Goal: Submit feedback/report problem: Submit feedback/report problem

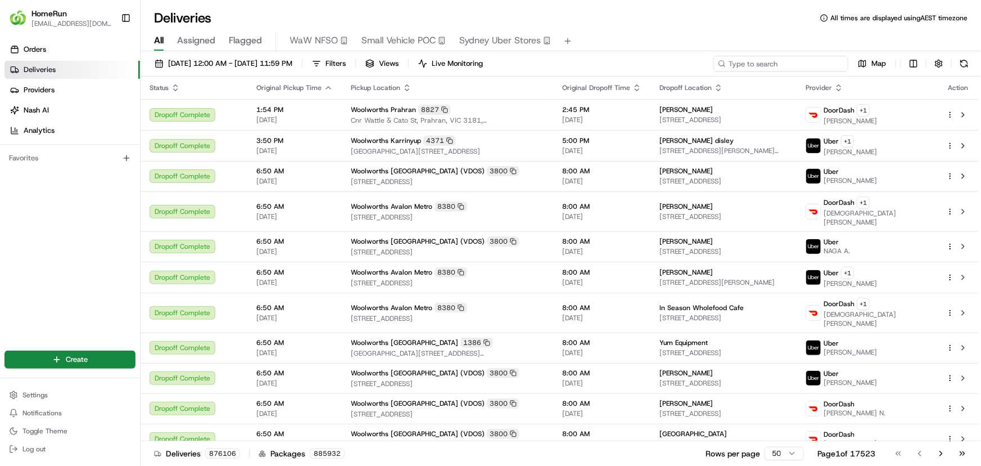
drag, startPoint x: 816, startPoint y: 59, endPoint x: 606, endPoint y: 35, distance: 212.2
click at [626, 43] on div "Deliveries All times are displayed using AEST timezone All Assigned Flagged WaW…" at bounding box center [561, 233] width 841 height 466
paste input "266032947"
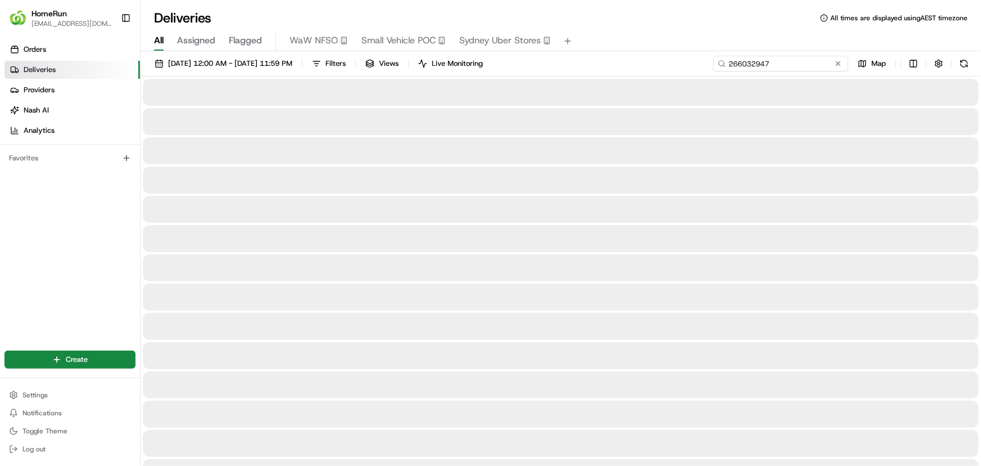
type input "266032947"
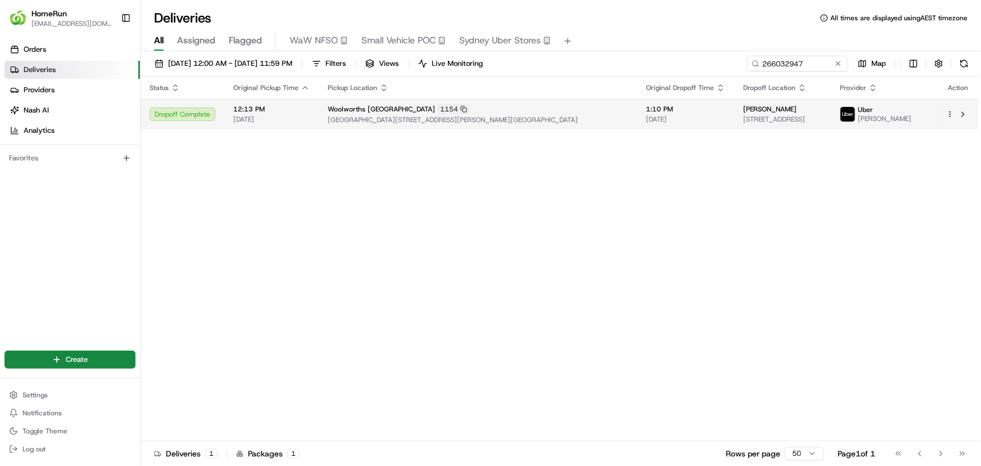
click at [612, 118] on span "Lennox Shopping Centre, Cnr Great Western Highway And Lawson Street, Emu Plains…" at bounding box center [478, 119] width 300 height 9
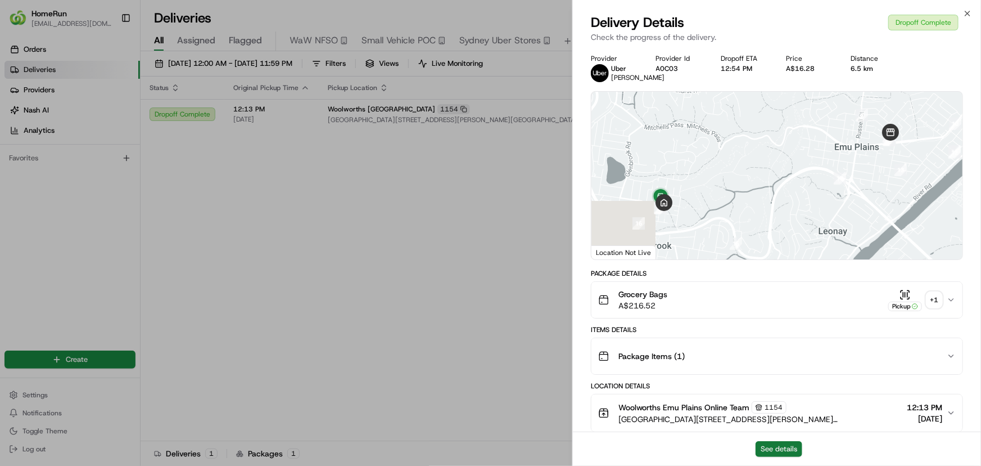
click at [791, 444] on button "See details" at bounding box center [779, 449] width 47 height 16
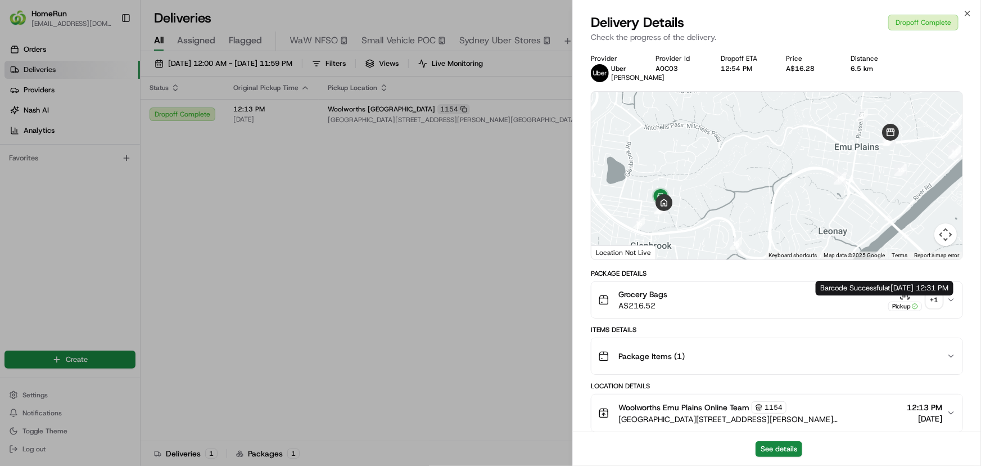
click at [933, 303] on div "+ 1" at bounding box center [935, 300] width 16 height 16
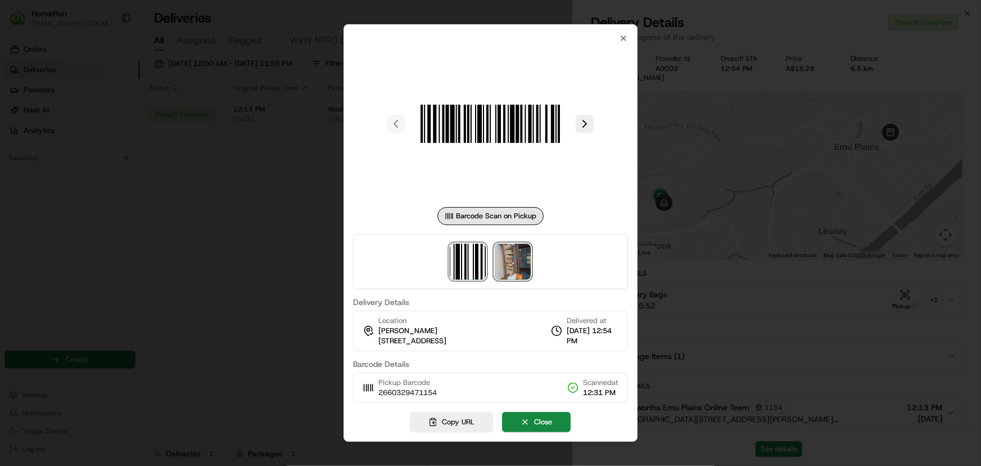
click at [520, 273] on img at bounding box center [513, 261] width 36 height 36
drag, startPoint x: 213, startPoint y: 286, endPoint x: 389, endPoint y: 281, distance: 176.1
click at [214, 287] on div at bounding box center [490, 233] width 981 height 466
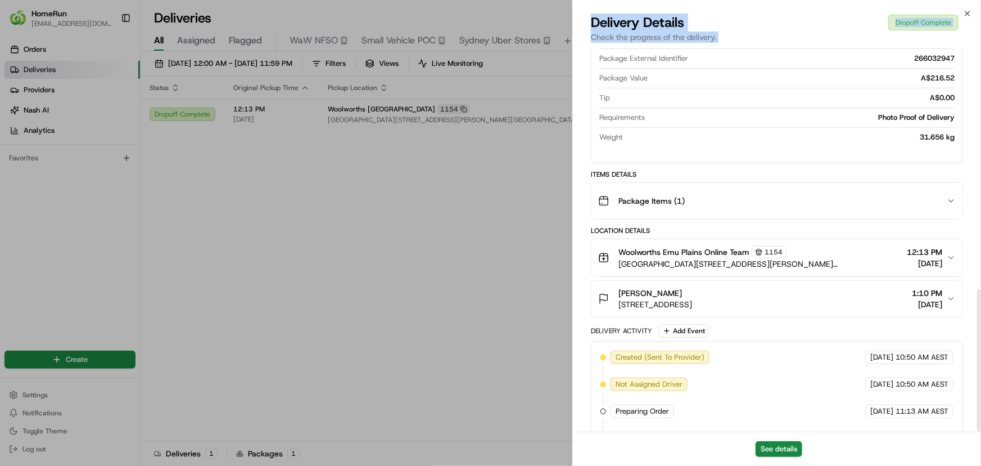
scroll to position [651, 0]
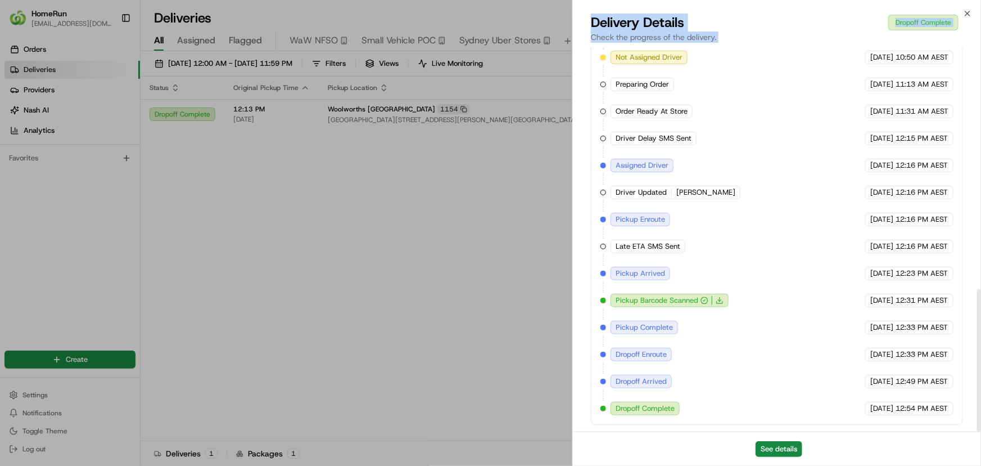
drag, startPoint x: 921, startPoint y: 366, endPoint x: 932, endPoint y: 489, distance: 123.6
click at [932, 465] on html "HomeRun plenati@woolworths.com.au Toggle Sidebar Orders Deliveries Providers Na…" at bounding box center [490, 233] width 981 height 466
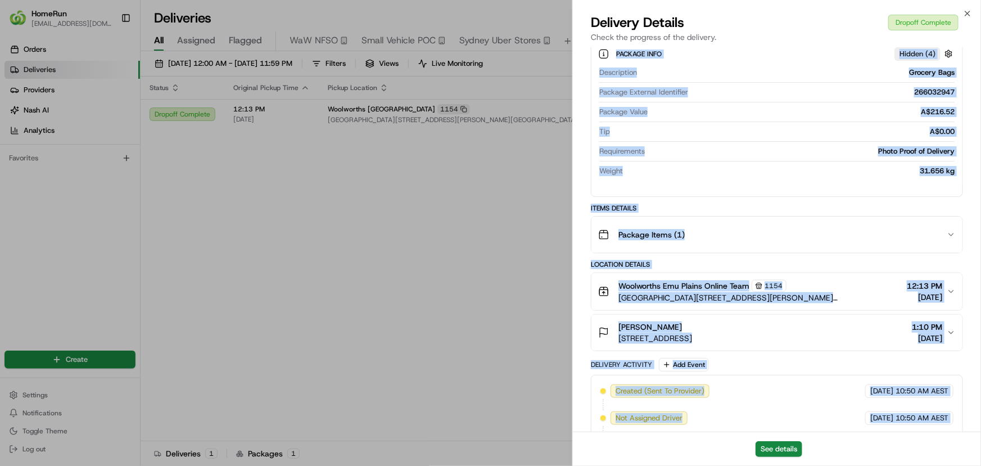
scroll to position [0, 0]
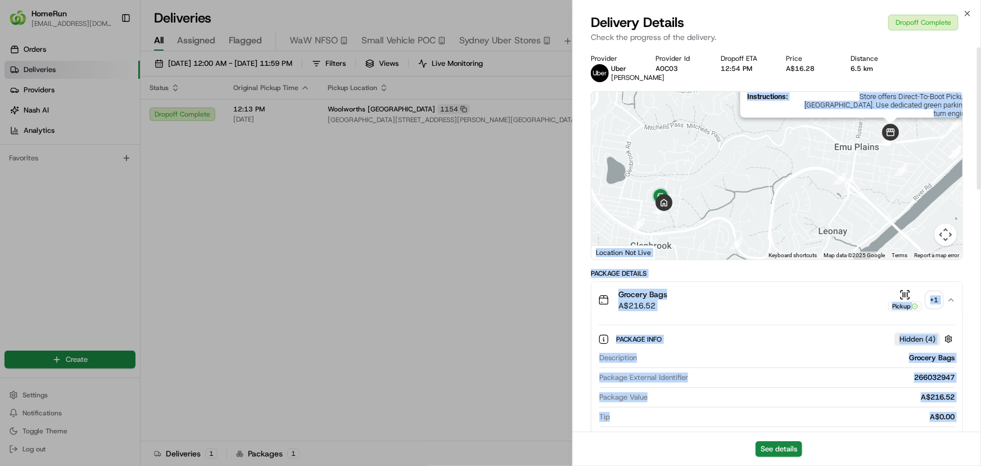
drag, startPoint x: 917, startPoint y: 373, endPoint x: 888, endPoint y: 134, distance: 240.6
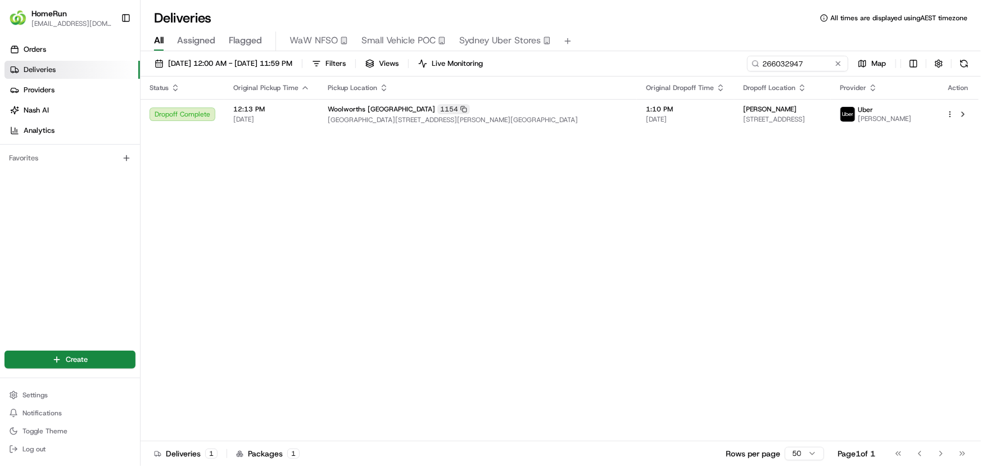
click at [489, 341] on div "Status Original Pickup Time Pickup Location Original Dropoff Time Dropoff Locat…" at bounding box center [560, 258] width 838 height 364
click at [839, 59] on button at bounding box center [838, 63] width 11 height 11
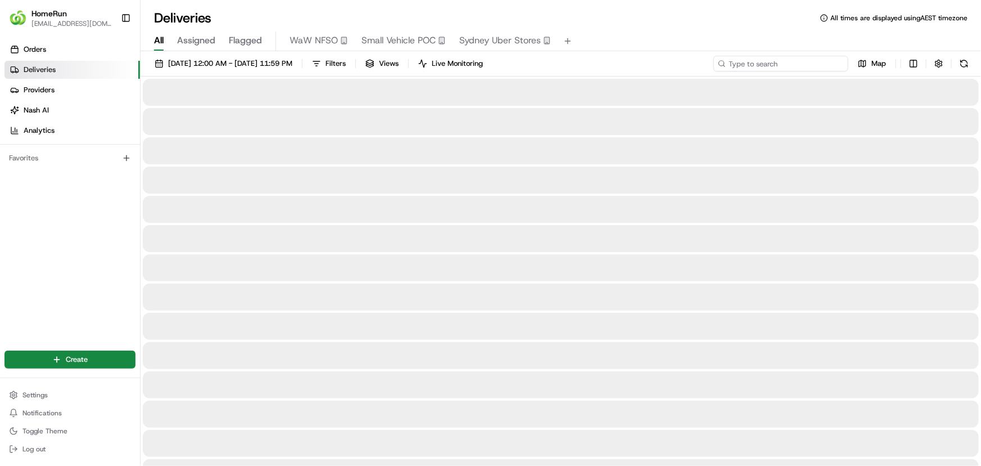
click at [829, 59] on input at bounding box center [781, 64] width 135 height 16
paste input "265522058"
click at [802, 65] on input "265522058" at bounding box center [781, 64] width 135 height 16
click at [789, 64] on input "265522058" at bounding box center [781, 64] width 135 height 16
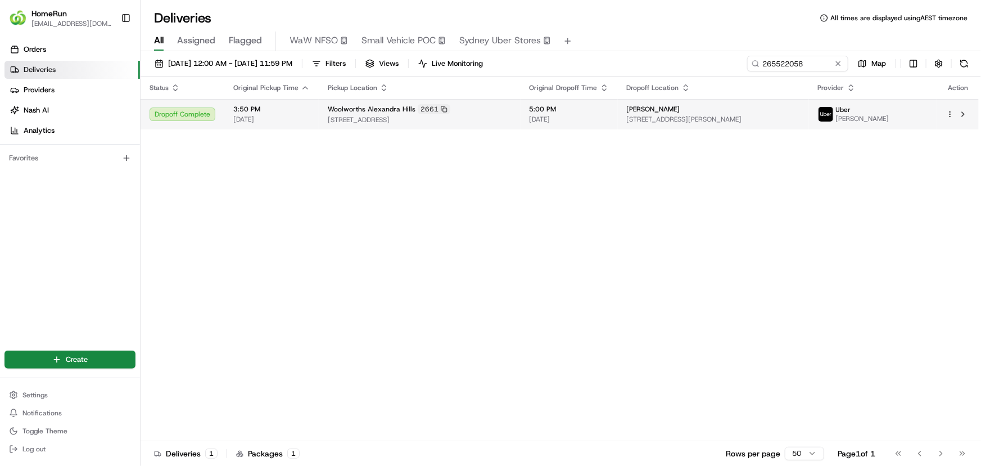
click at [576, 123] on span "[DATE]" at bounding box center [569, 119] width 79 height 9
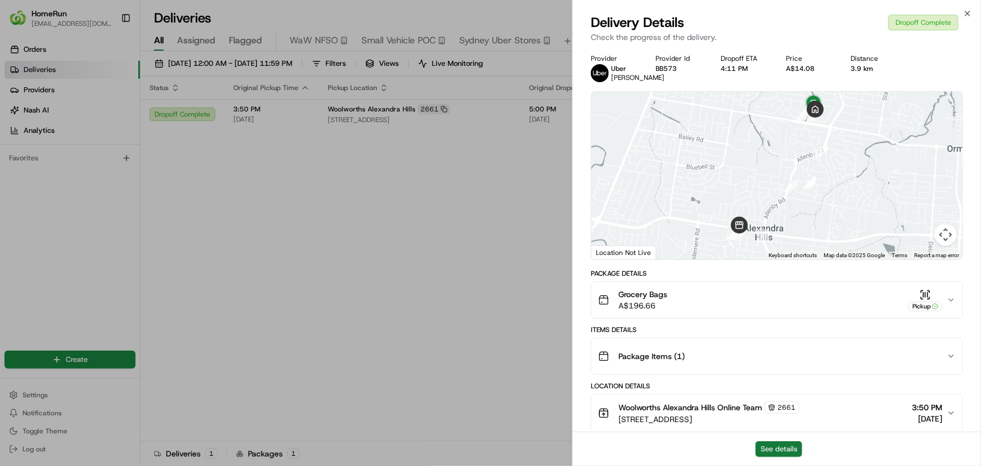
click at [802, 453] on button "See details" at bounding box center [779, 449] width 47 height 16
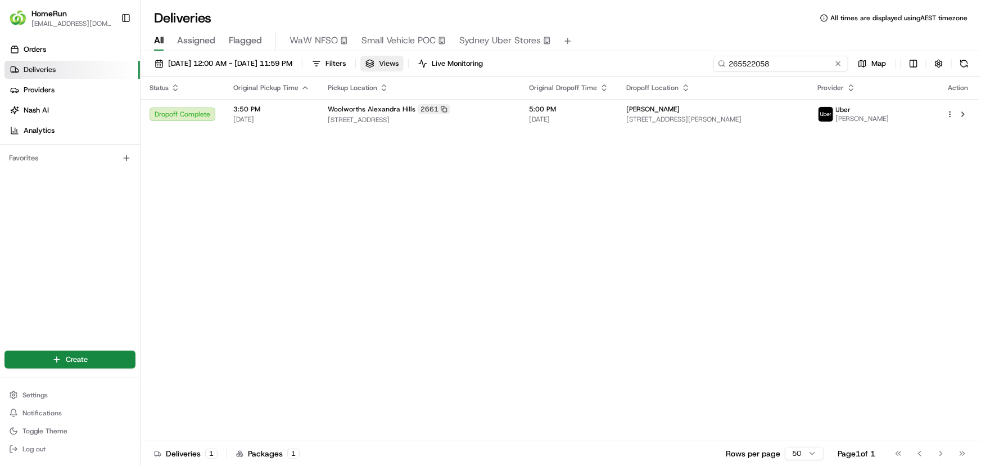
drag, startPoint x: 774, startPoint y: 58, endPoint x: 409, endPoint y: 63, distance: 364.4
click at [503, 69] on div "01/08/2025 12:00 AM - 31/08/2025 11:59 PM Filters Views Live Monitoring 2655220…" at bounding box center [561, 66] width 841 height 21
paste input "6007727"
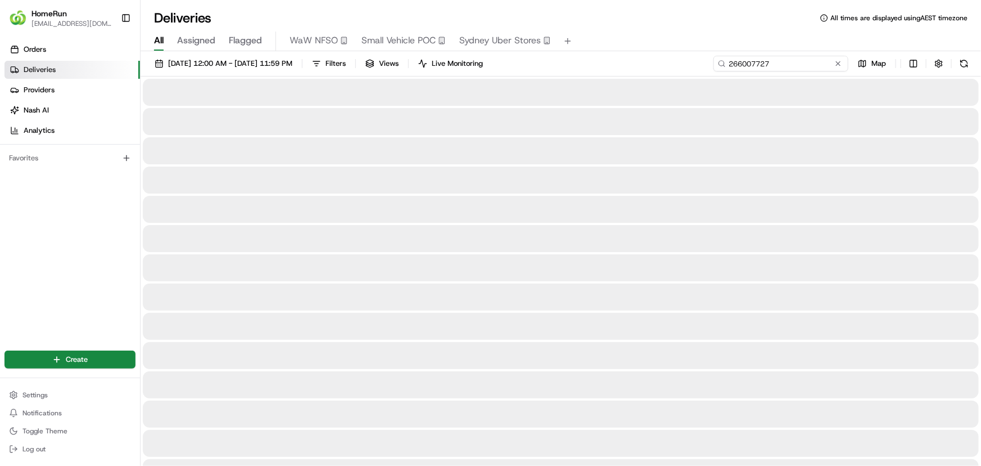
click at [812, 56] on input "266007727" at bounding box center [781, 64] width 135 height 16
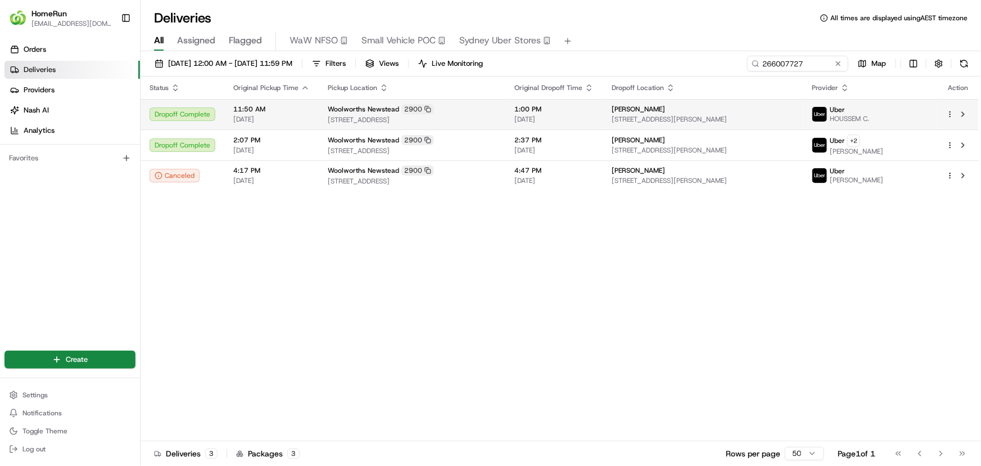
click at [495, 112] on div "Woolworths Newstead 2900" at bounding box center [412, 109] width 169 height 10
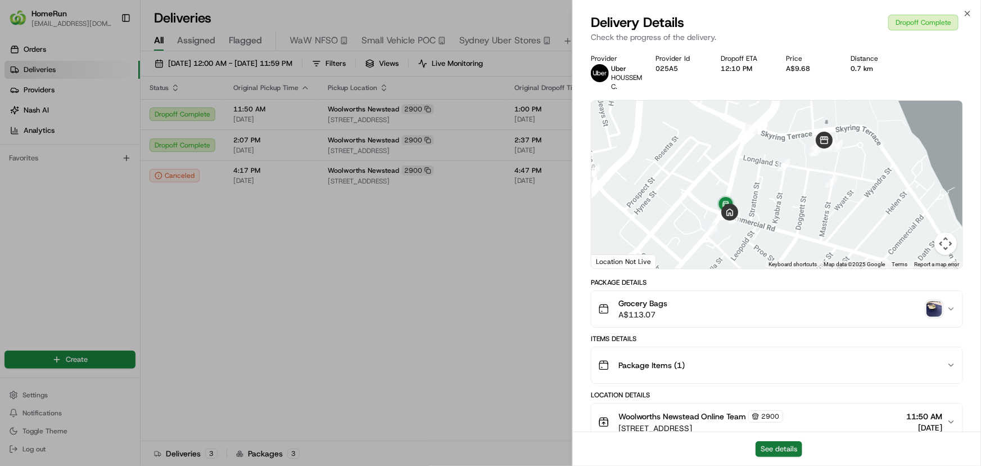
click at [787, 448] on button "See details" at bounding box center [779, 449] width 47 height 16
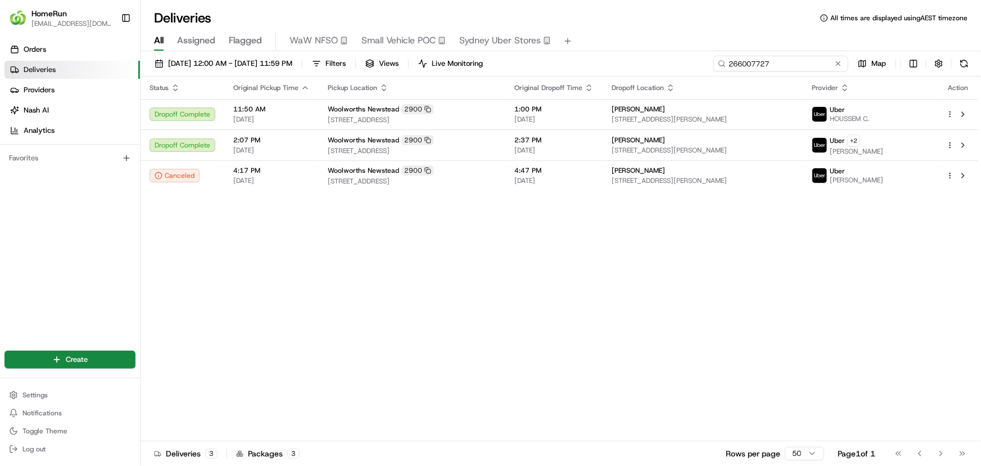
drag, startPoint x: 807, startPoint y: 61, endPoint x: 550, endPoint y: 57, distance: 256.4
click at [550, 57] on div "01/08/2025 12:00 AM - 31/08/2025 11:59 PM Filters Views Live Monitoring 2660077…" at bounding box center [561, 66] width 841 height 21
paste input "13419"
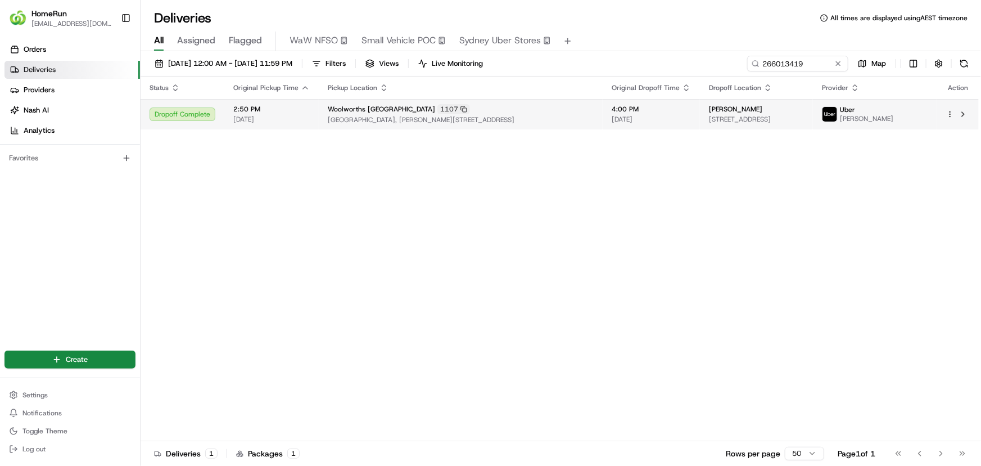
click at [567, 121] on span "Macarthur Square Shopping Centre, Gilchrist Drive And Kellicar Road, Campbellto…" at bounding box center [461, 119] width 266 height 9
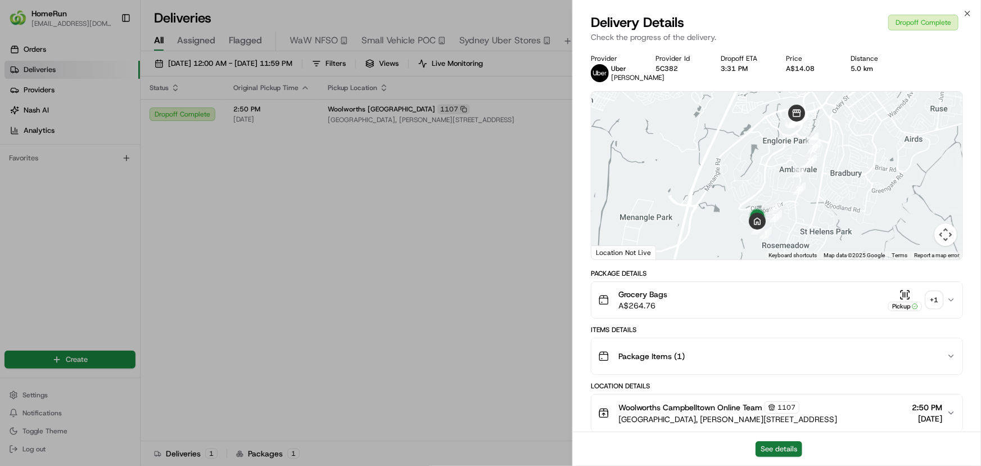
click at [768, 452] on button "See details" at bounding box center [779, 449] width 47 height 16
click at [931, 308] on div "+ 1" at bounding box center [935, 300] width 16 height 16
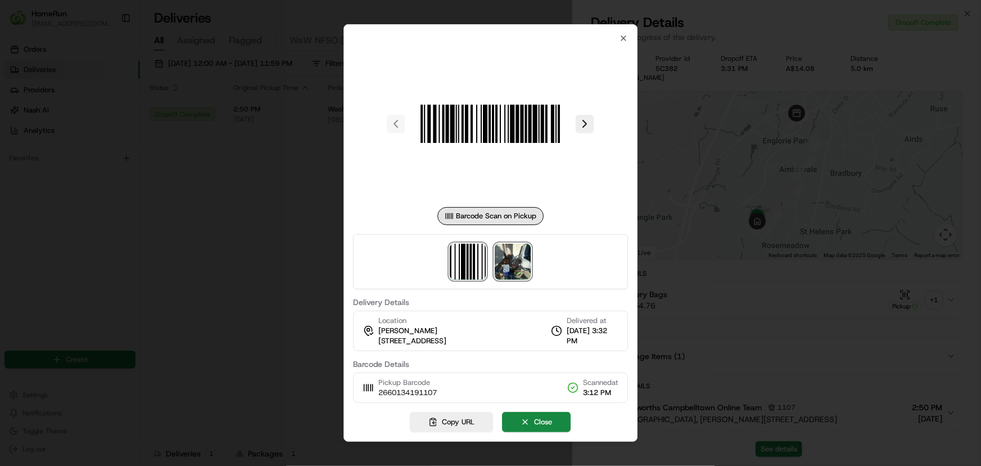
click at [515, 265] on img at bounding box center [513, 261] width 36 height 36
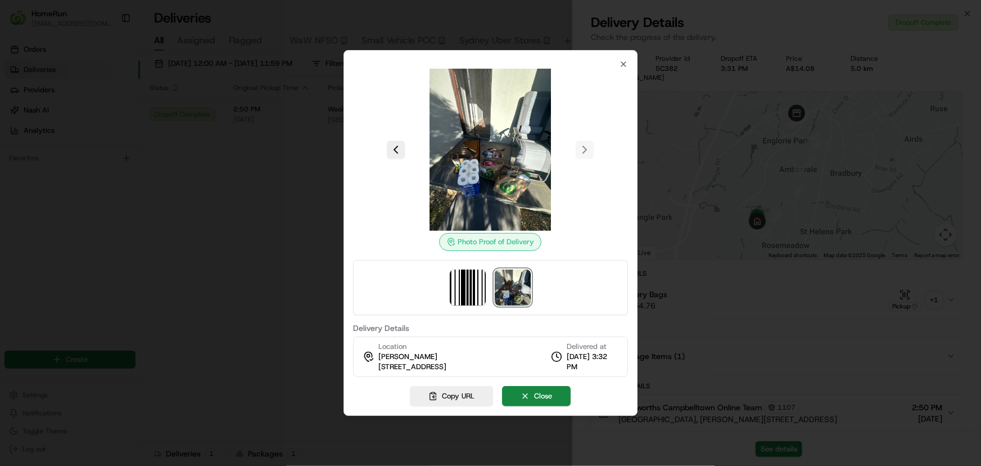
click at [290, 202] on div at bounding box center [490, 233] width 981 height 466
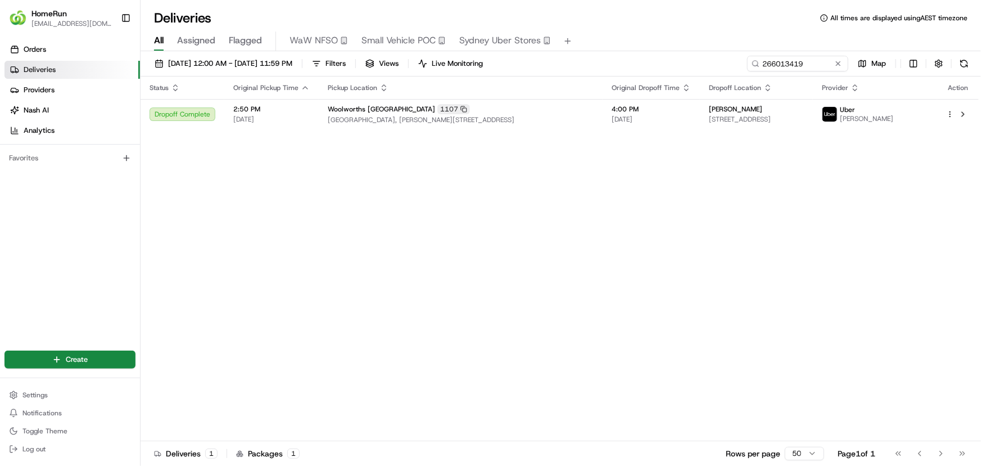
click at [341, 267] on div "Status Original Pickup Time Pickup Location Original Dropoff Time Dropoff Locat…" at bounding box center [560, 258] width 838 height 364
drag, startPoint x: 698, startPoint y: 65, endPoint x: 591, endPoint y: 65, distance: 107.4
click at [597, 65] on div "01/08/2025 12:00 AM - 31/08/2025 11:59 PM Filters Views Live Monitoring 2660134…" at bounding box center [561, 66] width 841 height 21
paste input "20586"
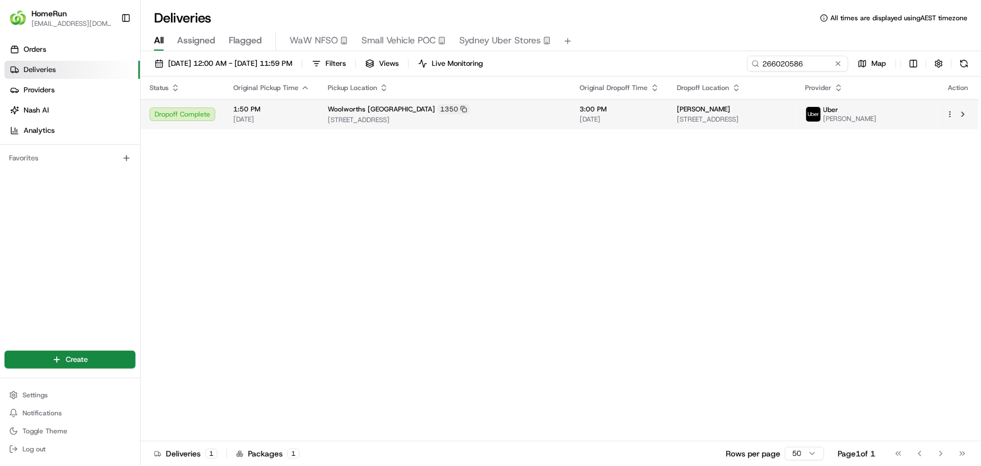
click at [635, 107] on span "3:00 PM" at bounding box center [619, 109] width 79 height 9
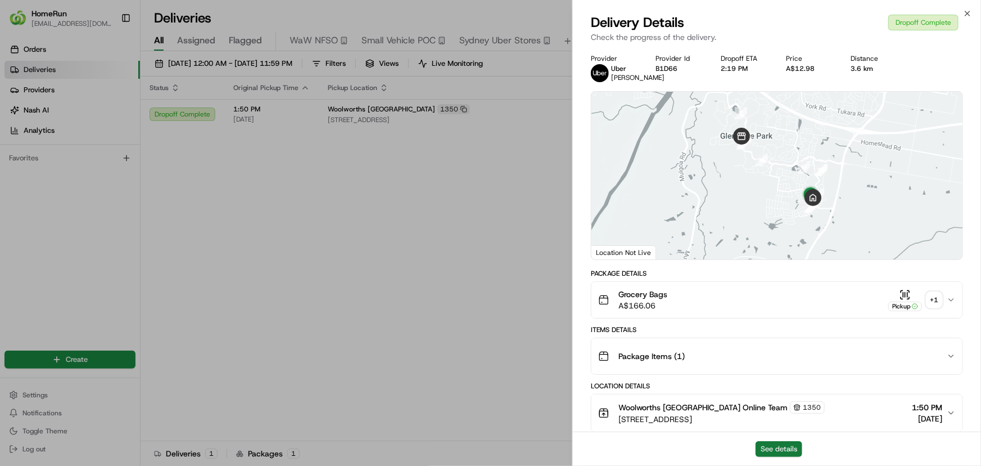
click at [776, 448] on button "See details" at bounding box center [779, 449] width 47 height 16
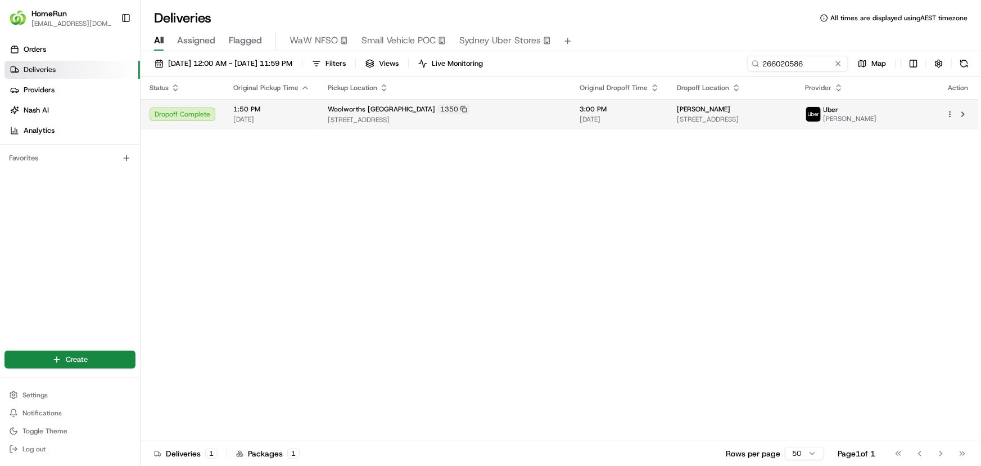
drag, startPoint x: 364, startPoint y: 268, endPoint x: 799, endPoint y: 119, distance: 460.2
click at [368, 268] on div "Status Original Pickup Time Pickup Location Original Dropoff Time Dropoff Locat…" at bounding box center [560, 258] width 838 height 364
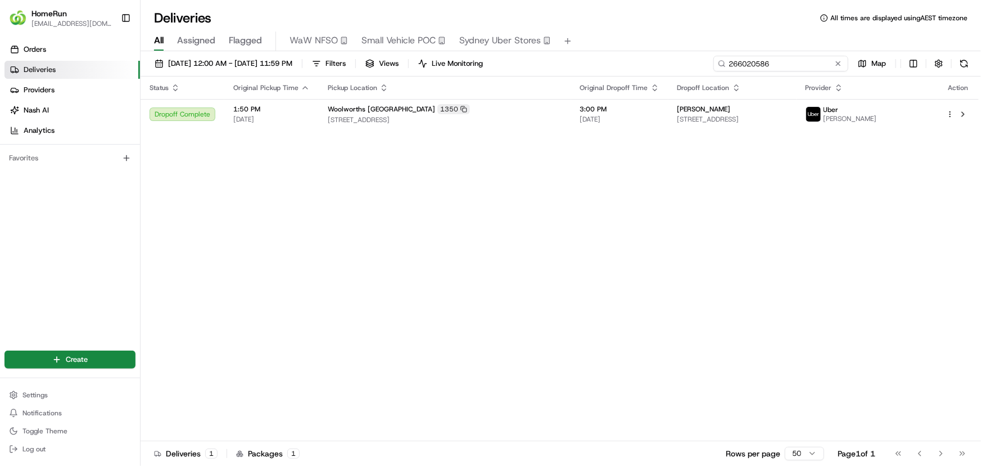
drag, startPoint x: 824, startPoint y: 66, endPoint x: 554, endPoint y: 52, distance: 270.3
click at [605, 60] on div "01/08/2025 12:00 AM - 31/08/2025 11:59 PM Filters Views Live Monitoring 2660205…" at bounding box center [561, 66] width 841 height 21
paste input "5964607"
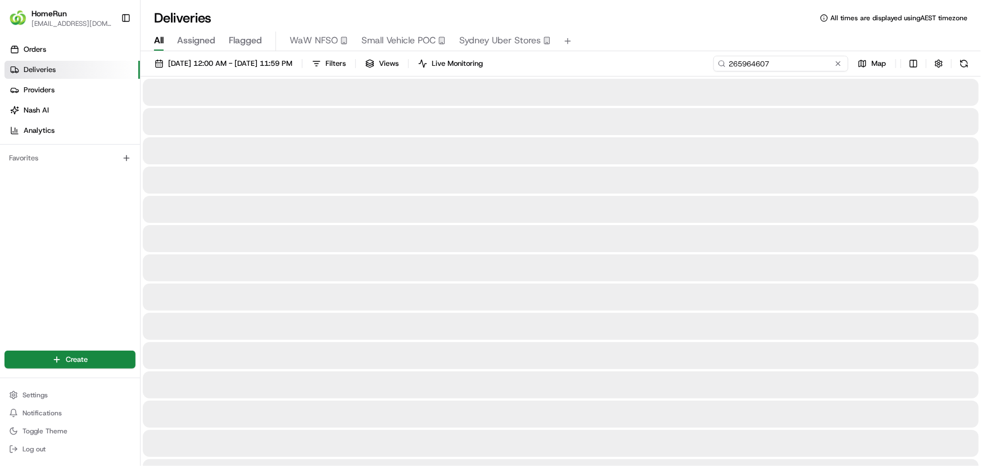
click at [792, 62] on input "265964607" at bounding box center [781, 64] width 135 height 16
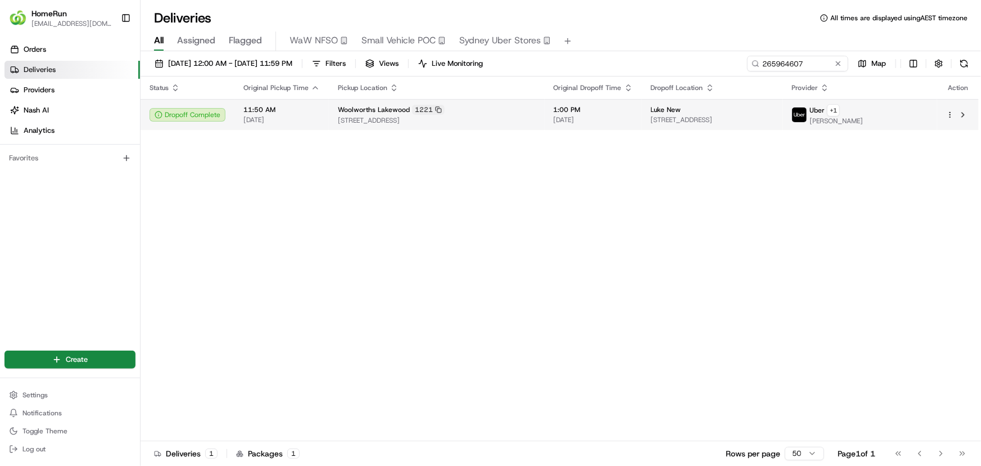
click at [651, 114] on div "Luke New 61 Bold St, U 2, Laurieton, NSW 2443, AU" at bounding box center [712, 114] width 123 height 19
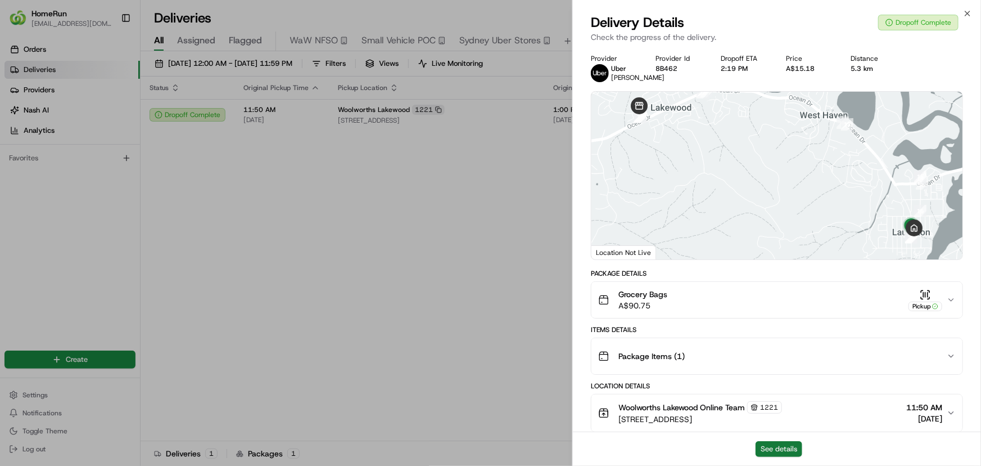
click at [765, 449] on button "See details" at bounding box center [779, 449] width 47 height 16
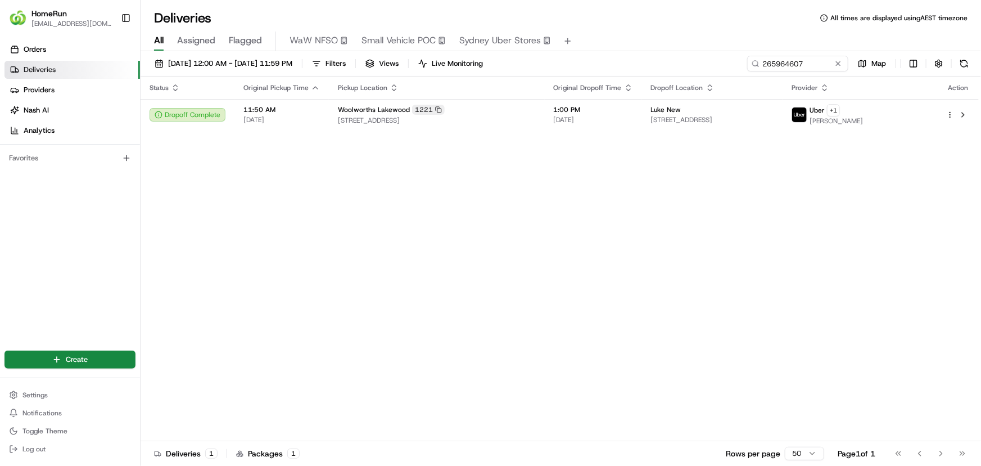
drag, startPoint x: 435, startPoint y: 285, endPoint x: 810, endPoint y: 191, distance: 386.5
drag, startPoint x: 660, startPoint y: 63, endPoint x: 528, endPoint y: 58, distance: 131.7
click at [582, 63] on div "01/08/2025 12:00 AM - 31/08/2025 11:59 PM Filters Views Live Monitoring 2659646…" at bounding box center [561, 66] width 841 height 21
paste input "6042930"
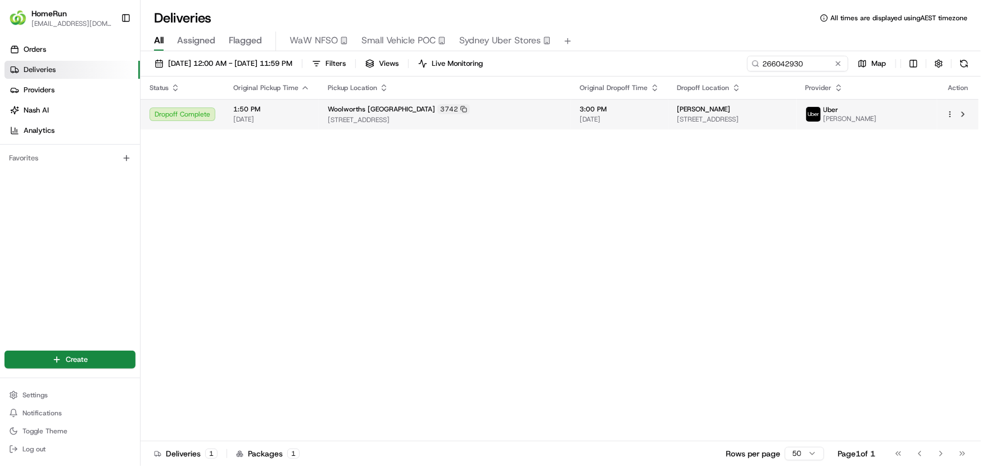
click at [705, 117] on span "56 Halton Rd, Noble Park North, VIC 3174, AU" at bounding box center [733, 119] width 110 height 9
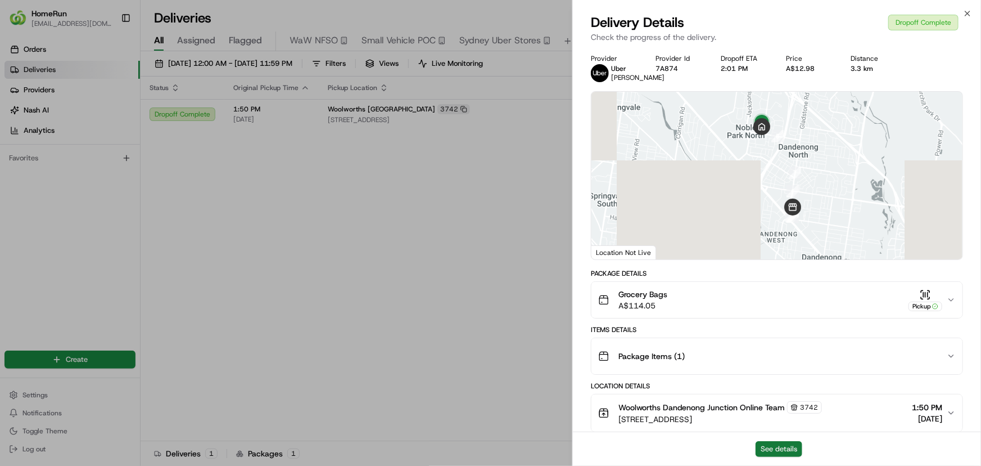
click at [785, 446] on button "See details" at bounding box center [779, 449] width 47 height 16
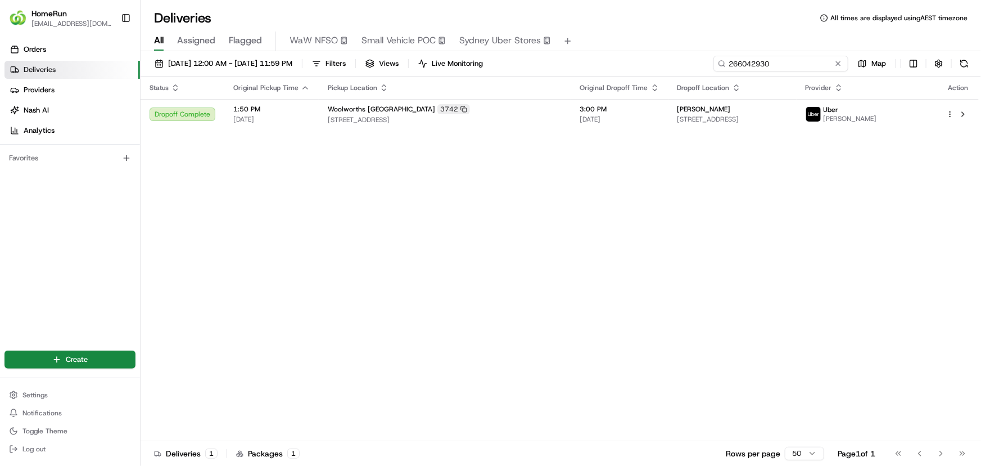
drag, startPoint x: 822, startPoint y: 56, endPoint x: 702, endPoint y: 61, distance: 119.3
click at [703, 61] on div "01/08/2025 12:00 AM - 31/08/2025 11:59 PM Filters Views Live Monitoring 2660429…" at bounding box center [561, 66] width 841 height 21
paste input "76173"
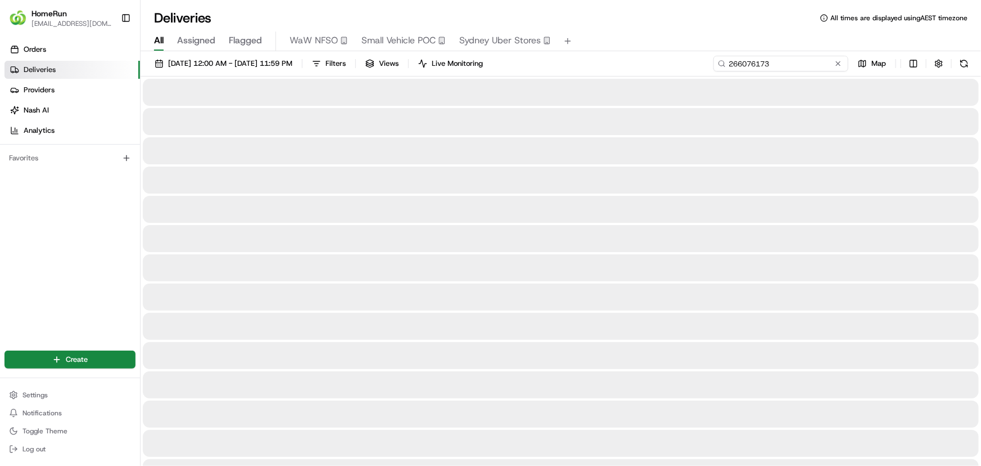
click at [810, 60] on input "266076173" at bounding box center [781, 64] width 135 height 16
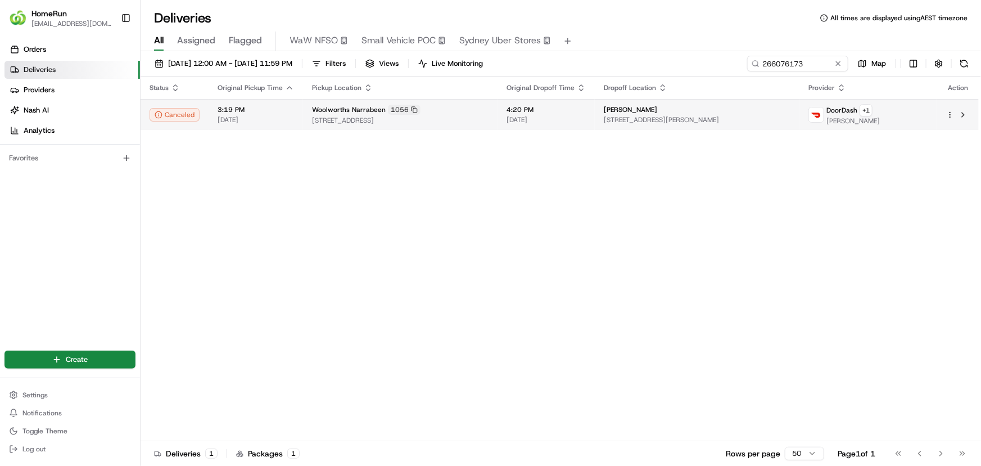
click at [502, 113] on td "4:20 PM 23/08/2025" at bounding box center [546, 114] width 97 height 31
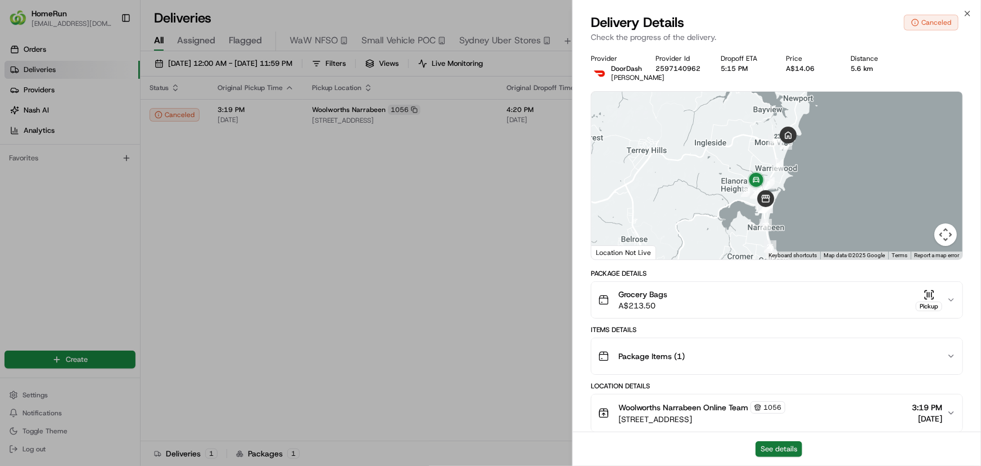
click at [785, 444] on button "See details" at bounding box center [779, 449] width 47 height 16
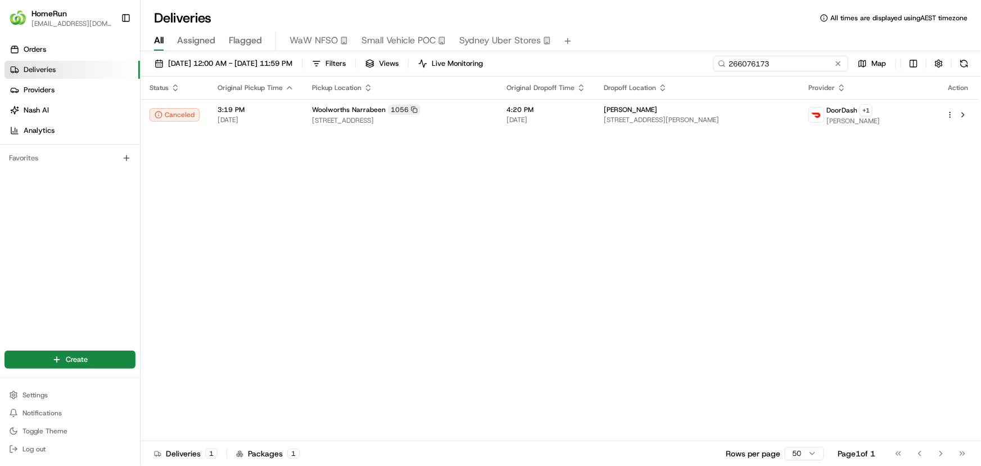
drag, startPoint x: 821, startPoint y: 58, endPoint x: 572, endPoint y: 65, distance: 249.2
click at [572, 65] on div "01/08/2025 12:00 AM - 31/08/2025 11:59 PM Filters Views Live Monitoring 2660761…" at bounding box center [561, 66] width 841 height 21
paste input "89401"
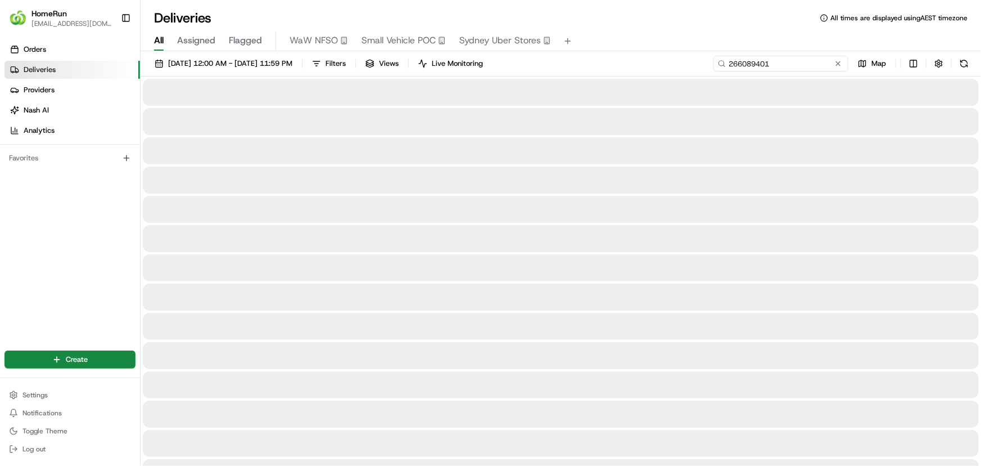
click at [803, 58] on input "266089401" at bounding box center [781, 64] width 135 height 16
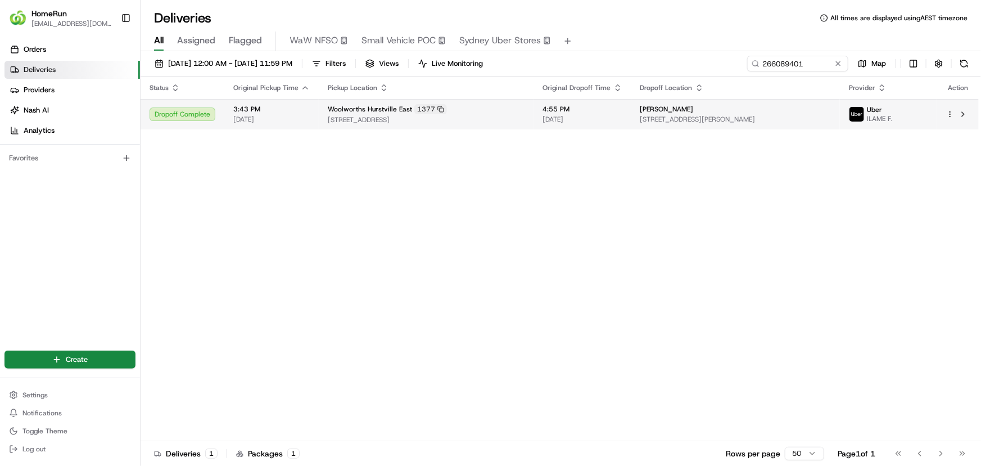
click at [637, 110] on td "Ashley Smith 2 Townson St, U 1, Blakehurst, NSW 2221, AU" at bounding box center [735, 114] width 209 height 30
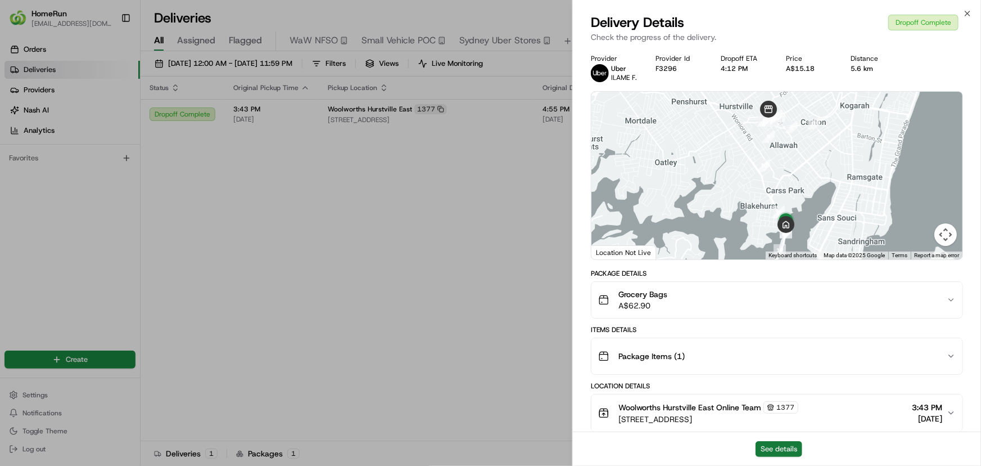
click at [789, 446] on button "See details" at bounding box center [779, 449] width 47 height 16
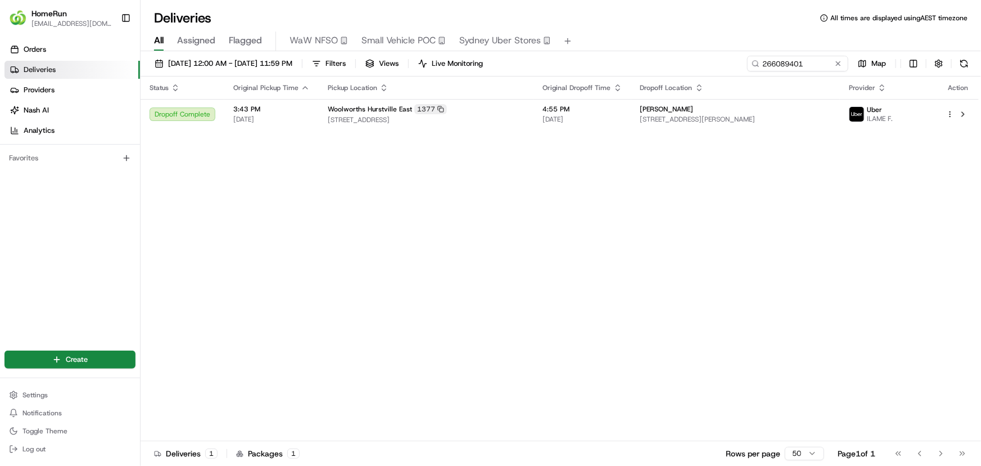
drag, startPoint x: 337, startPoint y: 250, endPoint x: 822, endPoint y: 138, distance: 497.9
click at [337, 250] on div "Status Original Pickup Time Pickup Location Original Dropoff Time Dropoff Locat…" at bounding box center [560, 258] width 838 height 364
drag, startPoint x: 720, startPoint y: 64, endPoint x: 619, endPoint y: 66, distance: 100.7
click at [620, 65] on div "01/08/2025 12:00 AM - 31/08/2025 11:59 PM Filters Views Live Monitoring 2660894…" at bounding box center [561, 66] width 841 height 21
paste input "68506"
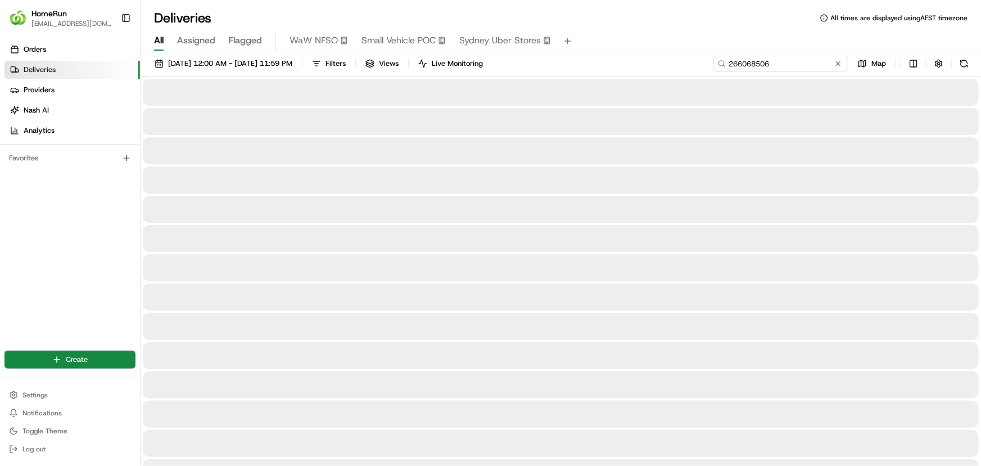
drag, startPoint x: 811, startPoint y: 62, endPoint x: 831, endPoint y: 1, distance: 63.8
click at [812, 61] on input "266068506" at bounding box center [781, 64] width 135 height 16
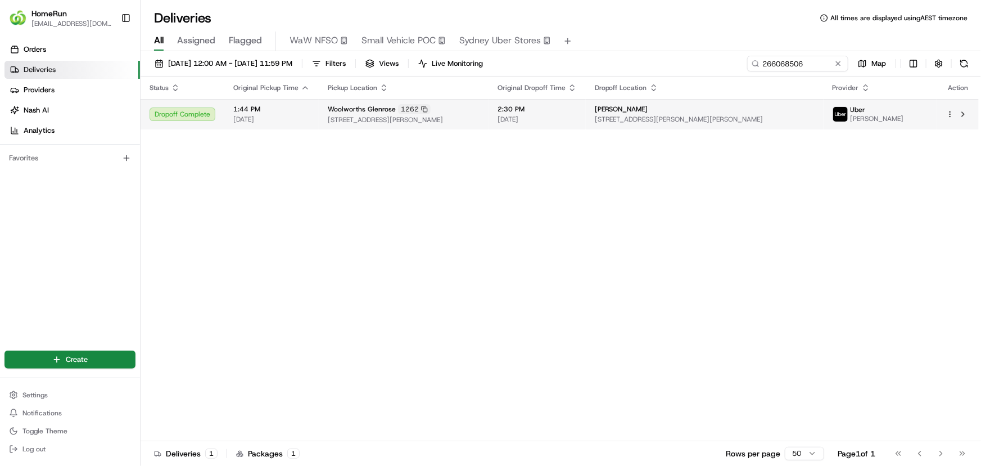
click at [586, 115] on td "2:30 PM 23/08/2025" at bounding box center [537, 114] width 97 height 30
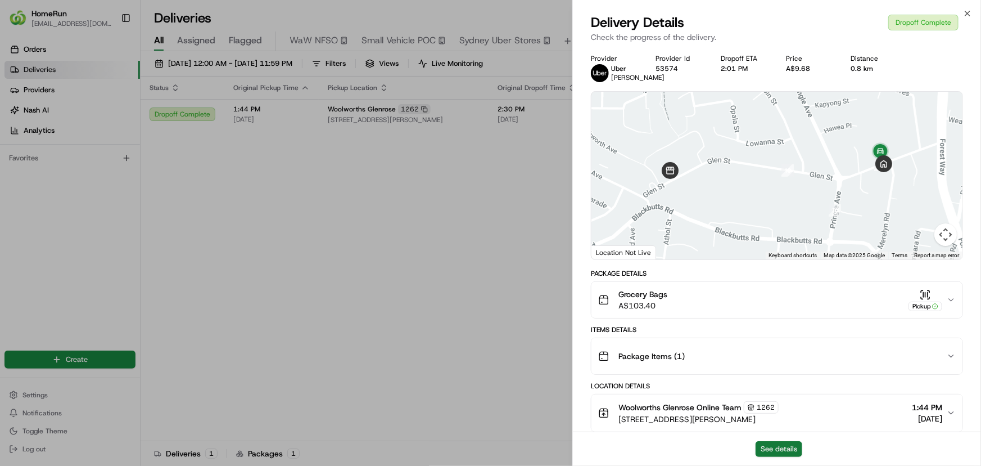
click at [776, 450] on button "See details" at bounding box center [779, 449] width 47 height 16
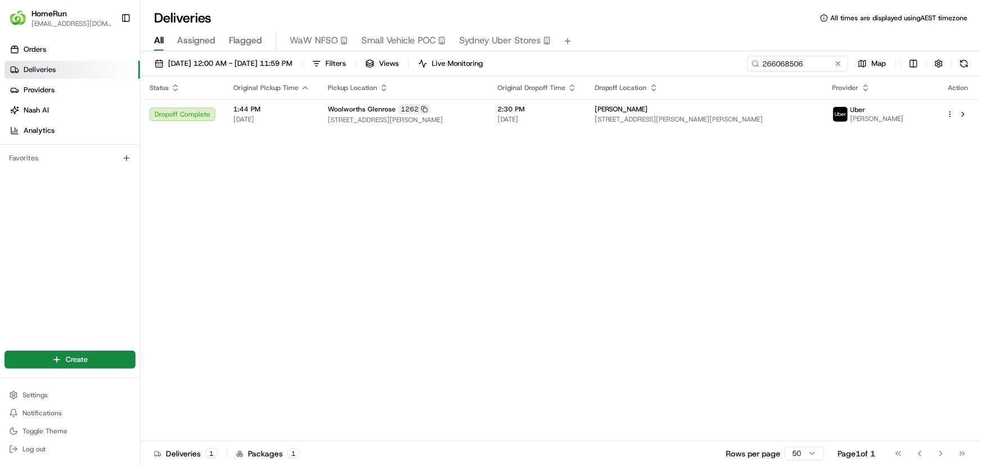
drag, startPoint x: 386, startPoint y: 207, endPoint x: 783, endPoint y: 134, distance: 403.0
drag, startPoint x: 813, startPoint y: 62, endPoint x: 737, endPoint y: 66, distance: 76.0
click at [737, 66] on input "266068506" at bounding box center [781, 64] width 135 height 16
click at [737, 68] on input "266068506" at bounding box center [781, 64] width 135 height 16
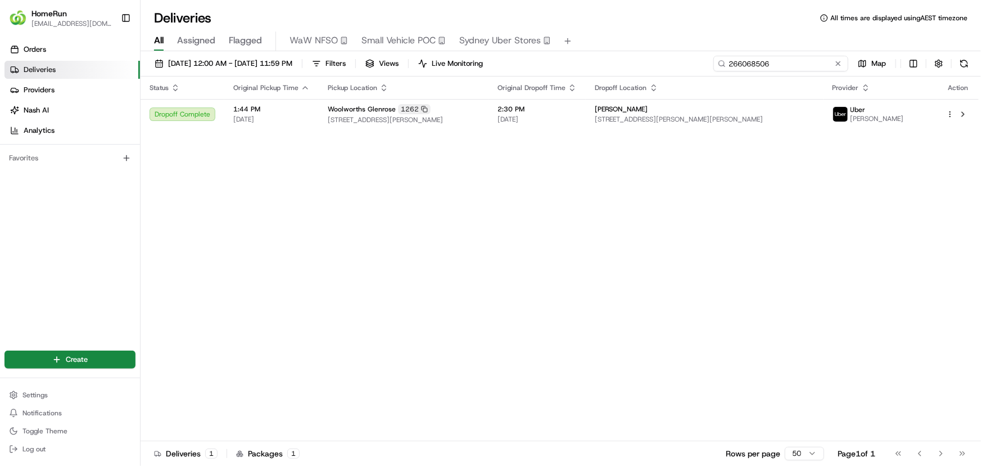
click at [737, 68] on input "266068506" at bounding box center [781, 64] width 135 height 16
click at [419, 252] on div "Status Original Pickup Time Pickup Location Original Dropoff Time Dropoff Locat…" at bounding box center [560, 258] width 838 height 364
drag, startPoint x: 810, startPoint y: 51, endPoint x: 759, endPoint y: 58, distance: 51.1
click at [759, 58] on div "01/08/2025 12:00 AM - 31/08/2025 11:59 PM Filters Views Live Monitoring 2660685…" at bounding box center [561, 259] width 841 height 417
click at [812, 232] on div "Status Original Pickup Time Pickup Location Original Dropoff Time Dropoff Locat…" at bounding box center [560, 258] width 838 height 364
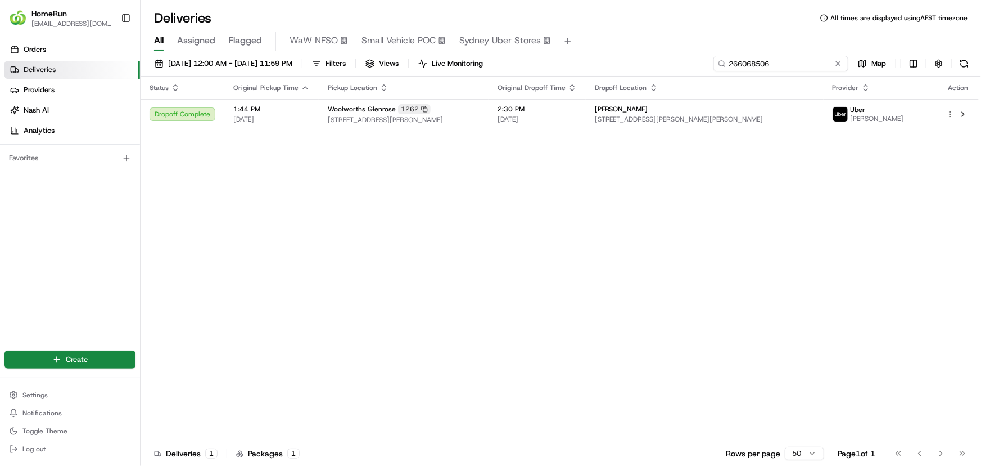
drag, startPoint x: 799, startPoint y: 69, endPoint x: 654, endPoint y: 67, distance: 145.1
click at [654, 67] on div "01/08/2025 12:00 AM - 31/08/2025 11:59 PM Filters Views Live Monitoring 2660685…" at bounding box center [561, 66] width 841 height 21
paste input "266009452"
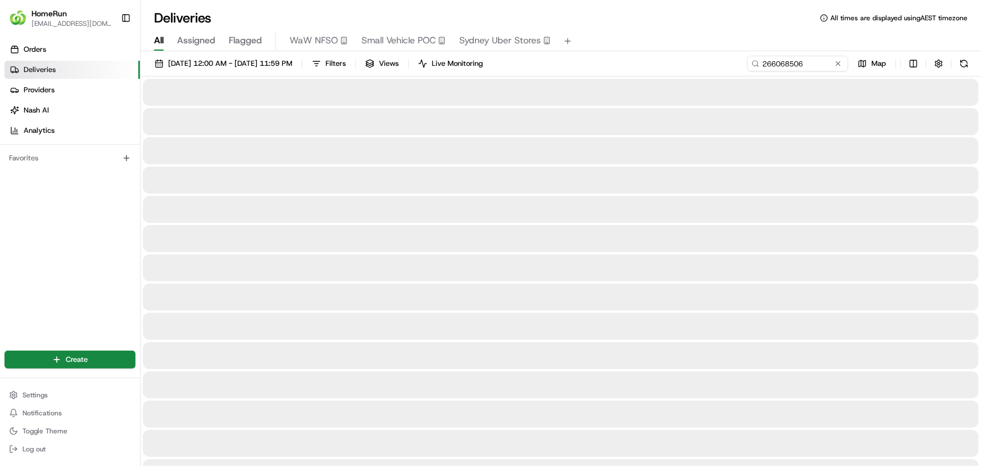
drag, startPoint x: 523, startPoint y: 338, endPoint x: 700, endPoint y: 162, distance: 249.7
click at [527, 335] on div at bounding box center [561, 326] width 836 height 27
drag, startPoint x: 804, startPoint y: 66, endPoint x: 682, endPoint y: 66, distance: 122.0
click at [684, 65] on div "01/08/2025 12:00 AM - 31/08/2025 11:59 PM Filters Views Live Monitoring 2660685…" at bounding box center [561, 66] width 841 height 21
paste input "09452"
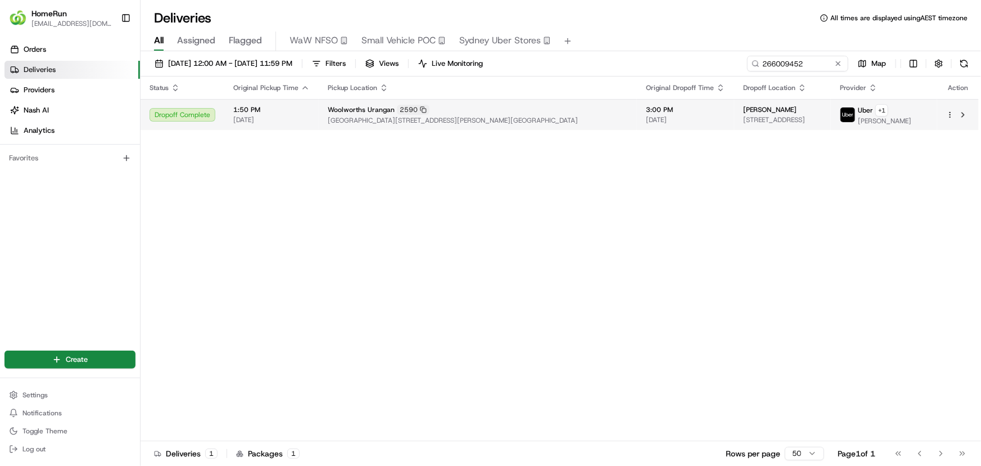
click at [734, 102] on td "Tanya Barron 2 Mahogany Street, Kawungan, QLD 4655, AU" at bounding box center [782, 114] width 97 height 31
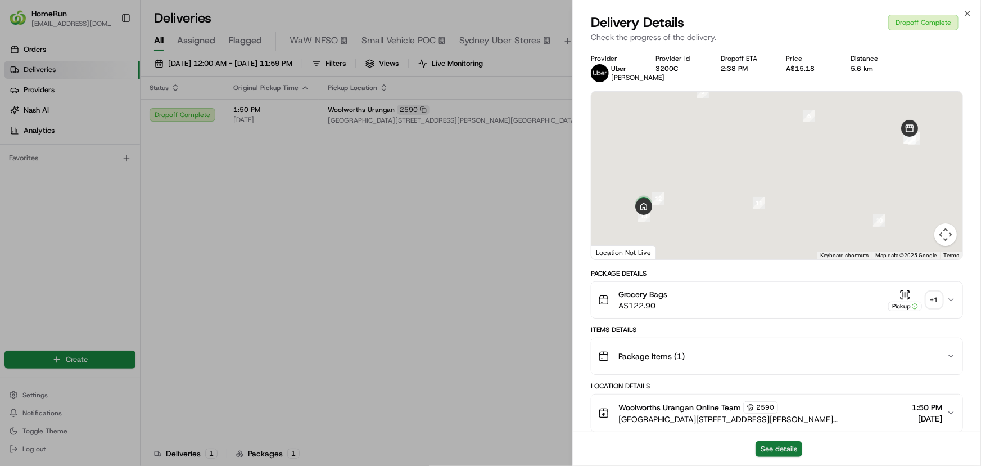
click at [792, 440] on div "See details" at bounding box center [777, 448] width 408 height 34
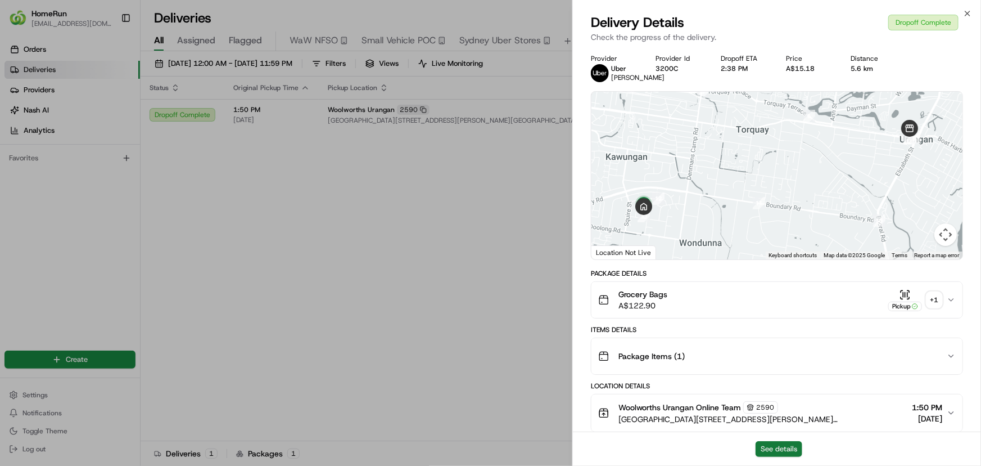
click at [793, 444] on button "See details" at bounding box center [779, 449] width 47 height 16
click at [936, 308] on div "+ 1" at bounding box center [935, 300] width 16 height 16
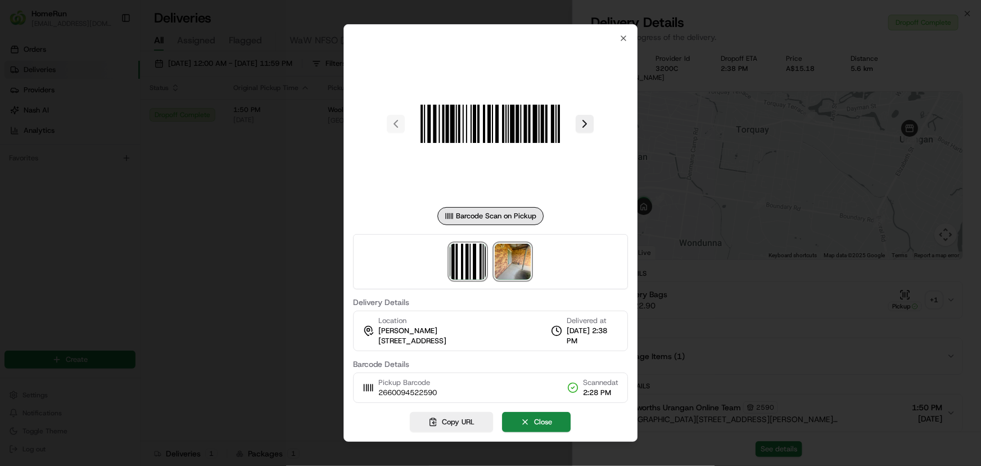
click at [518, 267] on img at bounding box center [513, 261] width 36 height 36
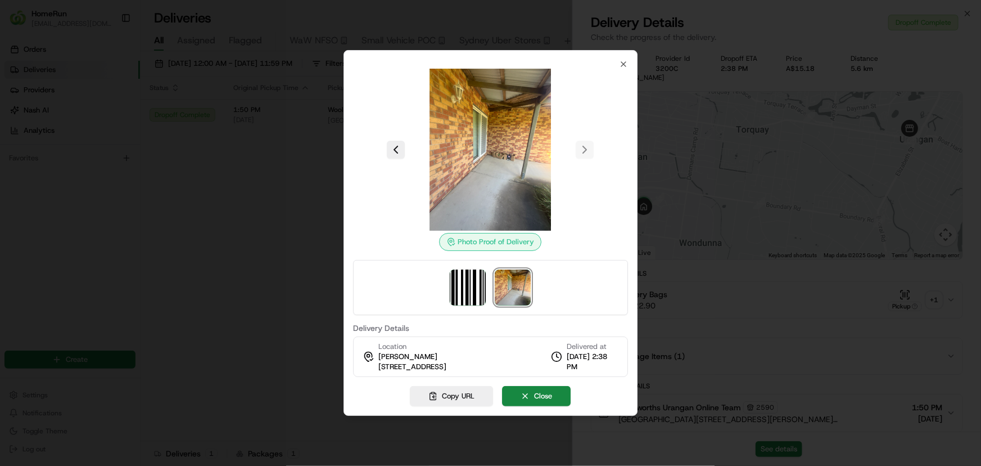
click at [269, 237] on div at bounding box center [490, 233] width 981 height 466
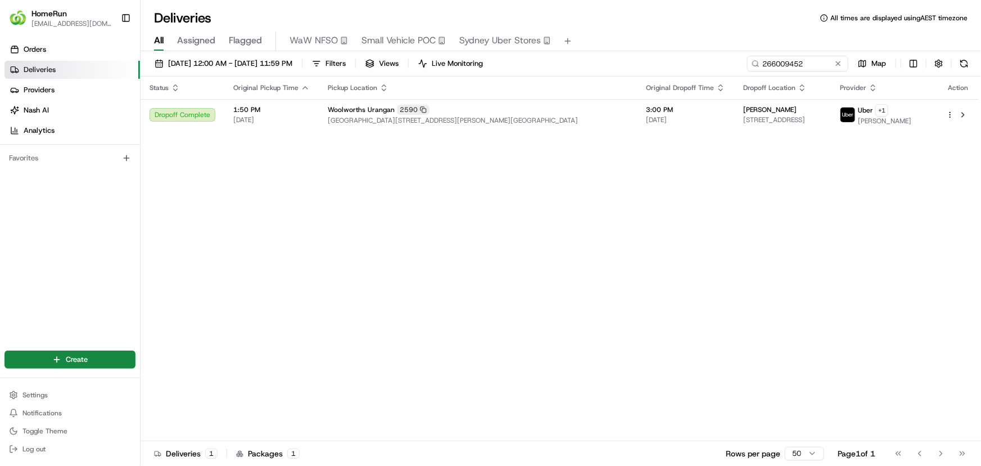
click at [502, 229] on div "Status Original Pickup Time Pickup Location Original Dropoff Time Dropoff Locat…" at bounding box center [560, 258] width 838 height 364
drag, startPoint x: 758, startPoint y: 67, endPoint x: 640, endPoint y: 64, distance: 117.6
click at [640, 64] on div "01/08/2025 12:00 AM - 31/08/2025 11:59 PM Filters Views Live Monitoring 2660094…" at bounding box center [561, 66] width 841 height 21
paste input "87914"
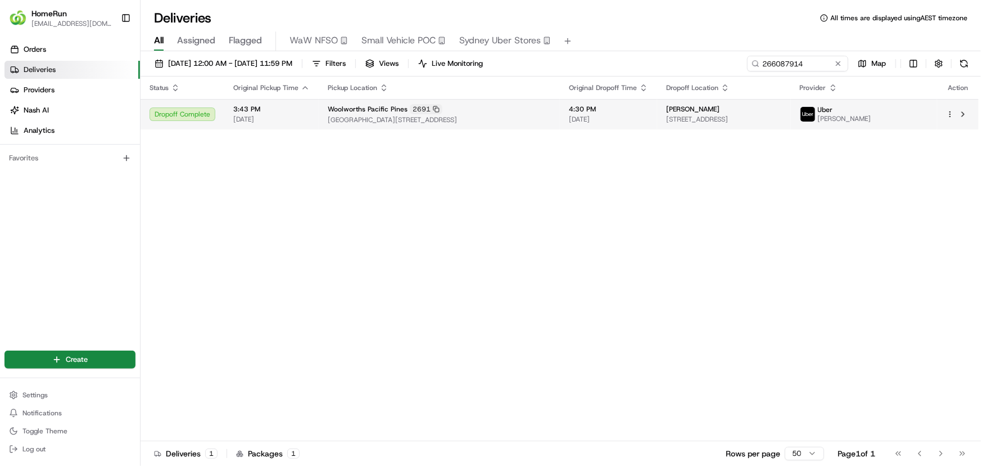
click at [782, 120] on span "141 Pacific Pines Bvd, U 14, Pacific Pines, QLD 4211, AU" at bounding box center [723, 119] width 115 height 9
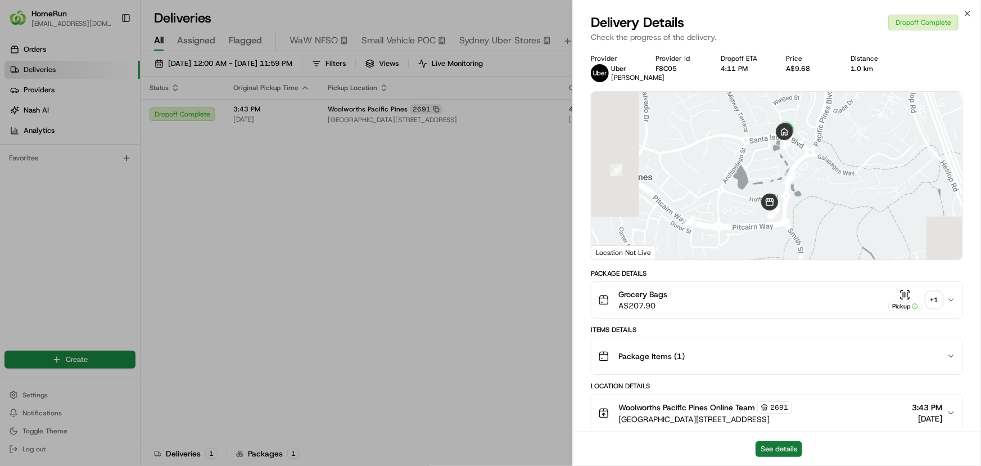
click at [793, 442] on button "See details" at bounding box center [779, 449] width 47 height 16
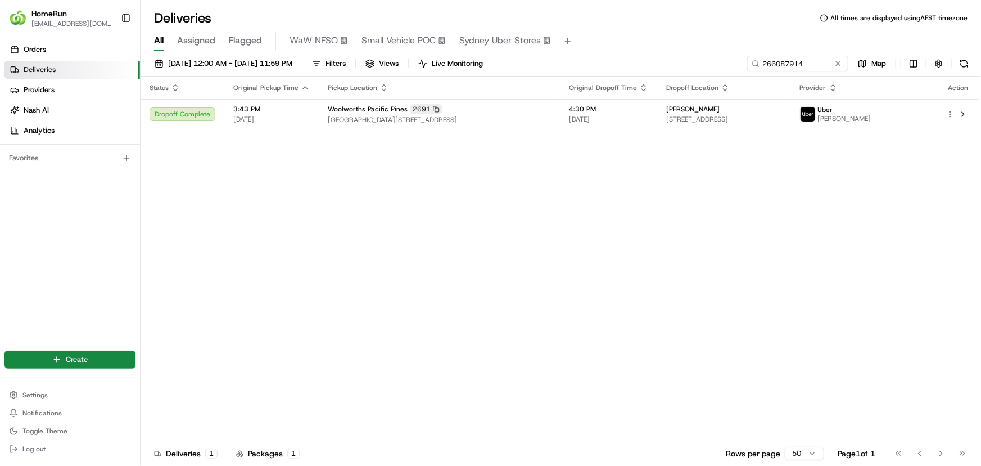
click at [492, 305] on div "Status Original Pickup Time Pickup Location Original Dropoff Time Dropoff Locat…" at bounding box center [560, 258] width 838 height 364
drag, startPoint x: 815, startPoint y: 63, endPoint x: 703, endPoint y: 76, distance: 112.6
click at [703, 76] on div "01/08/2025 12:00 AM - 31/08/2025 11:59 PM Filters Views Live Monitoring 2660879…" at bounding box center [561, 259] width 841 height 417
paste input "597006"
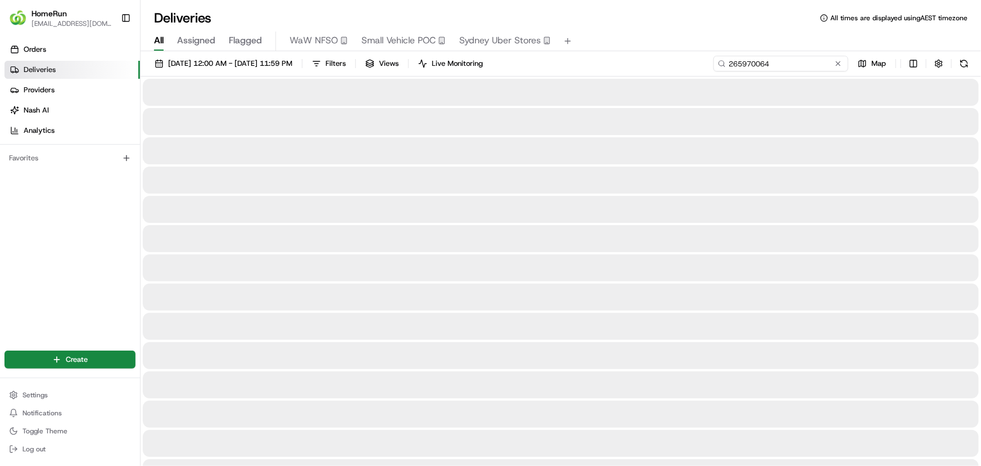
click at [783, 60] on input "265970064" at bounding box center [781, 64] width 135 height 16
click at [792, 66] on input "265970064" at bounding box center [781, 64] width 135 height 16
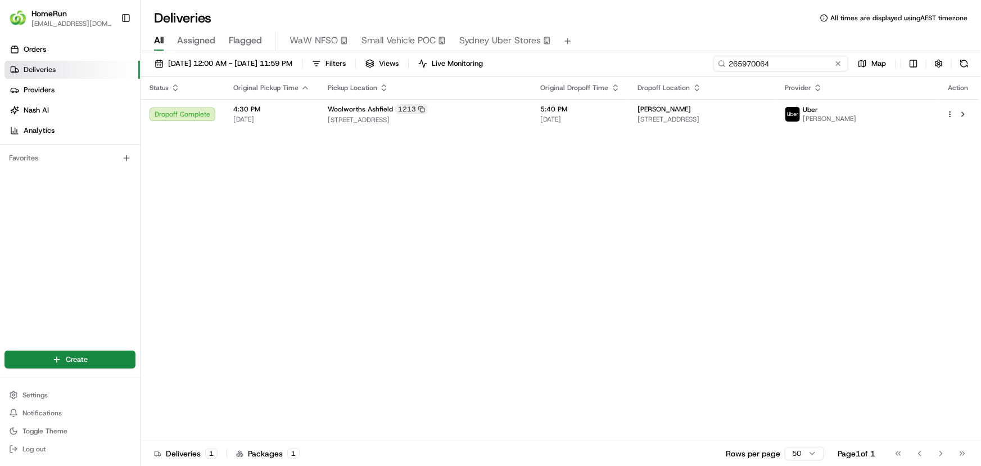
click at [804, 58] on input "265970064" at bounding box center [781, 64] width 135 height 16
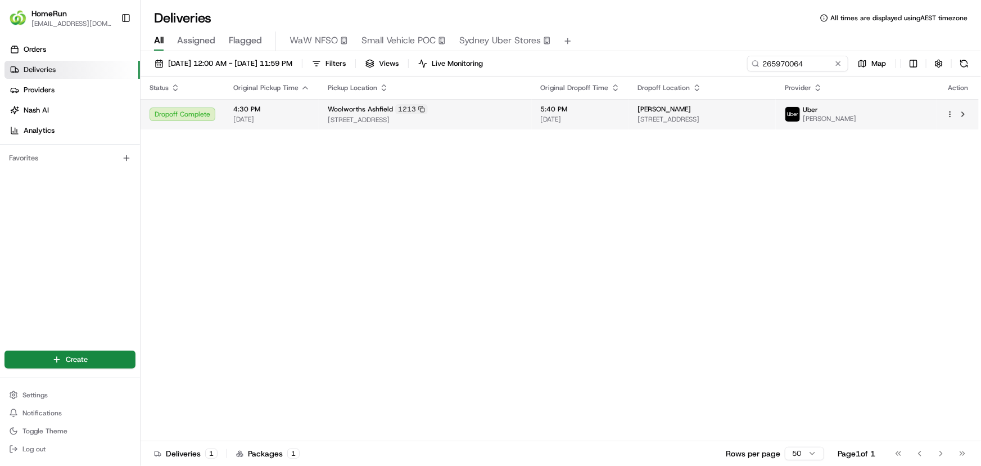
click at [493, 114] on div "Woolworths Ashfield 1213 260A Liverpool Road, Ashfield, NSW 2131, AU" at bounding box center [425, 114] width 195 height 20
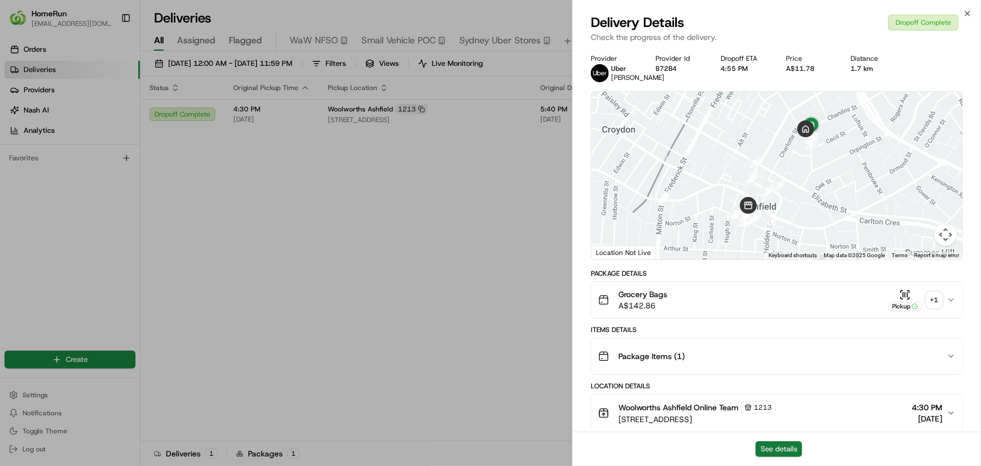
click at [770, 448] on button "See details" at bounding box center [779, 449] width 47 height 16
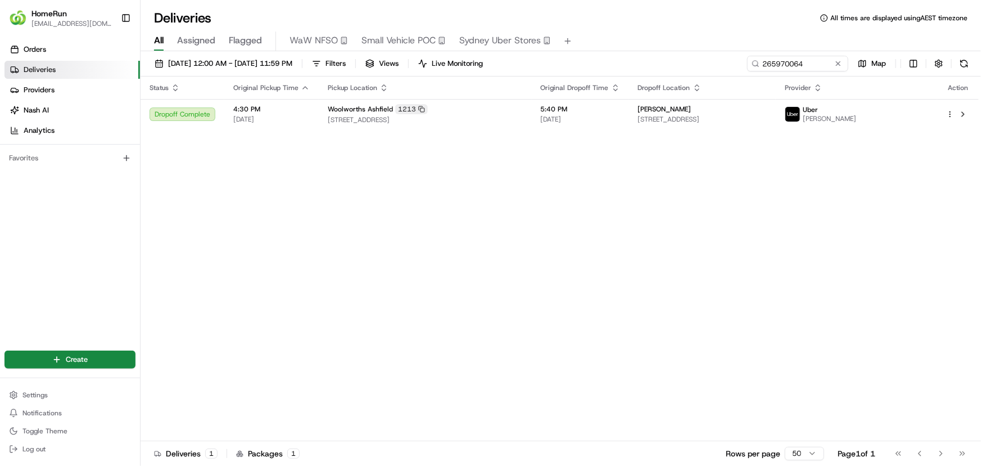
drag, startPoint x: 410, startPoint y: 202, endPoint x: 570, endPoint y: 204, distance: 159.7
drag, startPoint x: 819, startPoint y: 65, endPoint x: 669, endPoint y: 79, distance: 150.8
click at [685, 79] on div "01/08/2025 12:00 AM - 31/08/2025 11:59 PM Filters Views Live Monitoring 2659700…" at bounding box center [561, 259] width 841 height 417
paste input "6056339"
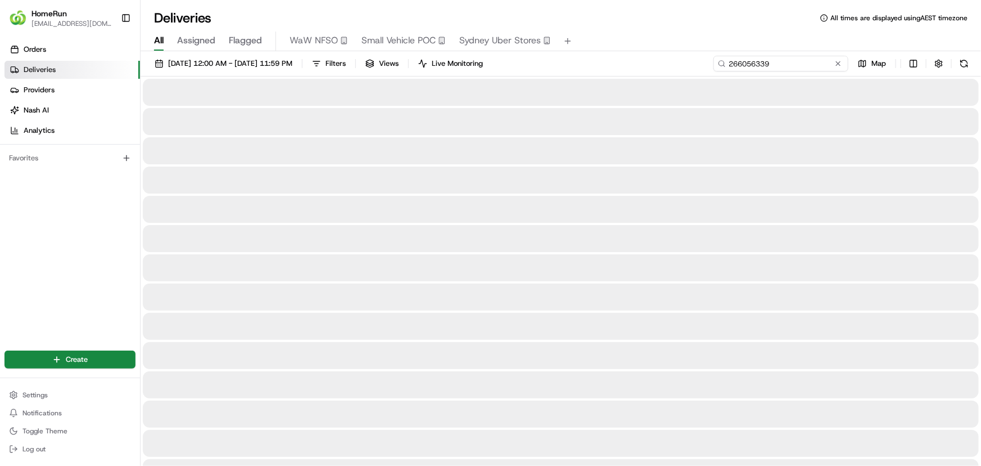
drag, startPoint x: 819, startPoint y: 66, endPoint x: 823, endPoint y: 80, distance: 13.9
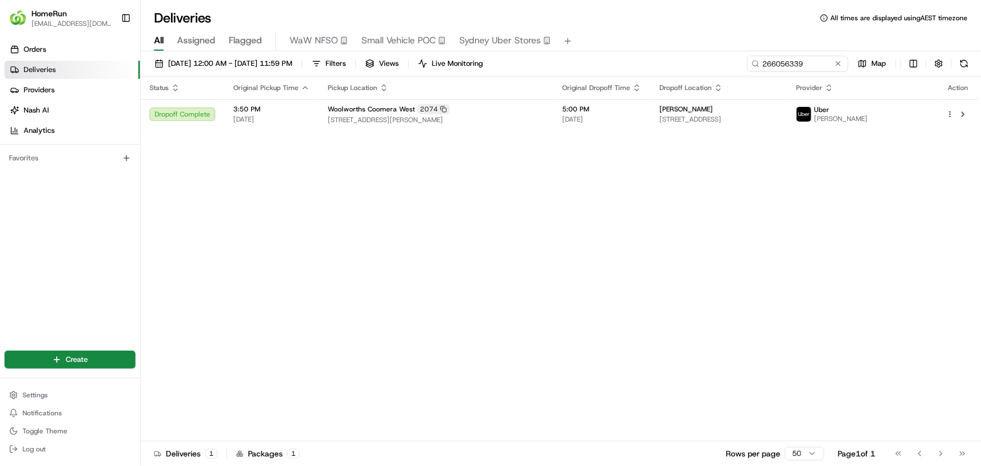
click at [712, 255] on div "Status Original Pickup Time Pickup Location Original Dropoff Time Dropoff Locat…" at bounding box center [560, 258] width 838 height 364
drag, startPoint x: 831, startPoint y: 263, endPoint x: 693, endPoint y: 211, distance: 147.2
click at [828, 263] on div "Status Original Pickup Time Pickup Location Original Dropoff Time Dropoff Locat…" at bounding box center [560, 258] width 838 height 364
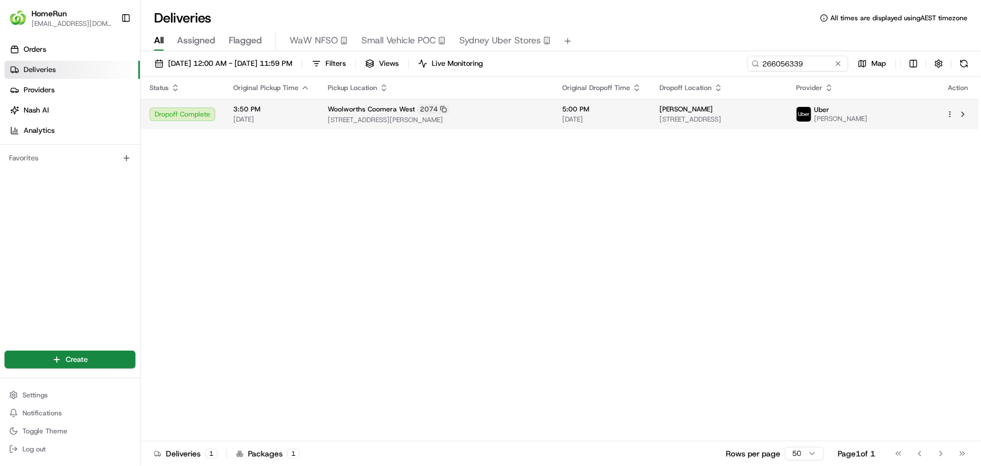
click at [576, 112] on span "5:00 PM" at bounding box center [601, 109] width 79 height 9
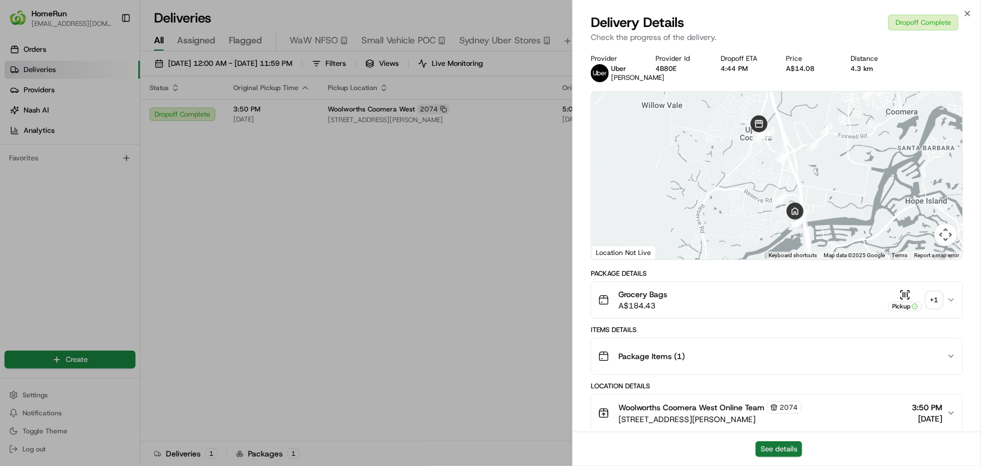
click at [773, 451] on button "See details" at bounding box center [779, 449] width 47 height 16
drag, startPoint x: 409, startPoint y: 238, endPoint x: 545, endPoint y: 163, distance: 155.1
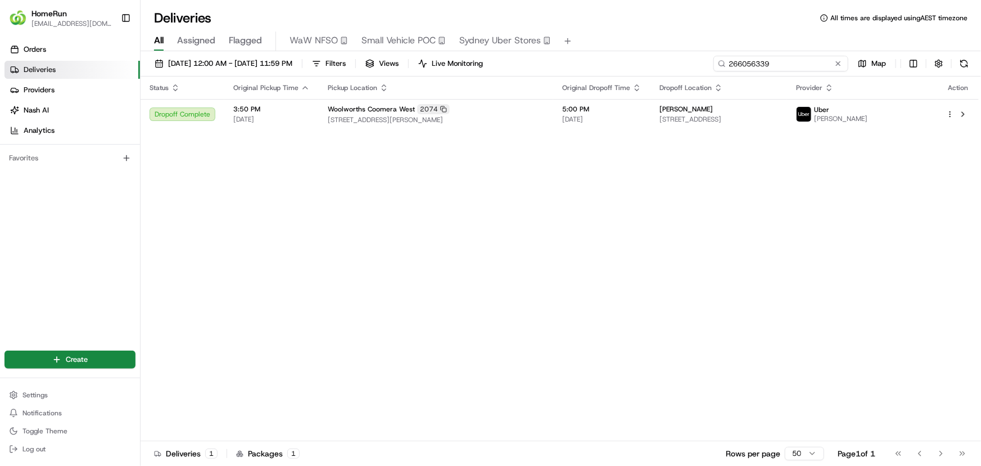
drag, startPoint x: 813, startPoint y: 57, endPoint x: 552, endPoint y: 51, distance: 261.0
click at [552, 51] on div "01/08/2025 12:00 AM - 31/08/2025 11:59 PM Filters Views Live Monitoring 2660563…" at bounding box center [561, 259] width 841 height 417
paste input "118577"
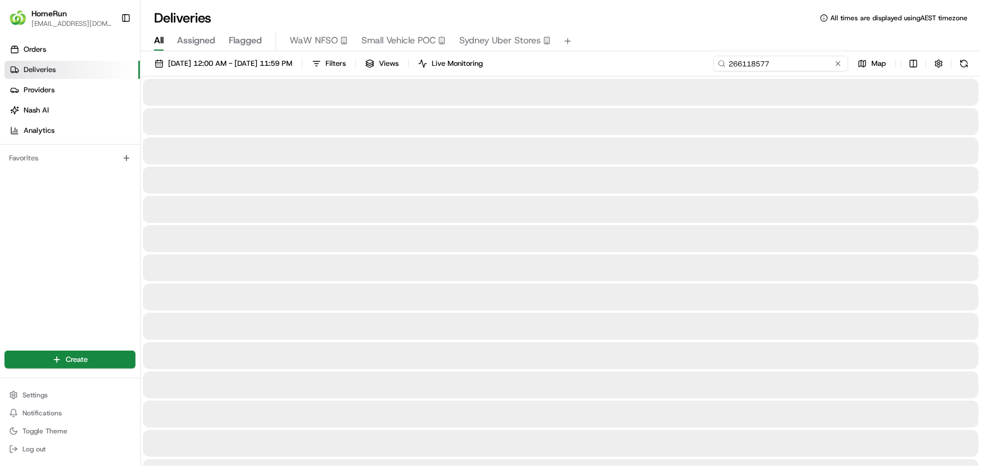
click at [814, 64] on input "266118577" at bounding box center [781, 64] width 135 height 16
click at [797, 65] on input "266118577" at bounding box center [781, 64] width 135 height 16
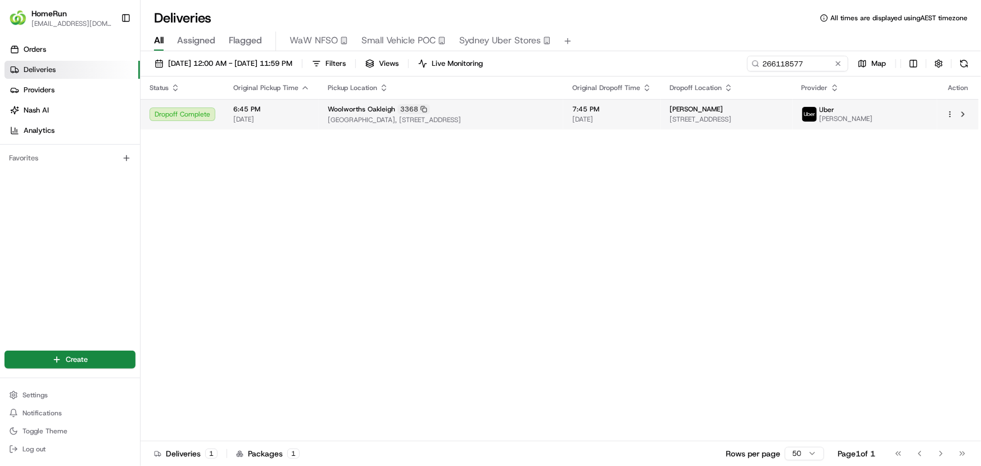
click at [539, 117] on div "Woolworths Oakleigh 3368 Oakleigh Central Shopping Centre, Station Square, Stat…" at bounding box center [441, 114] width 227 height 20
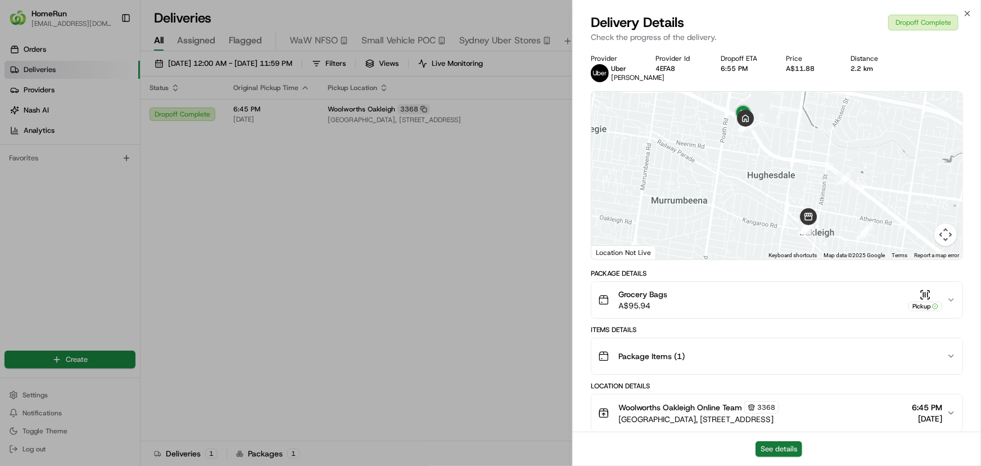
click at [788, 448] on button "See details" at bounding box center [779, 449] width 47 height 16
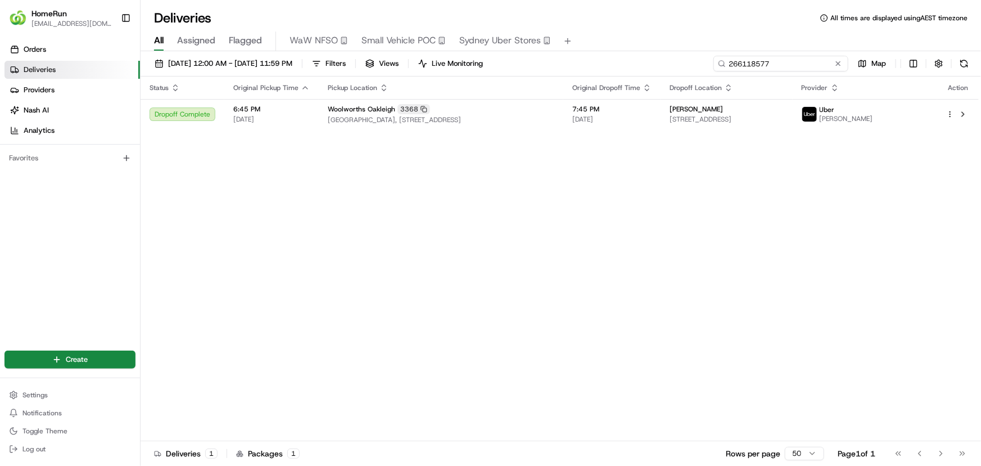
drag, startPoint x: 808, startPoint y: 65, endPoint x: 581, endPoint y: 61, distance: 227.2
click at [584, 60] on div "01/08/2025 12:00 AM - 31/08/2025 11:59 PM Filters Views Live Monitoring 2661185…" at bounding box center [561, 66] width 841 height 21
paste input "5523"
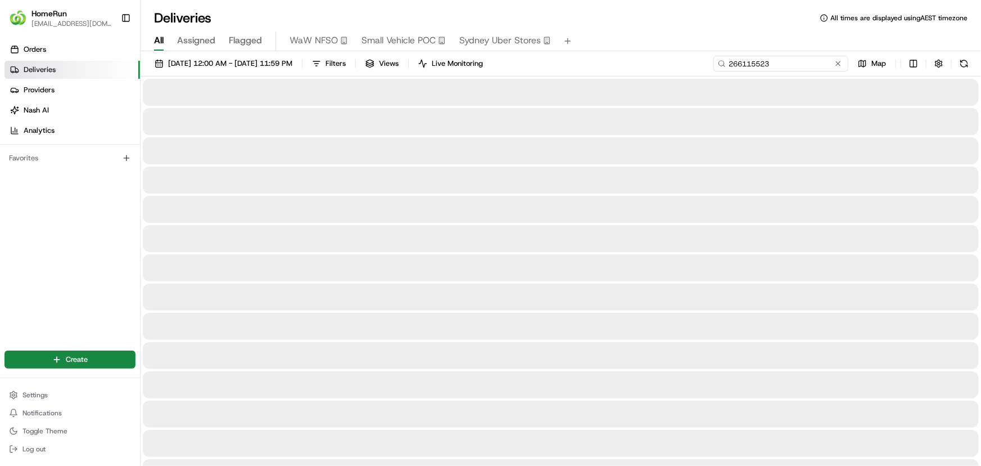
click at [793, 59] on input "266115523" at bounding box center [781, 64] width 135 height 16
click at [800, 59] on input "266115523" at bounding box center [781, 64] width 135 height 16
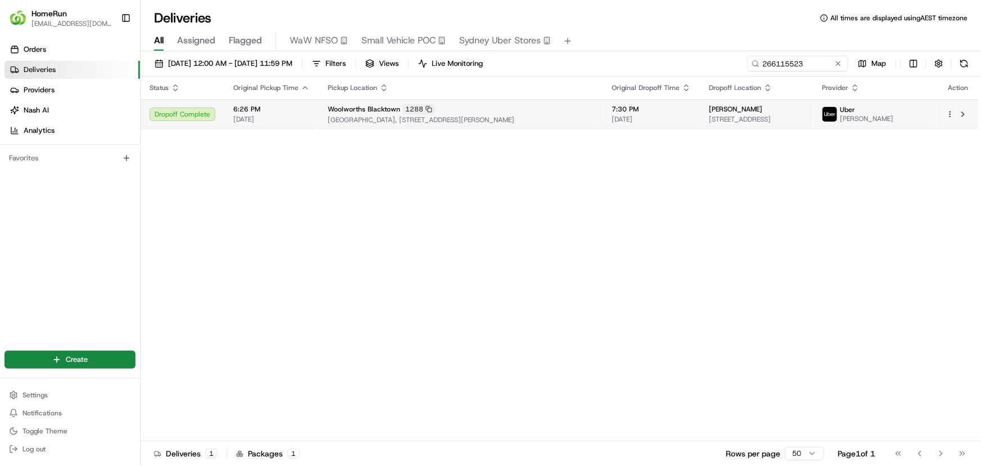
click at [661, 127] on td "7:30 PM 23/08/2025" at bounding box center [651, 114] width 97 height 30
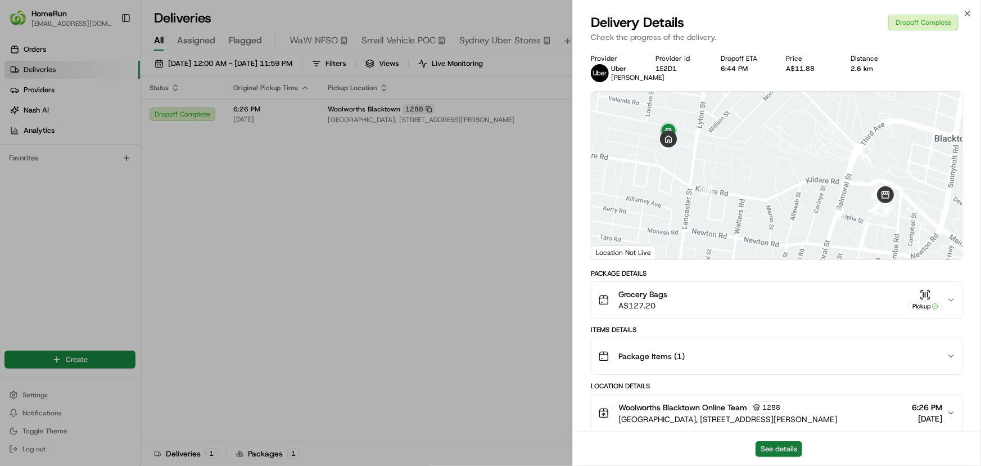
click at [777, 449] on button "See details" at bounding box center [779, 449] width 47 height 16
drag, startPoint x: 405, startPoint y: 157, endPoint x: 653, endPoint y: 143, distance: 248.9
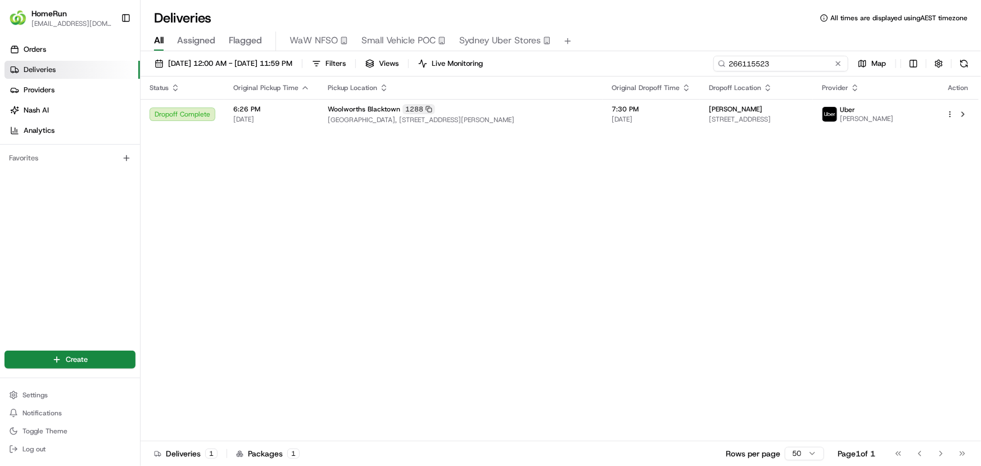
drag, startPoint x: 827, startPoint y: 61, endPoint x: 620, endPoint y: 44, distance: 208.2
click at [620, 44] on div "Deliveries All times are displayed using AEST timezone All Assigned Flagged WaW…" at bounding box center [561, 233] width 841 height 466
paste input "077627"
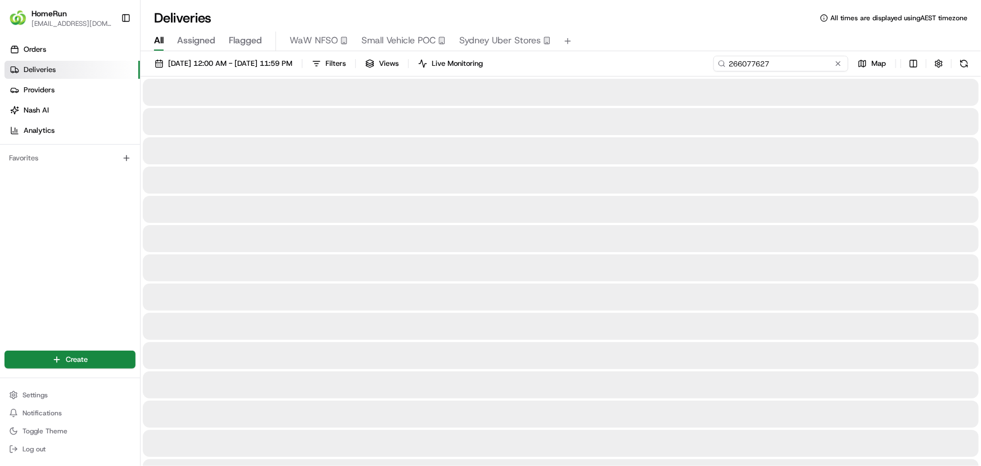
click at [778, 67] on input "266077627" at bounding box center [781, 64] width 135 height 16
click at [781, 62] on input "266077627" at bounding box center [781, 64] width 135 height 16
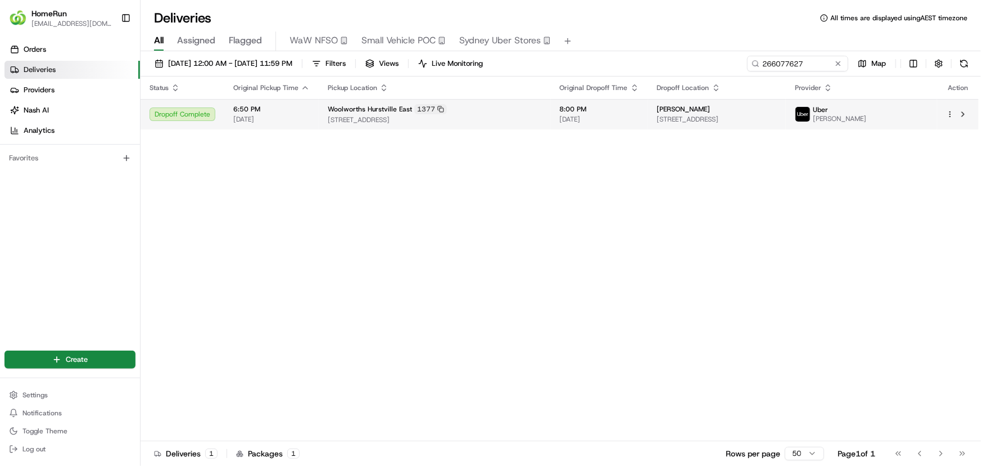
click at [613, 115] on span "[DATE]" at bounding box center [599, 119] width 79 height 9
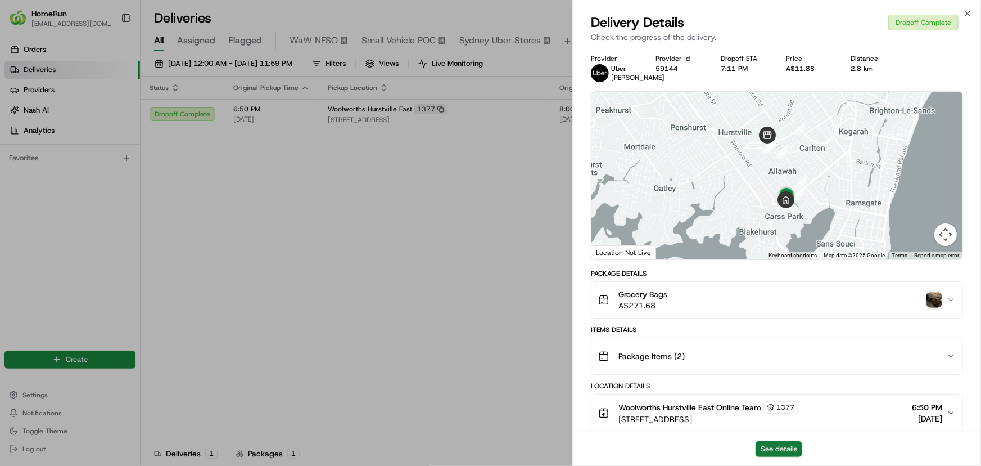
click at [780, 445] on button "See details" at bounding box center [779, 449] width 47 height 16
drag, startPoint x: 394, startPoint y: 241, endPoint x: 407, endPoint y: 232, distance: 16.1
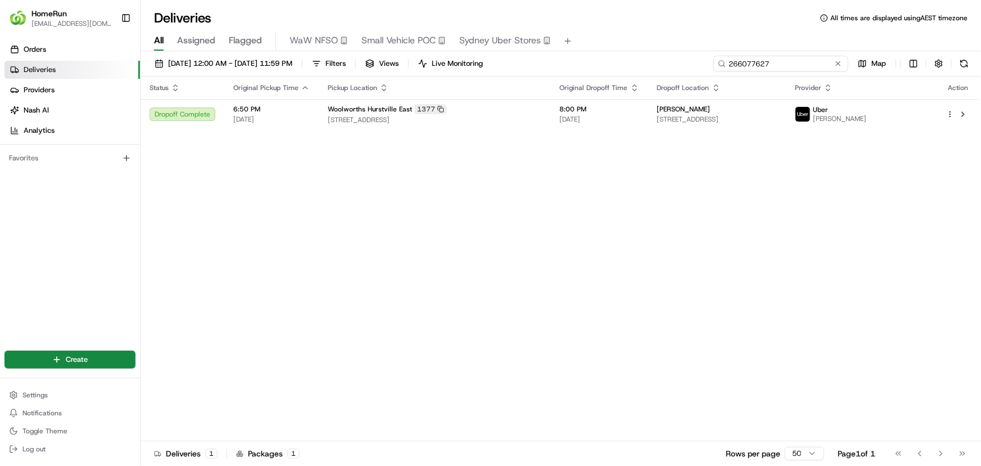
click at [565, 67] on div "01/08/2025 12:00 AM - 31/08/2025 11:59 PM Filters Views Live Monitoring 2660776…" at bounding box center [561, 66] width 841 height 21
paste input "5926"
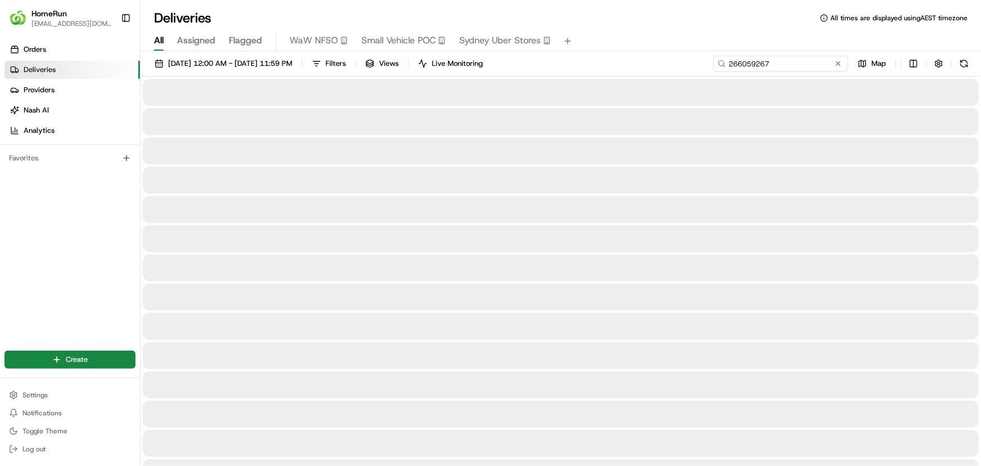
click at [799, 64] on input "266059267" at bounding box center [781, 64] width 135 height 16
click at [748, 61] on input "266059267" at bounding box center [781, 64] width 135 height 16
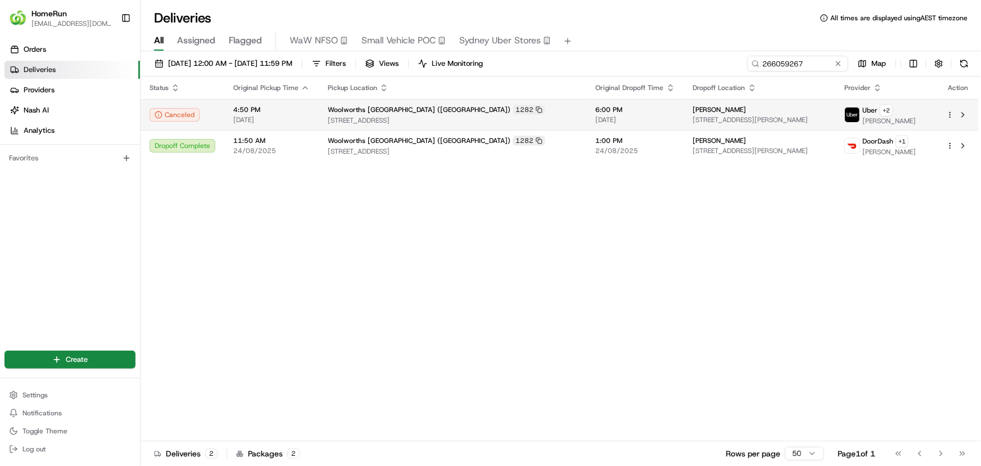
click at [435, 112] on span "Woolworths Warringah Mall (Brookvale)" at bounding box center [419, 109] width 183 height 9
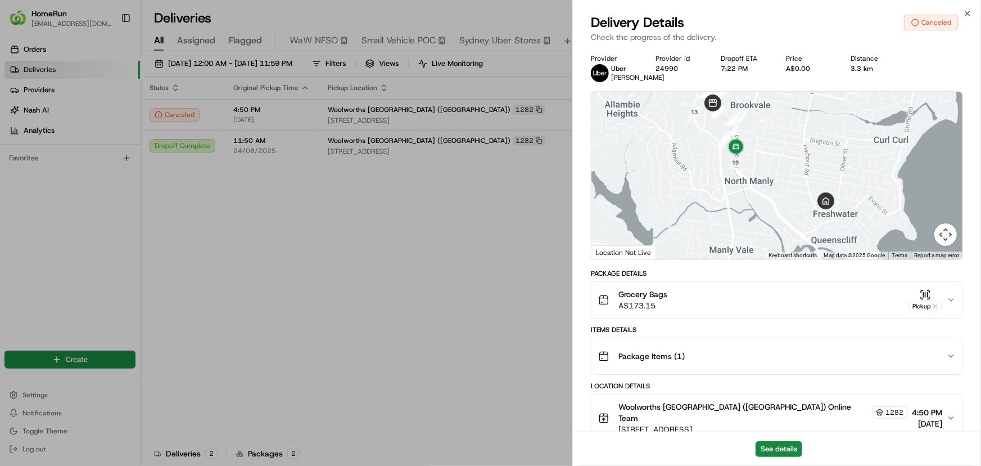
drag, startPoint x: 823, startPoint y: 157, endPoint x: 815, endPoint y: 144, distance: 15.6
click at [815, 144] on div at bounding box center [777, 176] width 371 height 168
click at [944, 231] on button "Map camera controls" at bounding box center [946, 234] width 22 height 22
click at [911, 233] on button "Zoom out" at bounding box center [917, 234] width 22 height 22
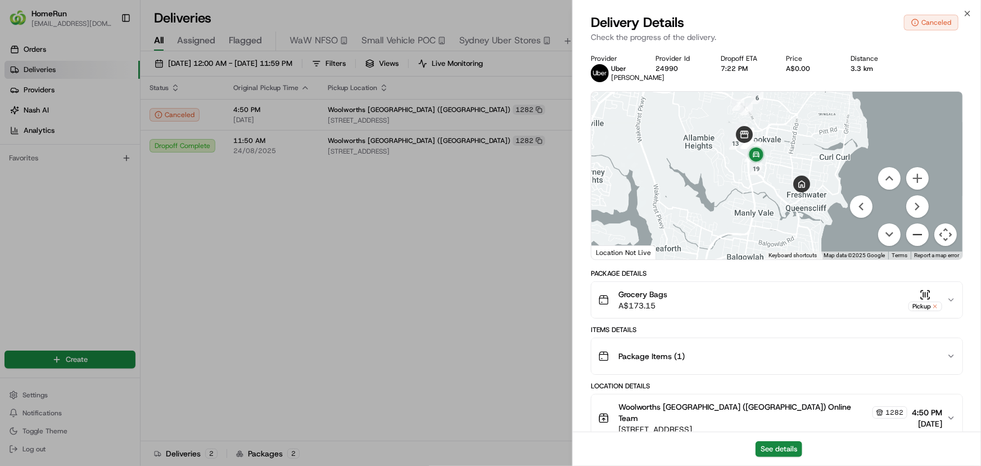
click at [911, 233] on button "Zoom out" at bounding box center [917, 234] width 22 height 22
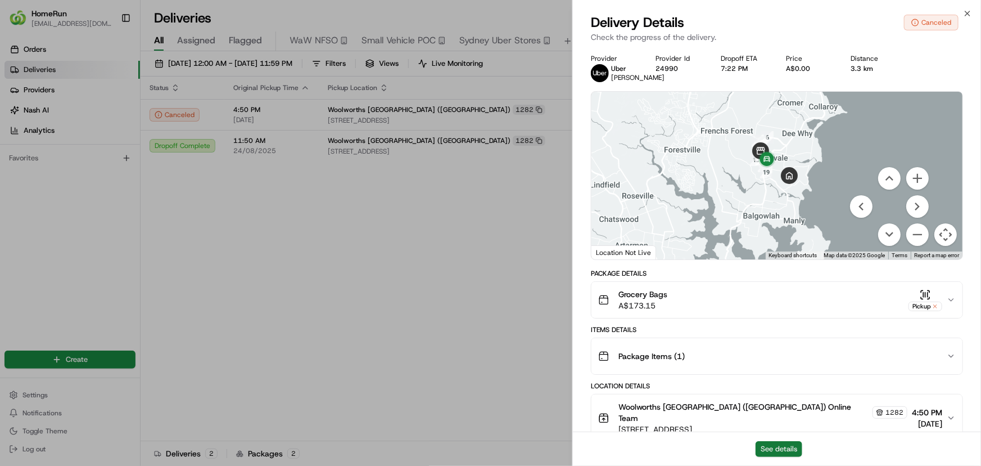
click at [784, 447] on button "See details" at bounding box center [779, 449] width 47 height 16
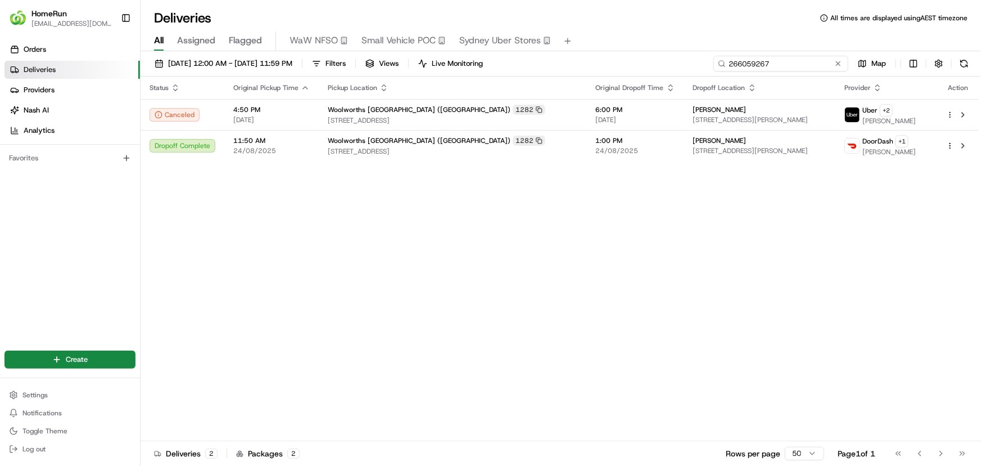
drag, startPoint x: 828, startPoint y: 61, endPoint x: 638, endPoint y: 52, distance: 190.8
click at [639, 53] on div "01/08/2025 12:00 AM - 31/08/2025 11:59 PM Filters Views Live Monitoring 2660592…" at bounding box center [561, 259] width 841 height 417
paste input "81150"
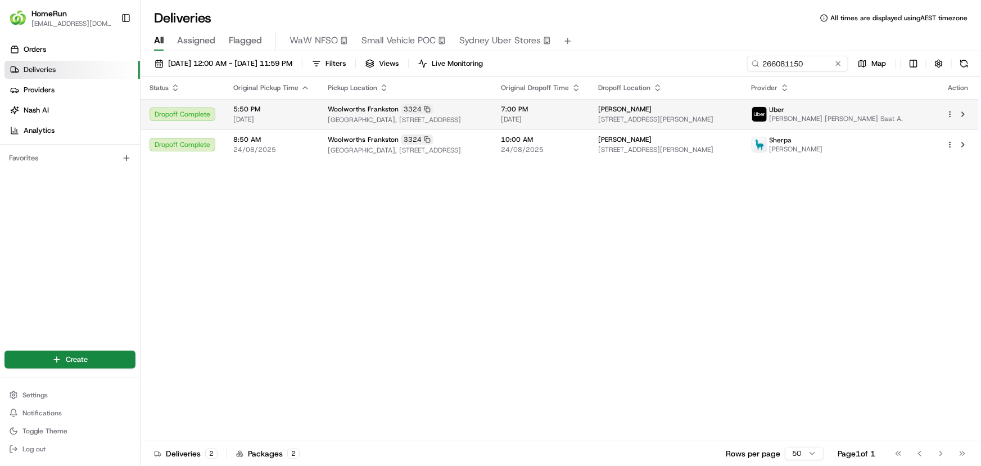
click at [581, 121] on span "[DATE]" at bounding box center [541, 119] width 79 height 9
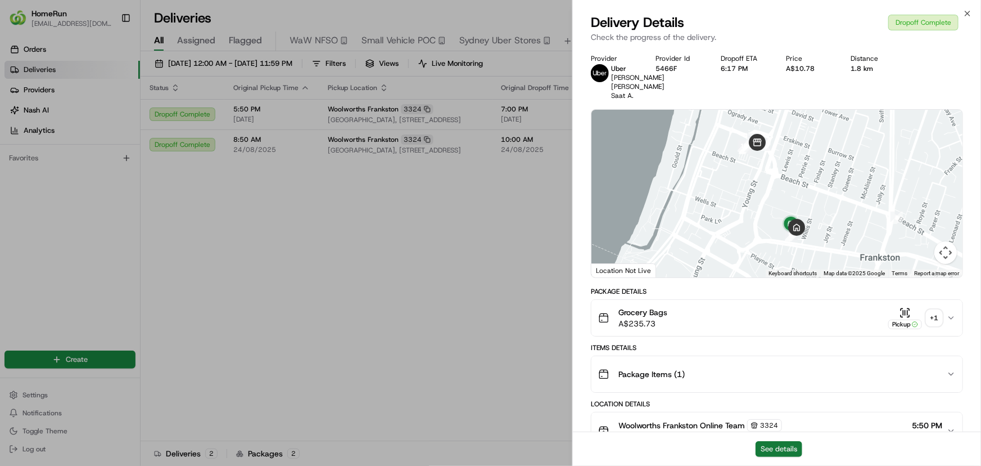
click at [777, 446] on button "See details" at bounding box center [779, 449] width 47 height 16
click at [935, 326] on div "+ 1" at bounding box center [935, 318] width 16 height 16
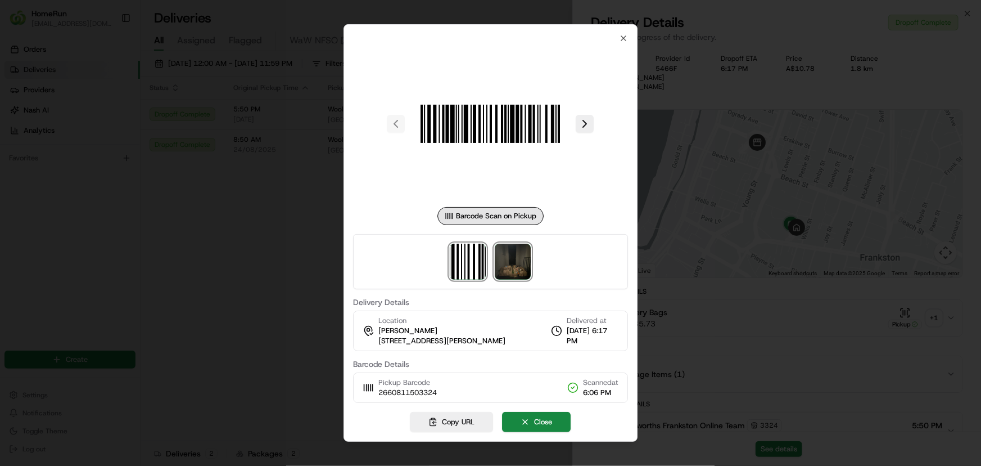
click at [509, 267] on img at bounding box center [513, 261] width 36 height 36
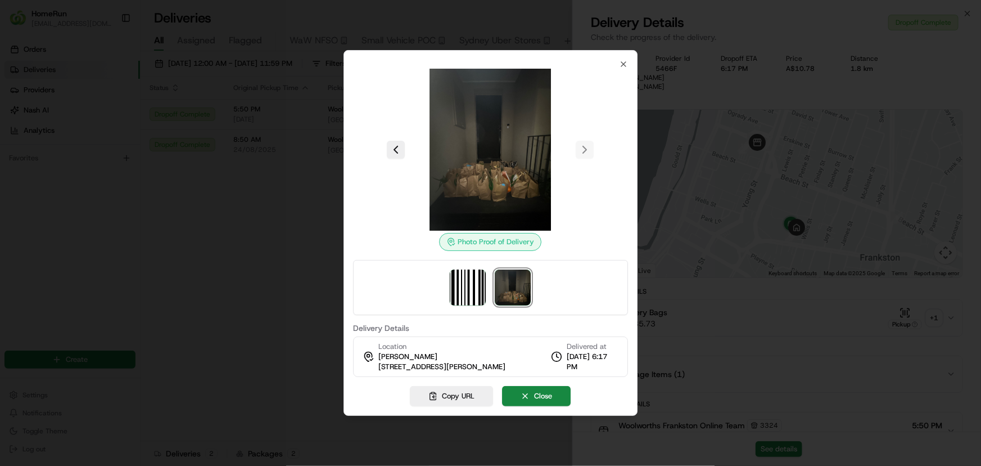
click at [249, 280] on div at bounding box center [490, 233] width 981 height 466
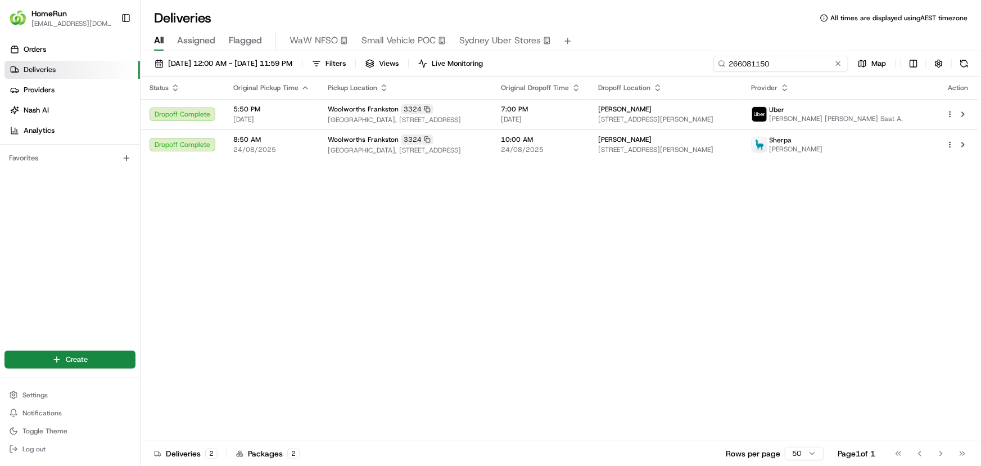
drag, startPoint x: 814, startPoint y: 62, endPoint x: 535, endPoint y: 65, distance: 279.5
click at [615, 48] on div "Deliveries All times are displayed using AEST timezone All Assigned Flagged WaW…" at bounding box center [561, 233] width 841 height 466
paste input "493"
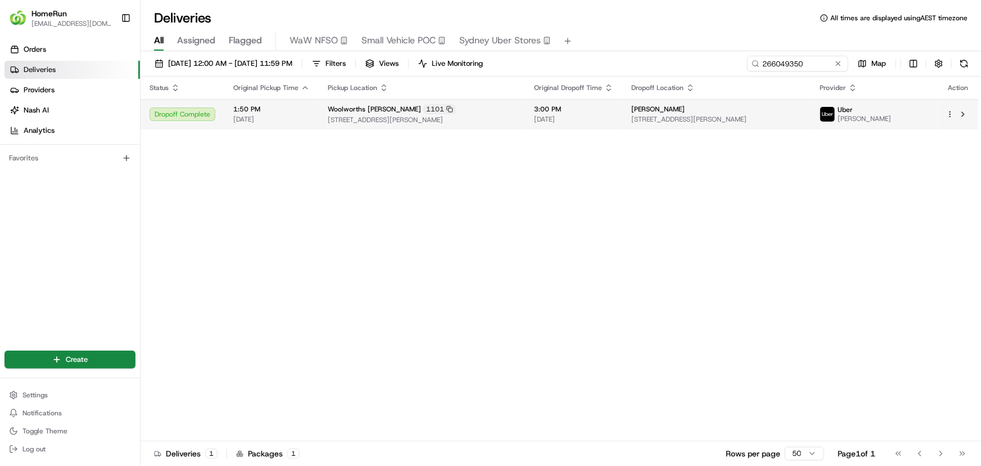
click at [516, 110] on div "Woolworths Mayfield 1101" at bounding box center [422, 109] width 188 height 10
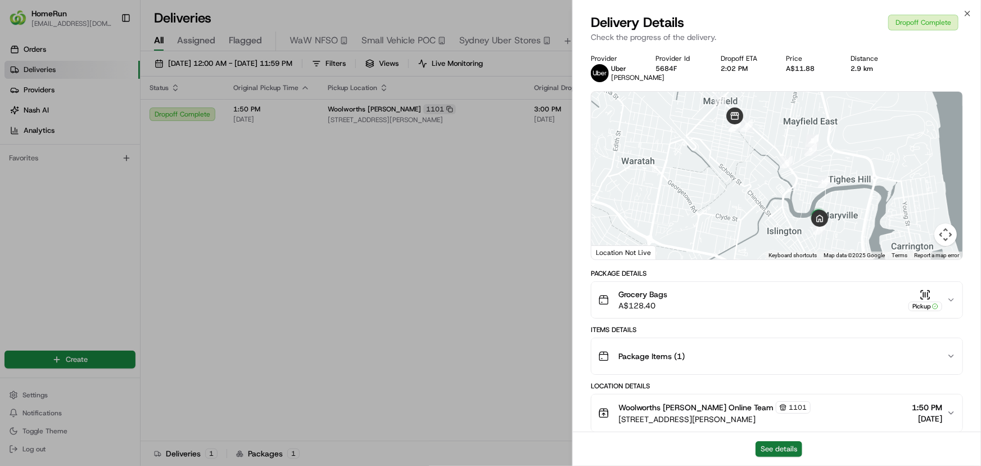
click at [780, 449] on button "See details" at bounding box center [779, 449] width 47 height 16
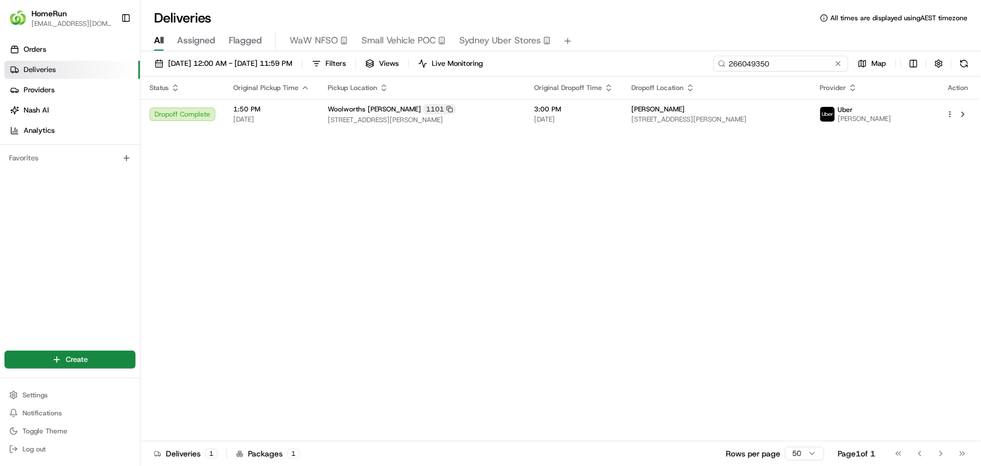
drag, startPoint x: 804, startPoint y: 65, endPoint x: 620, endPoint y: 46, distance: 184.8
click at [621, 48] on div "Deliveries All times are displayed using AEST timezone All Assigned Flagged WaW…" at bounding box center [561, 233] width 841 height 466
paste input "3688"
type input "266036880"
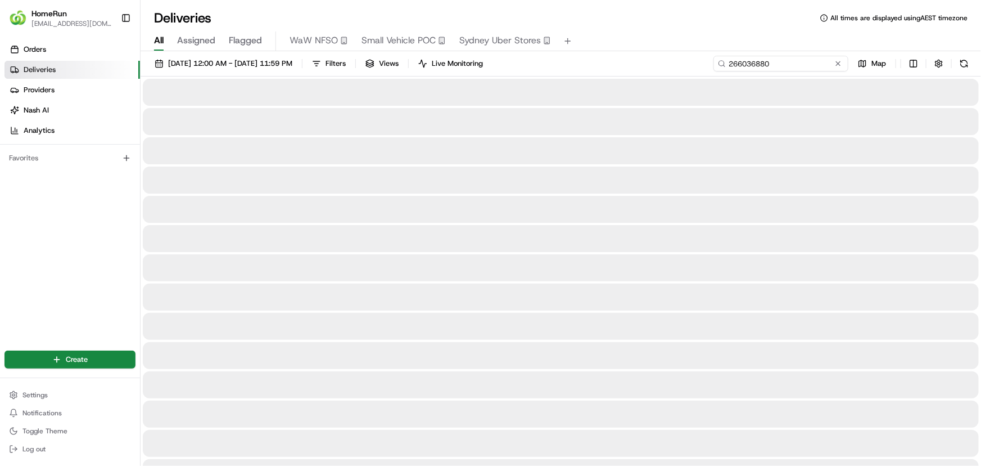
click at [812, 62] on input "266036880" at bounding box center [781, 64] width 135 height 16
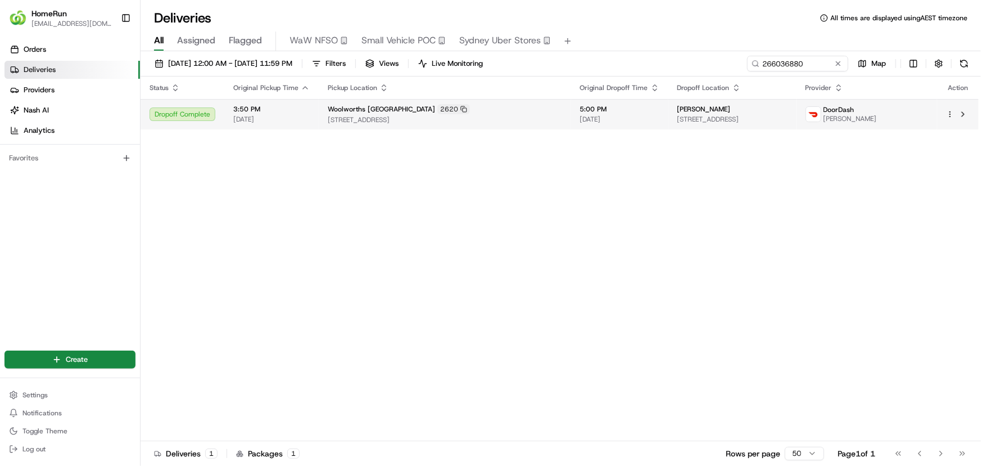
click at [576, 123] on td "5:00 PM 23/08/2025" at bounding box center [619, 114] width 97 height 30
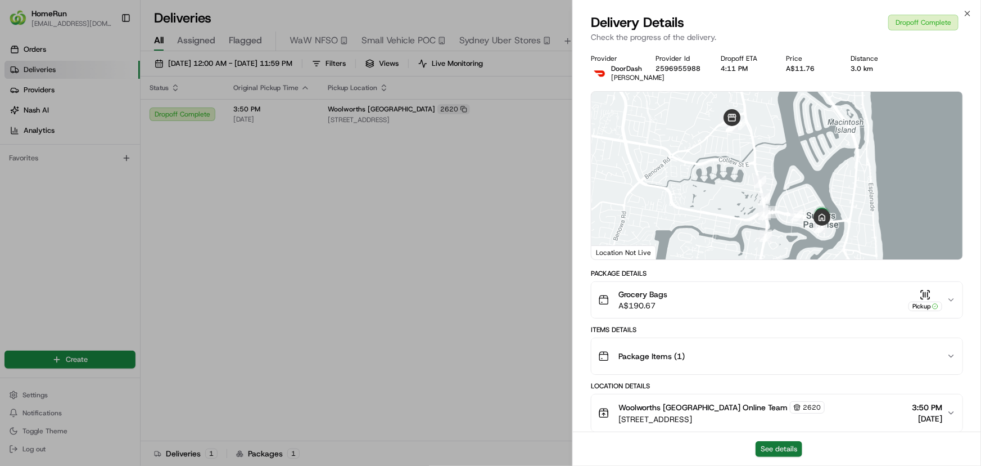
click at [788, 451] on button "See details" at bounding box center [779, 449] width 47 height 16
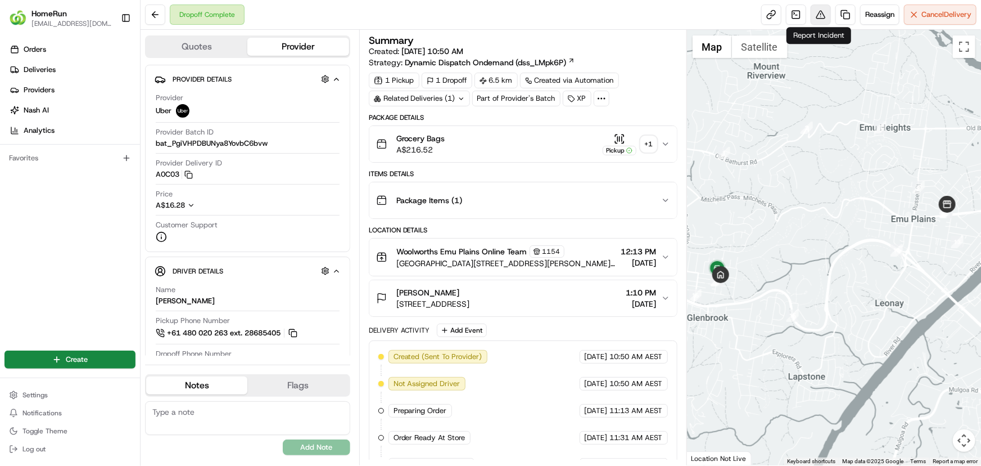
click at [819, 17] on button at bounding box center [821, 14] width 20 height 20
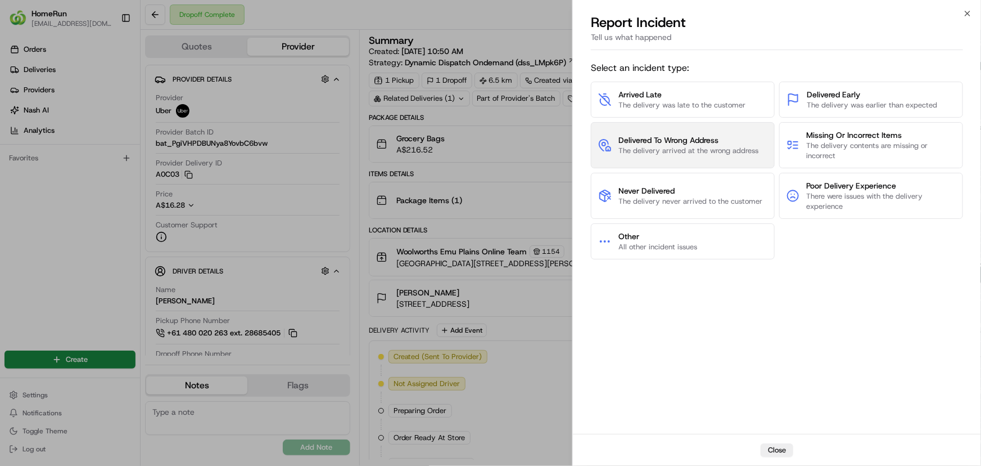
click at [715, 158] on button "Delivered To Wrong Address The delivery arrived at the wrong address" at bounding box center [683, 145] width 184 height 46
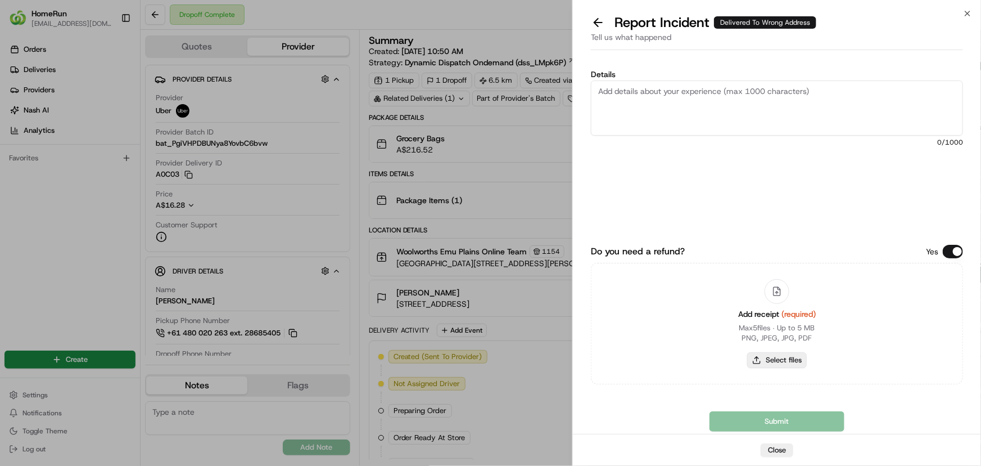
click at [783, 358] on button "Select files" at bounding box center [777, 360] width 60 height 16
type input "C:\fakepath\inv-266032947.pdf"
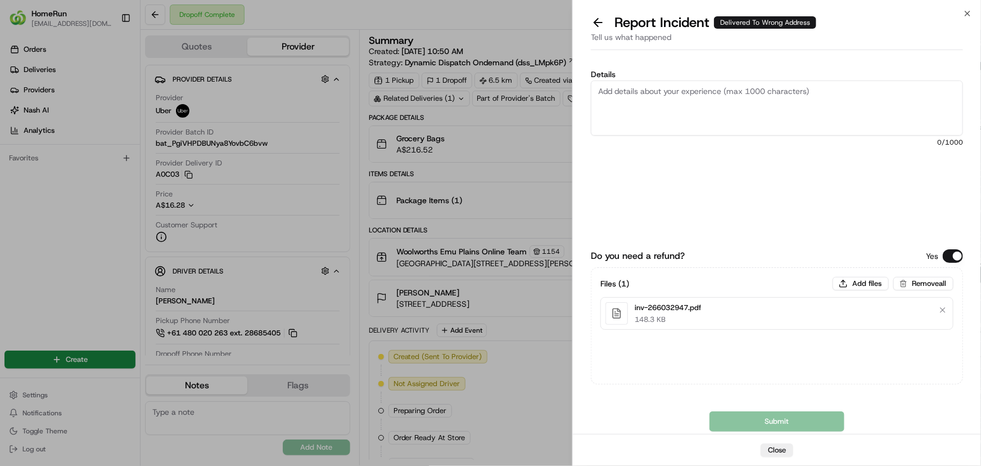
click at [710, 85] on textarea "Details" at bounding box center [777, 107] width 372 height 55
paste textarea "Delivered to incorrect address POD does not match previous ones."
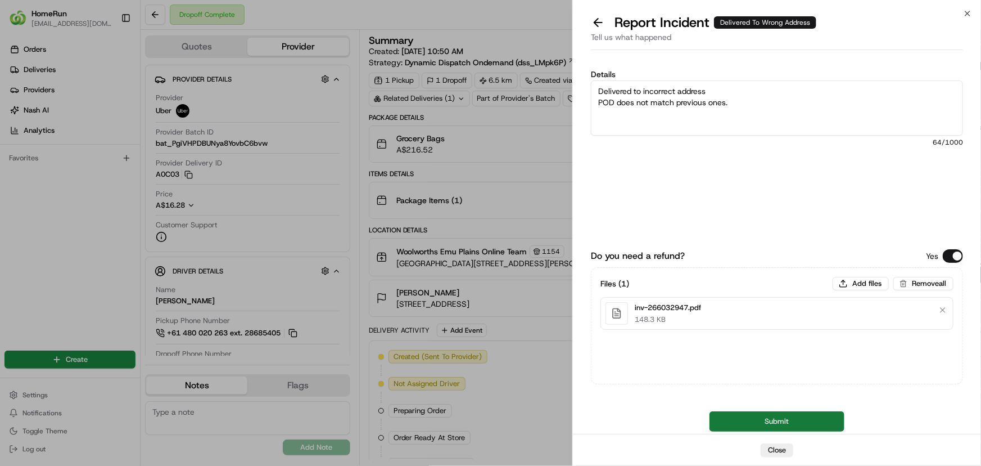
type textarea "Delivered to incorrect address POD does not match previous ones."
click at [755, 427] on button "Submit" at bounding box center [777, 421] width 135 height 20
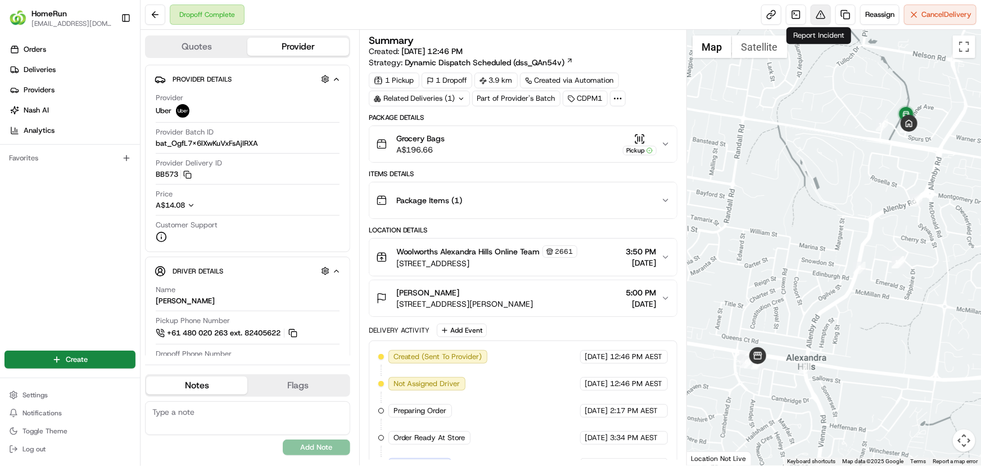
click at [819, 16] on button at bounding box center [821, 14] width 20 height 20
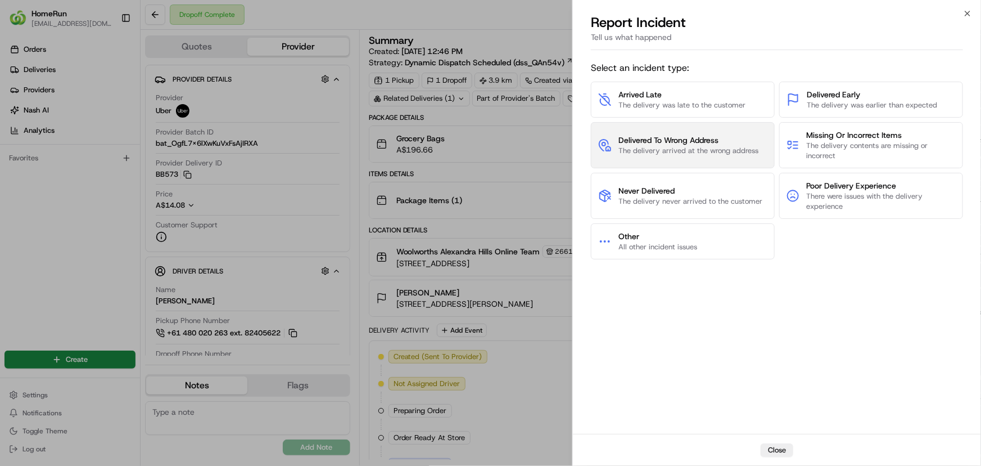
click at [648, 148] on span "The delivery arrived at the wrong address" at bounding box center [689, 151] width 140 height 10
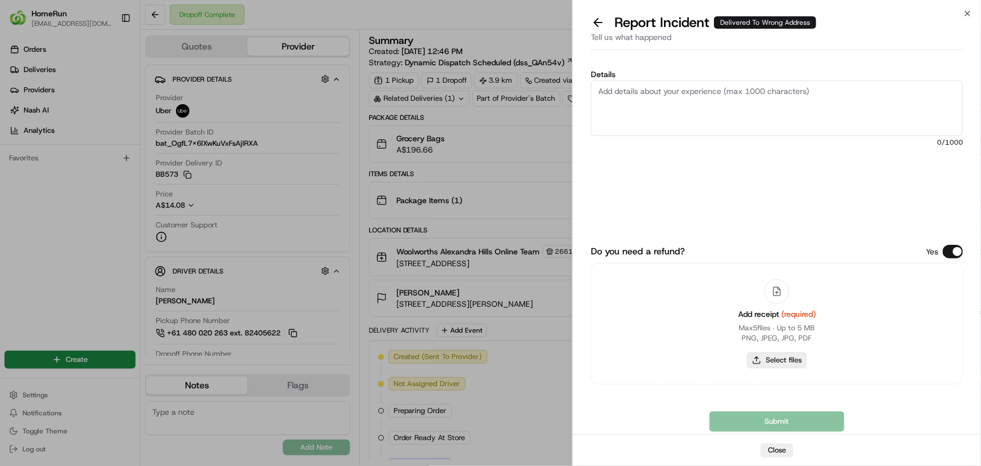
click at [775, 356] on button "Select files" at bounding box center [777, 360] width 60 height 16
type input "C:\fakepath\inv-265522058.pdf"
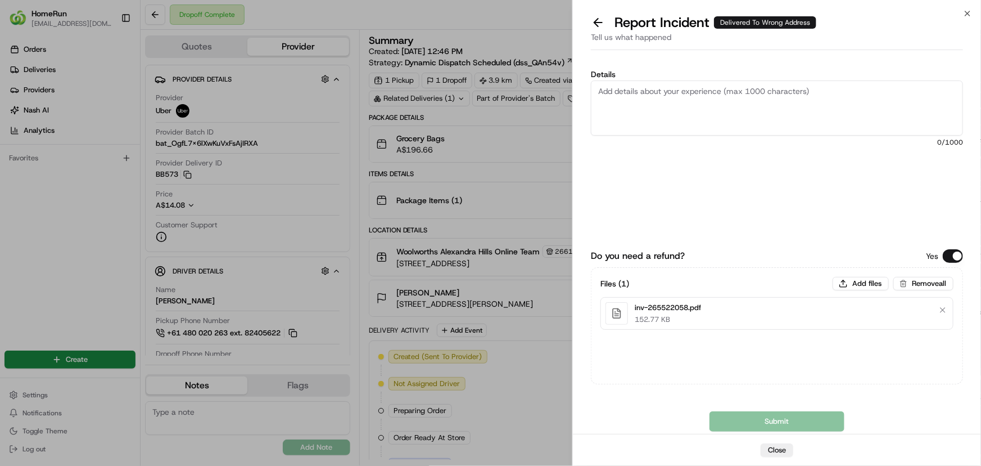
click at [867, 94] on textarea "Details" at bounding box center [777, 107] width 372 height 55
paste textarea "Delivered to incorrect address No POD provided"
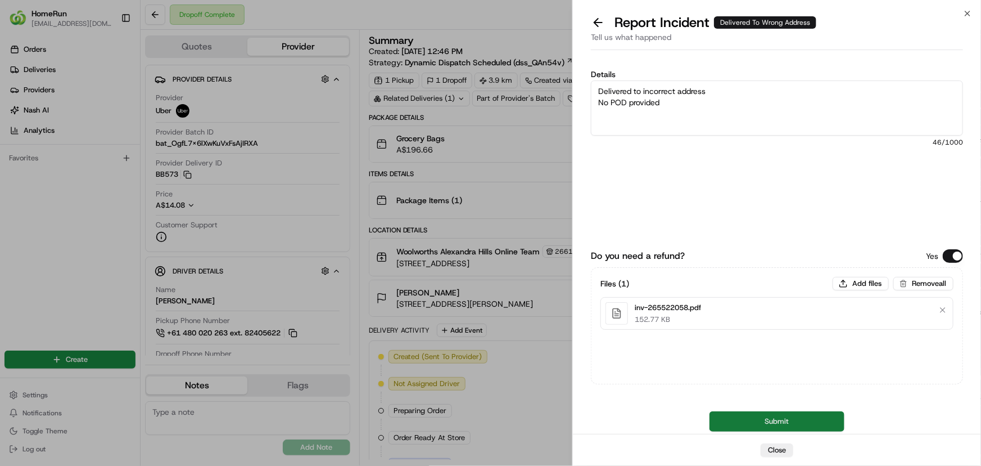
type textarea "Delivered to incorrect address No POD provided"
click at [752, 422] on button "Submit" at bounding box center [777, 421] width 135 height 20
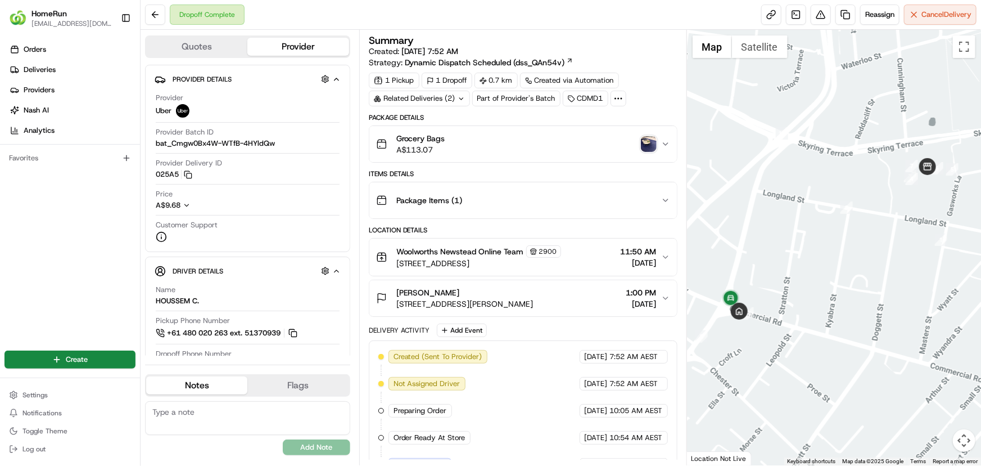
click at [648, 146] on img "button" at bounding box center [649, 144] width 16 height 16
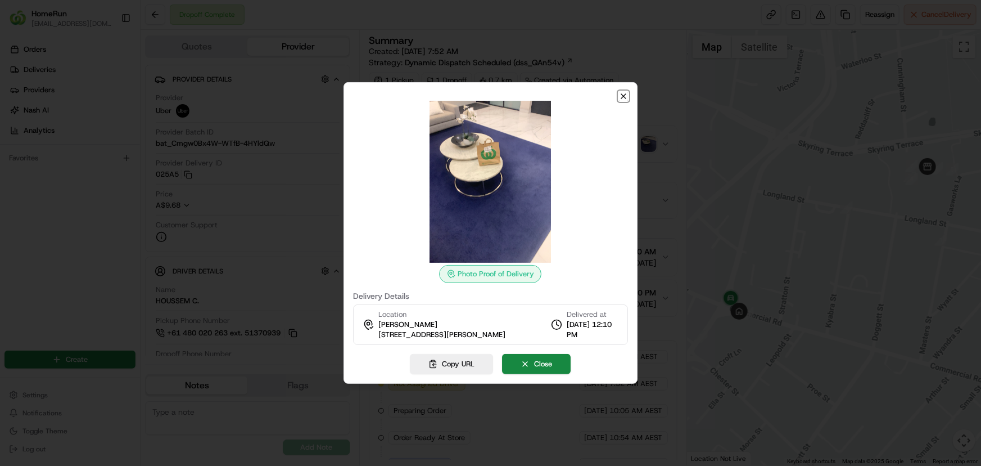
click at [626, 94] on icon "button" at bounding box center [623, 96] width 4 height 4
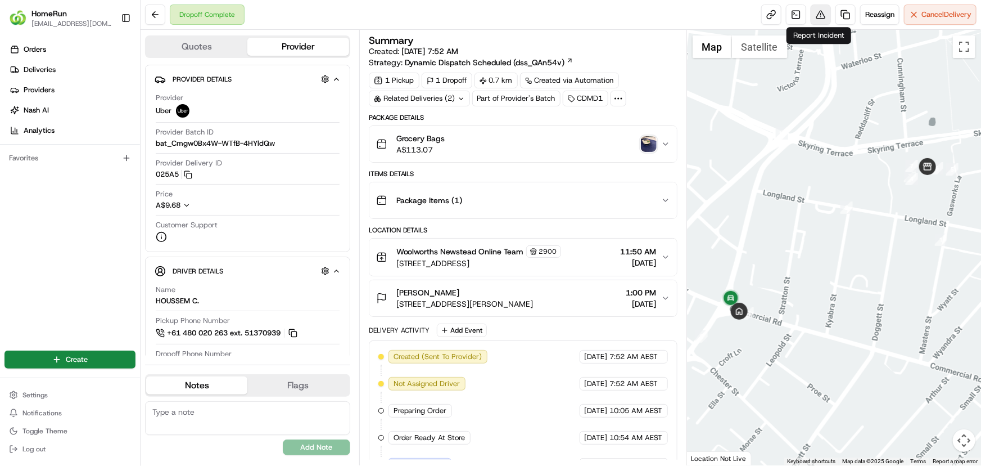
click at [815, 16] on button at bounding box center [821, 14] width 20 height 20
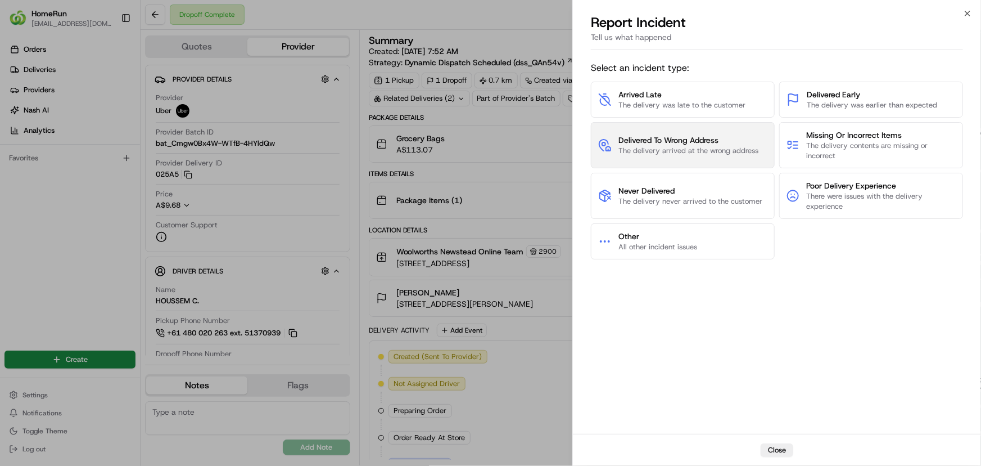
click at [681, 151] on span "The delivery arrived at the wrong address" at bounding box center [689, 151] width 140 height 10
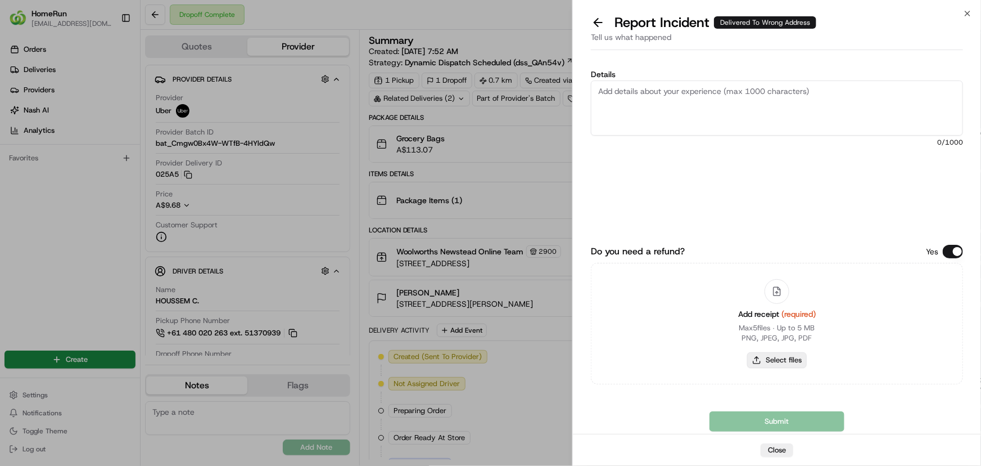
click at [770, 361] on button "Select files" at bounding box center [777, 360] width 60 height 16
type input "C:\fakepath\inv-266007727.pdf"
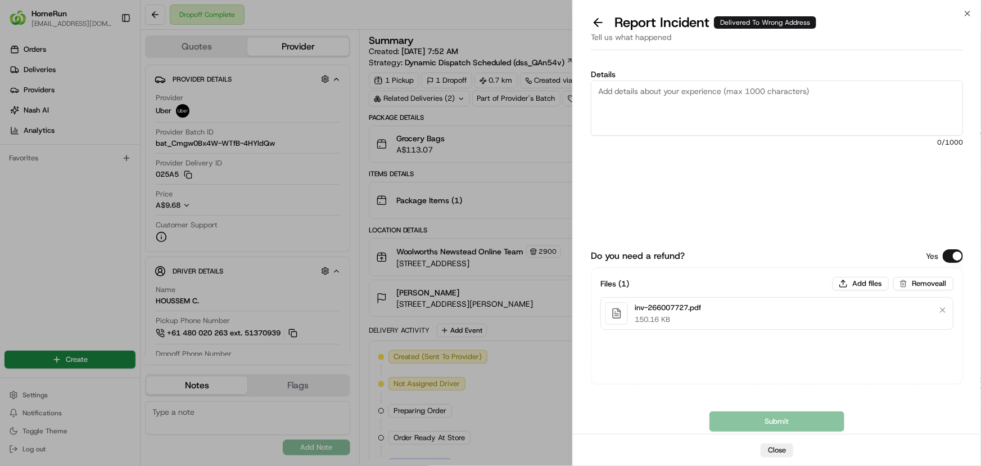
click at [761, 87] on textarea "Details" at bounding box center [777, 107] width 372 height 55
paste textarea "Delivered to incorrect address POD does not match previous ones."
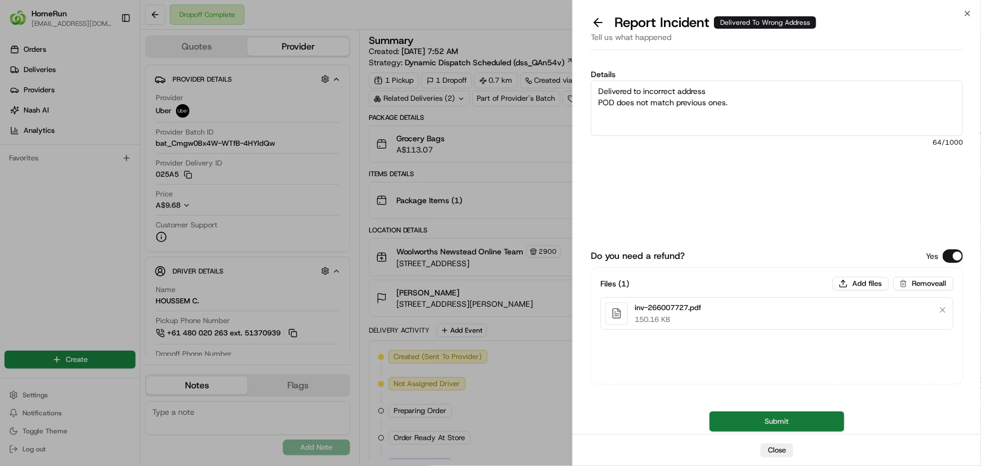
type textarea "Delivered to incorrect address POD does not match previous ones."
click at [752, 426] on button "Submit" at bounding box center [777, 421] width 135 height 20
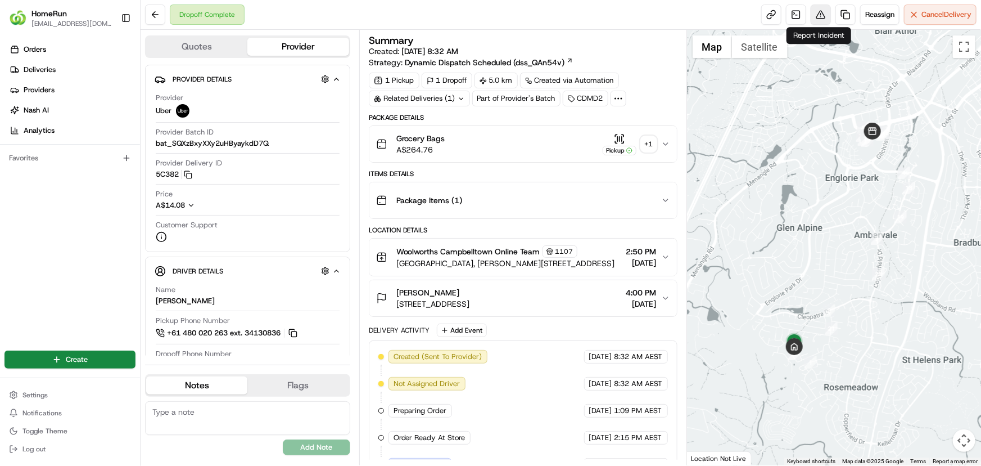
click at [823, 15] on button at bounding box center [821, 14] width 20 height 20
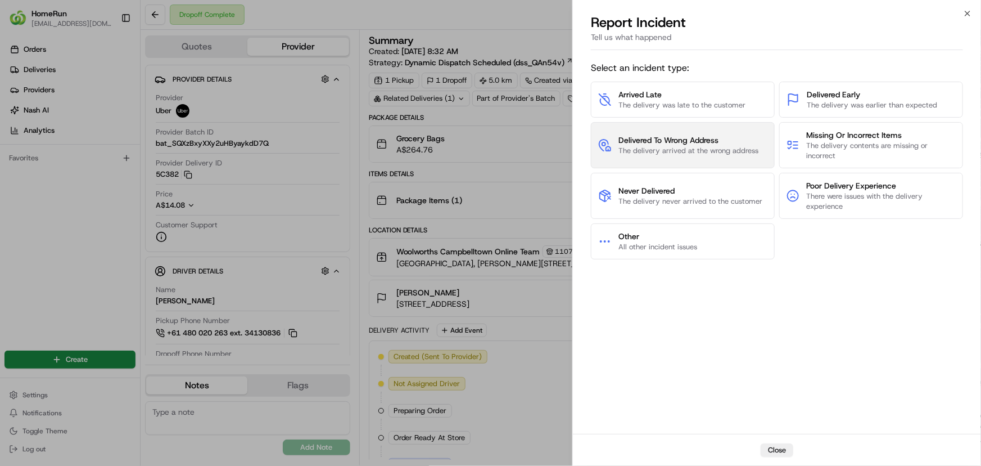
click at [746, 146] on span "The delivery arrived at the wrong address" at bounding box center [689, 151] width 140 height 10
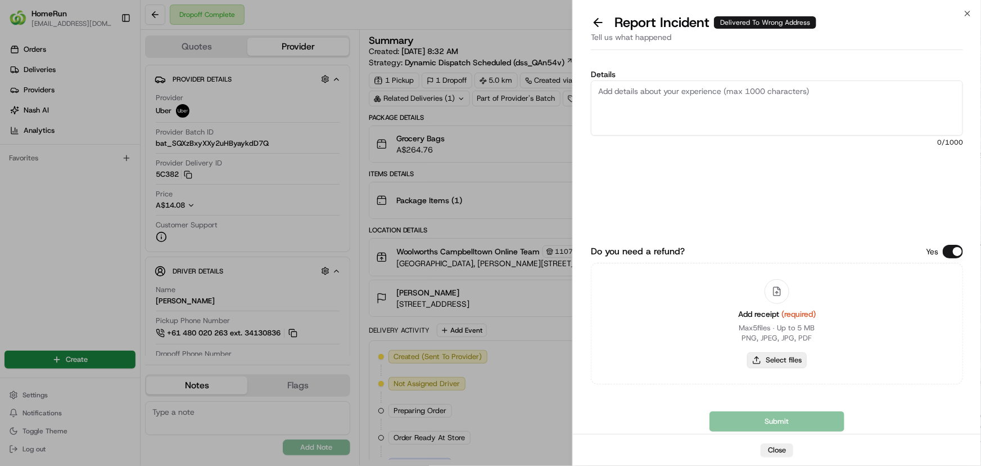
click at [797, 360] on button "Select files" at bounding box center [777, 360] width 60 height 16
type input "C:\fakepath\inv-266013419.pdf"
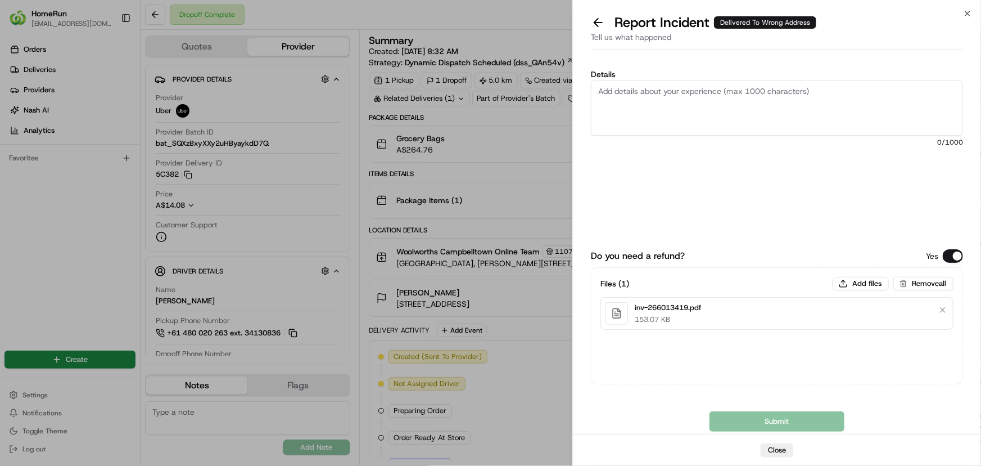
click at [859, 94] on textarea "Details" at bounding box center [777, 107] width 372 height 55
paste textarea "Delivered to incorrect address POD does not match previous ones."
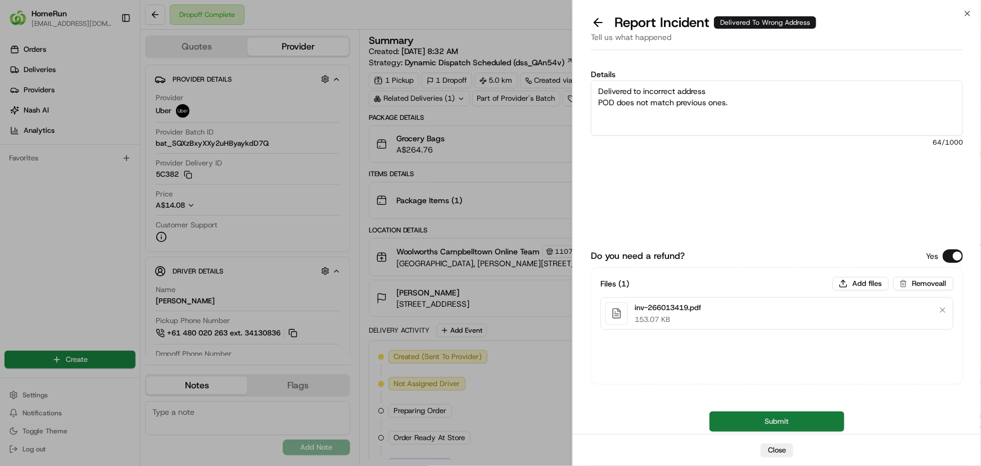
type textarea "Delivered to incorrect address POD does not match previous ones."
click at [737, 420] on button "Submit" at bounding box center [777, 421] width 135 height 20
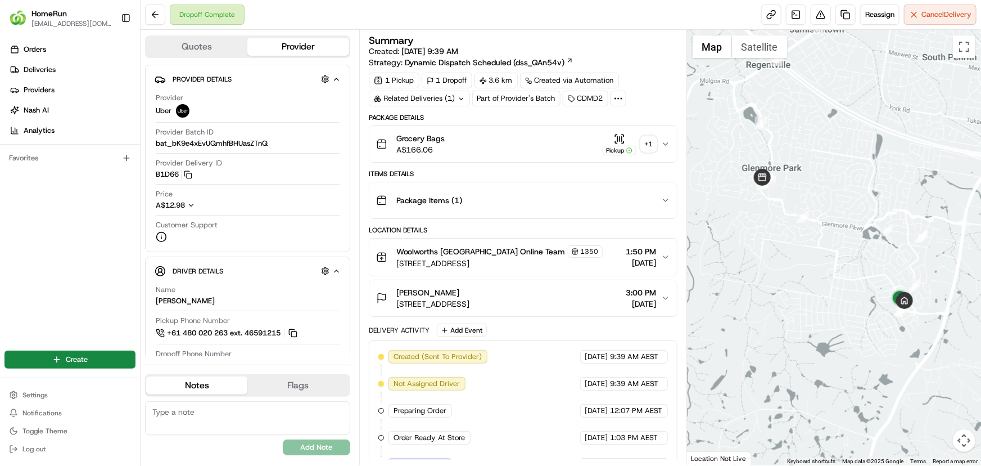
click at [651, 146] on div "+ 1" at bounding box center [649, 144] width 16 height 16
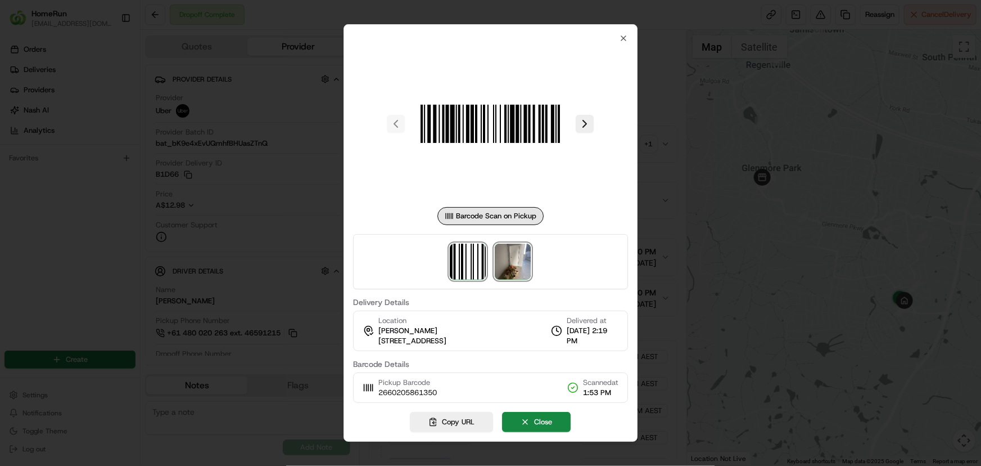
click at [518, 267] on img at bounding box center [513, 261] width 36 height 36
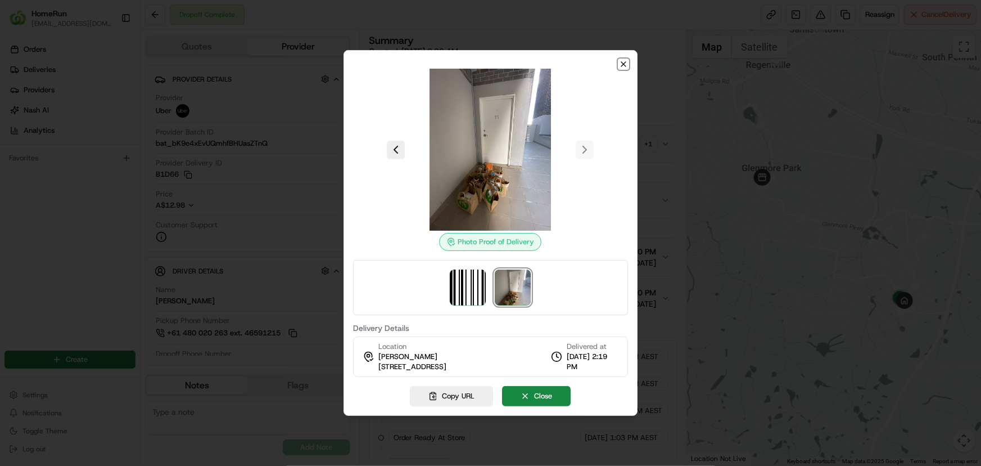
click at [625, 63] on icon "button" at bounding box center [623, 64] width 9 height 9
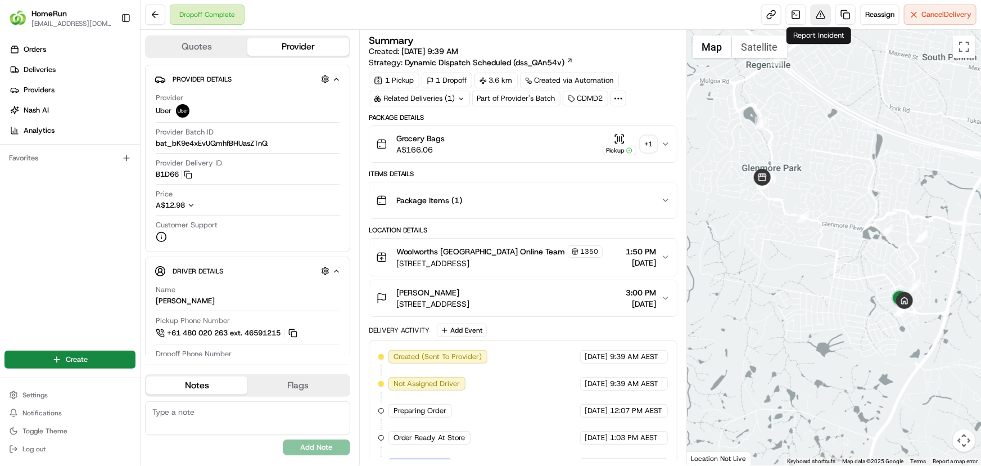
click at [820, 15] on button at bounding box center [821, 14] width 20 height 20
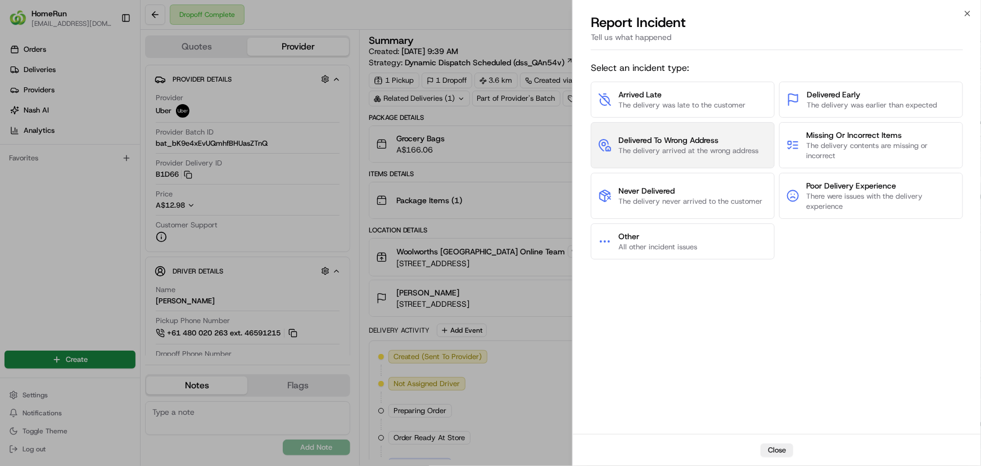
click at [725, 150] on span "The delivery arrived at the wrong address" at bounding box center [689, 151] width 140 height 10
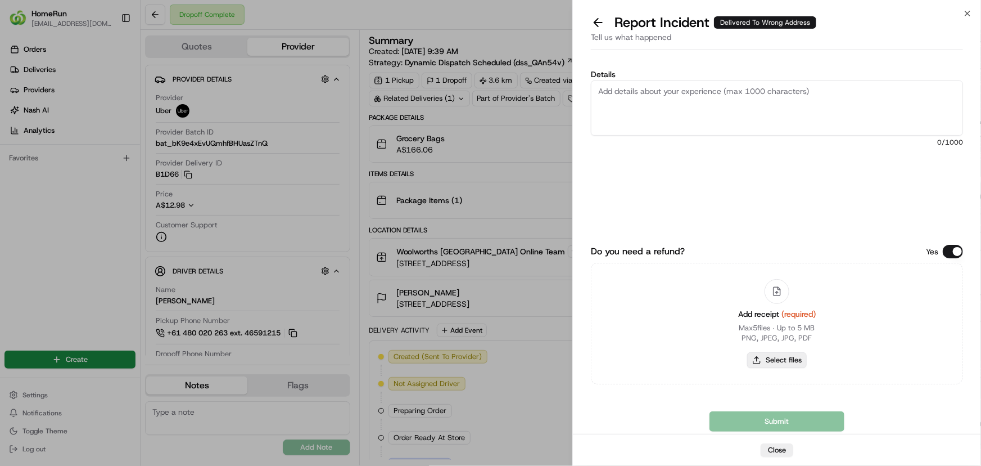
click at [778, 359] on button "Select files" at bounding box center [777, 360] width 60 height 16
type input "C:\fakepath\inv-266020586.pdf"
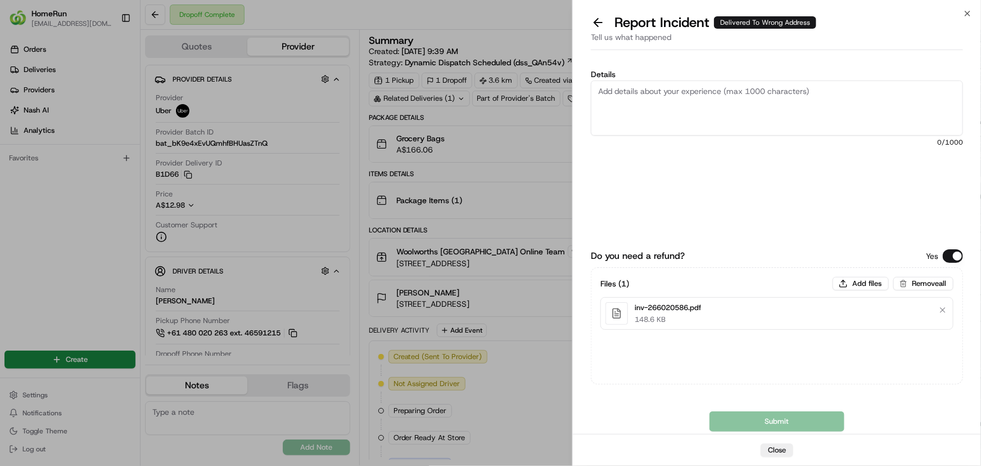
click at [714, 96] on textarea "Details" at bounding box center [777, 107] width 372 height 55
paste textarea "Delivered to incorrect address No POD provided"
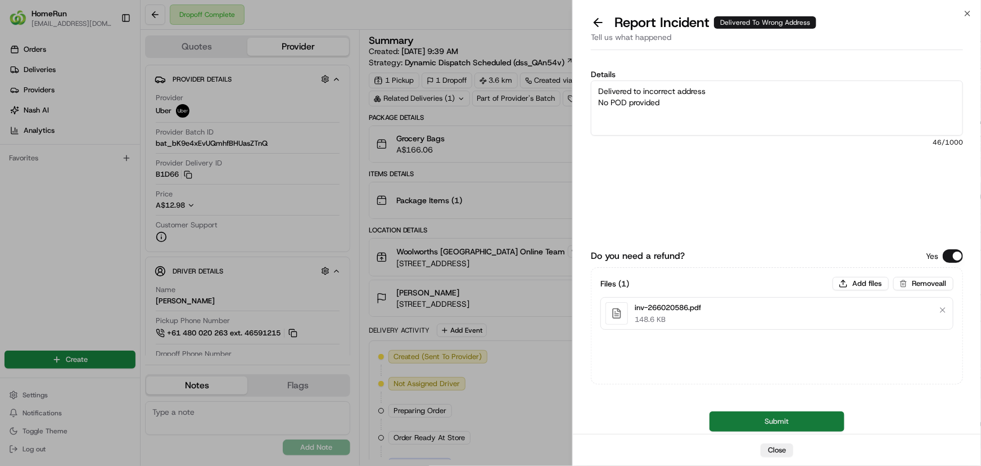
type textarea "Delivered to incorrect address No POD provided"
click at [751, 421] on button "Submit" at bounding box center [777, 421] width 135 height 20
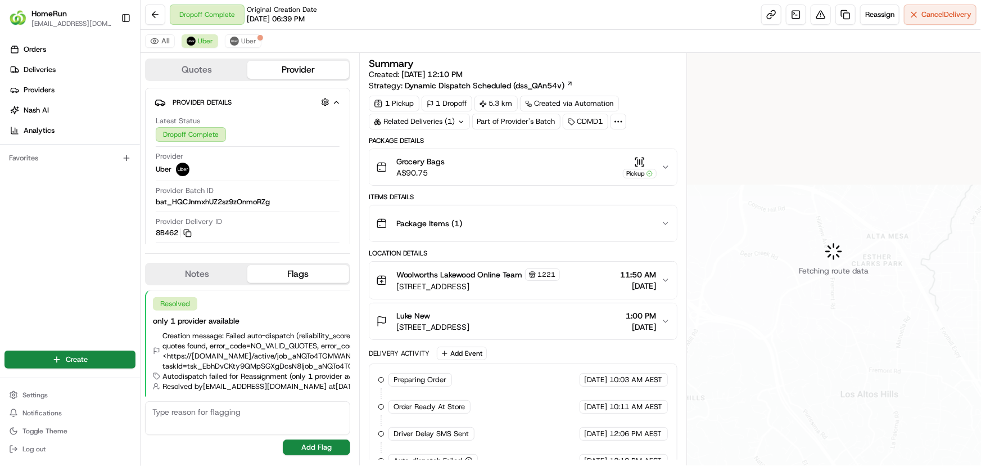
scroll to position [92, 0]
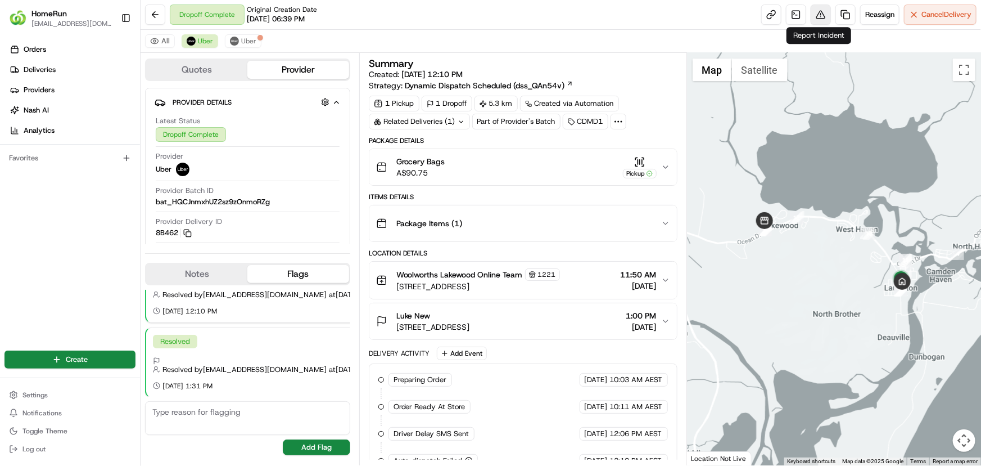
click at [820, 13] on button at bounding box center [821, 14] width 20 height 20
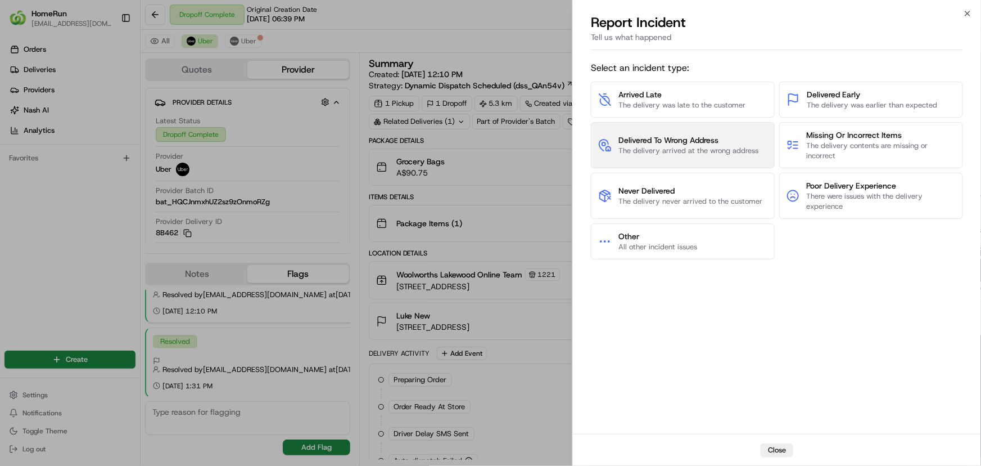
click at [729, 142] on span "Delivered To Wrong Address" at bounding box center [689, 139] width 140 height 11
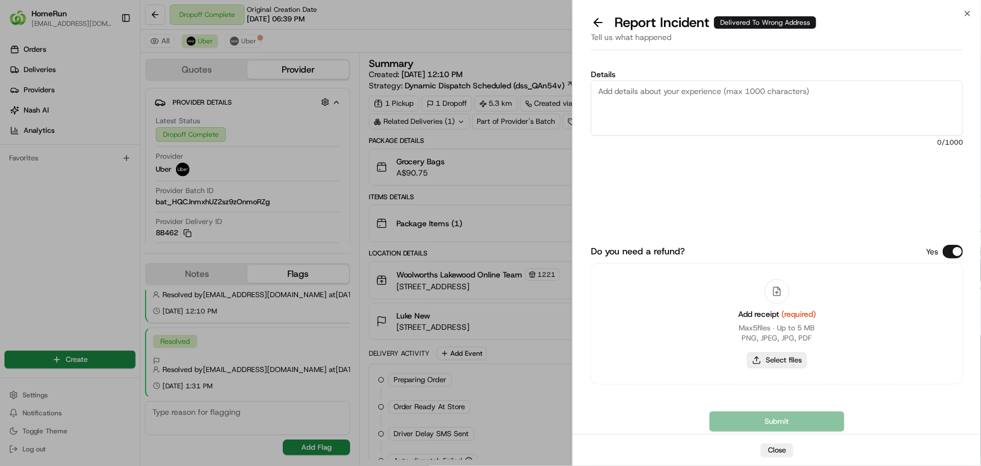
click at [800, 356] on button "Select files" at bounding box center [777, 360] width 60 height 16
type input "C:\fakepath\inv-265964607.pdf"
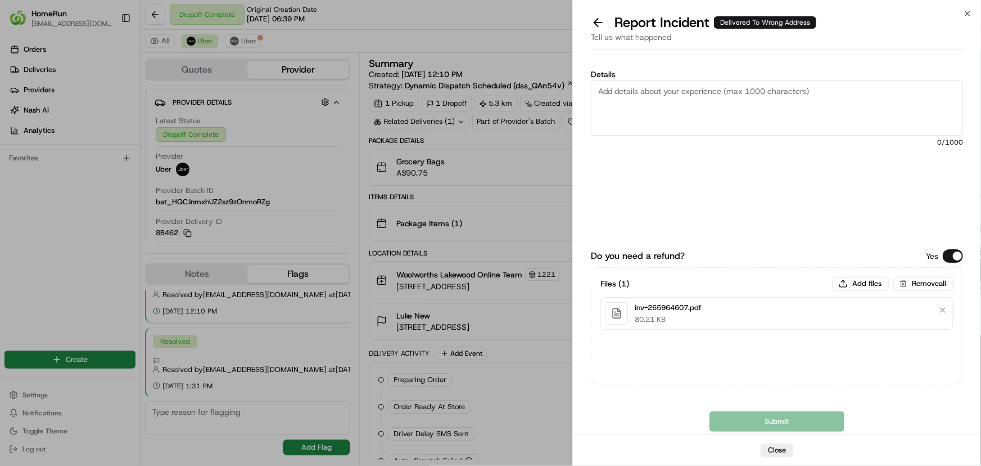
click at [651, 96] on textarea "Details" at bounding box center [777, 107] width 372 height 55
paste textarea "Delivered to incorrect address No POD provided"
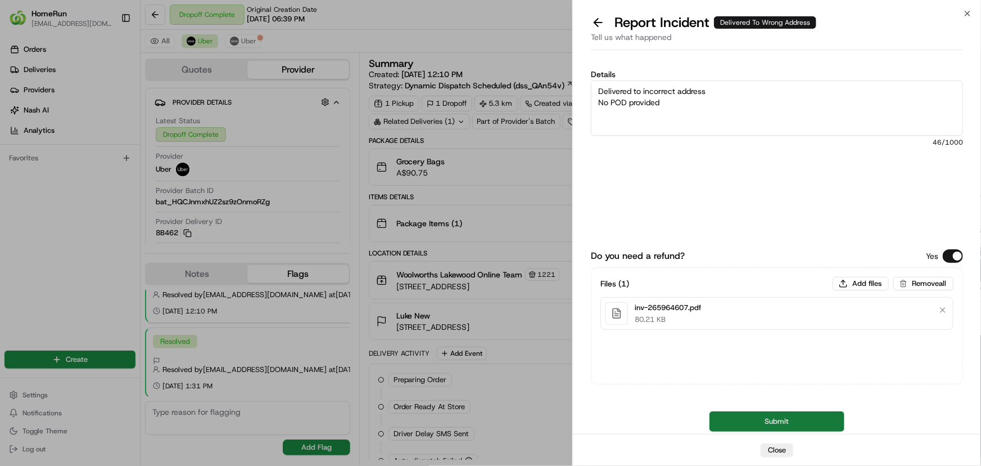
type textarea "Delivered to incorrect address No POD provided"
click at [734, 417] on button "Submit" at bounding box center [777, 421] width 135 height 20
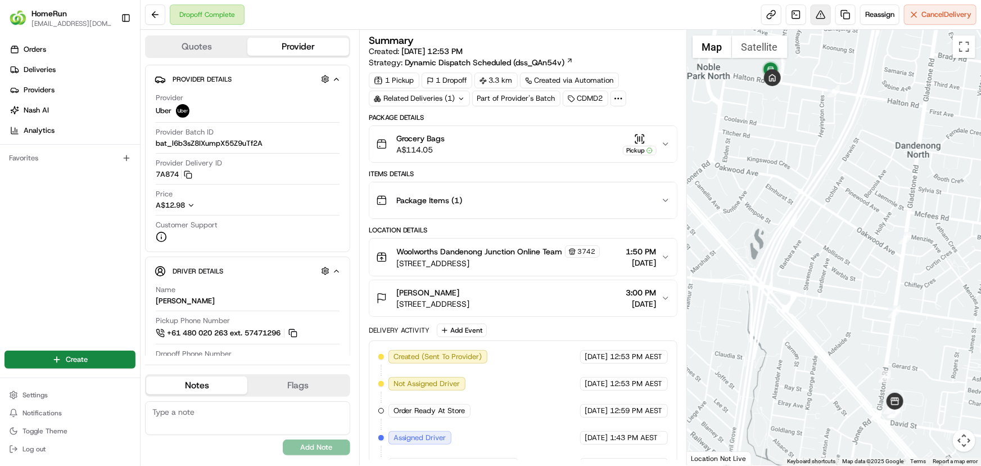
click at [816, 12] on button at bounding box center [821, 14] width 20 height 20
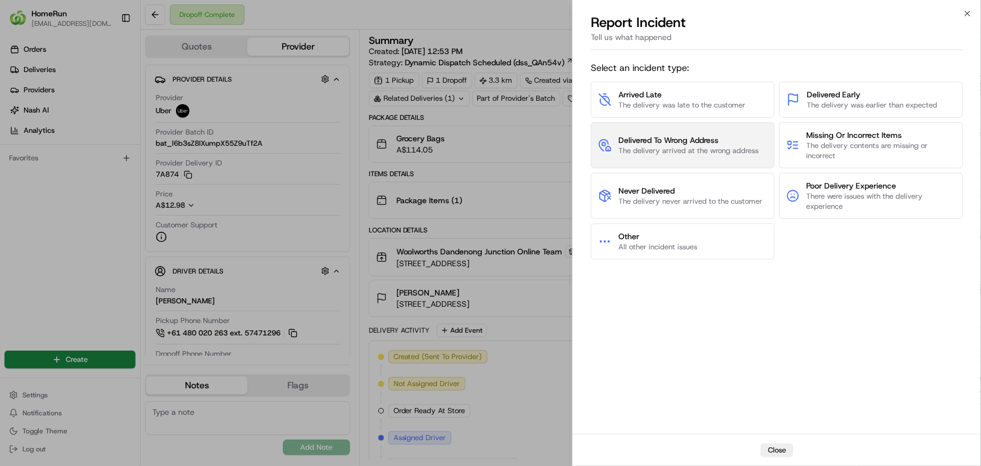
click at [698, 135] on span "Delivered To Wrong Address" at bounding box center [689, 139] width 140 height 11
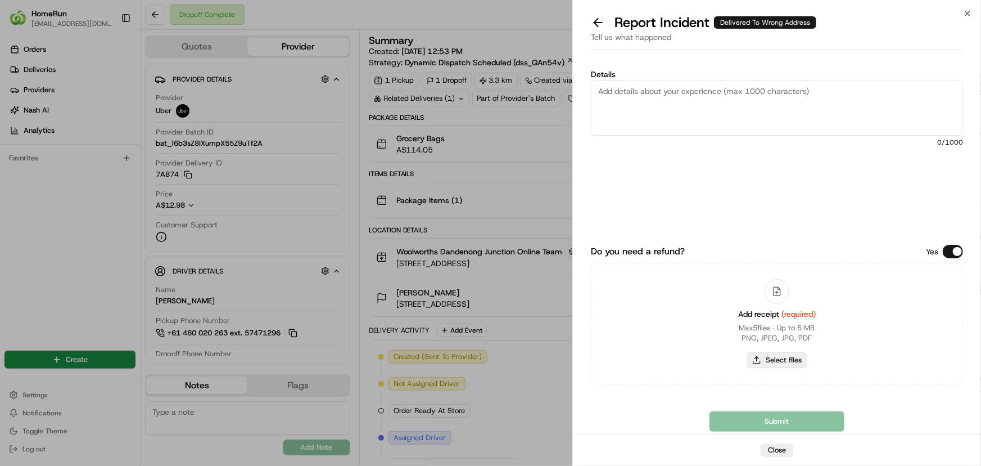
click at [770, 361] on button "Select files" at bounding box center [777, 360] width 60 height 16
type input "C:\fakepath\inv-266042930.pdf"
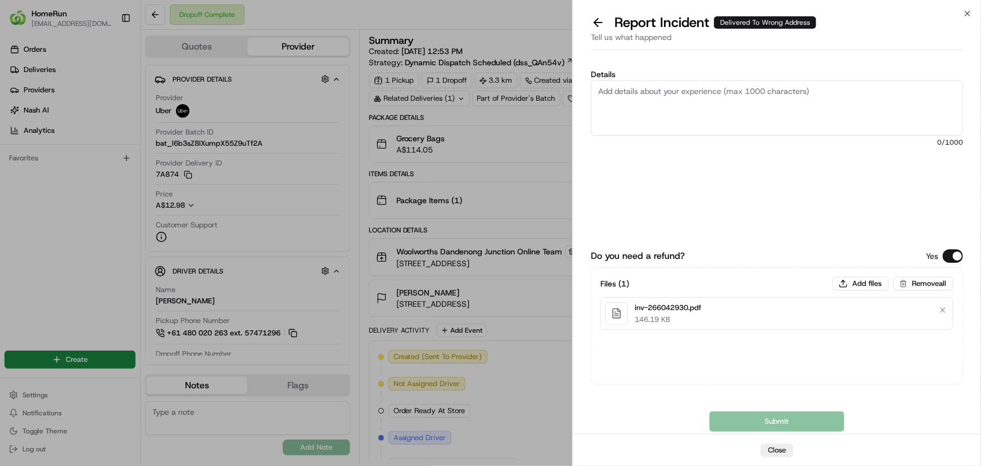
click at [670, 93] on textarea "Details" at bounding box center [777, 107] width 372 height 55
paste textarea "Delivered to incorrect address No POD provided"
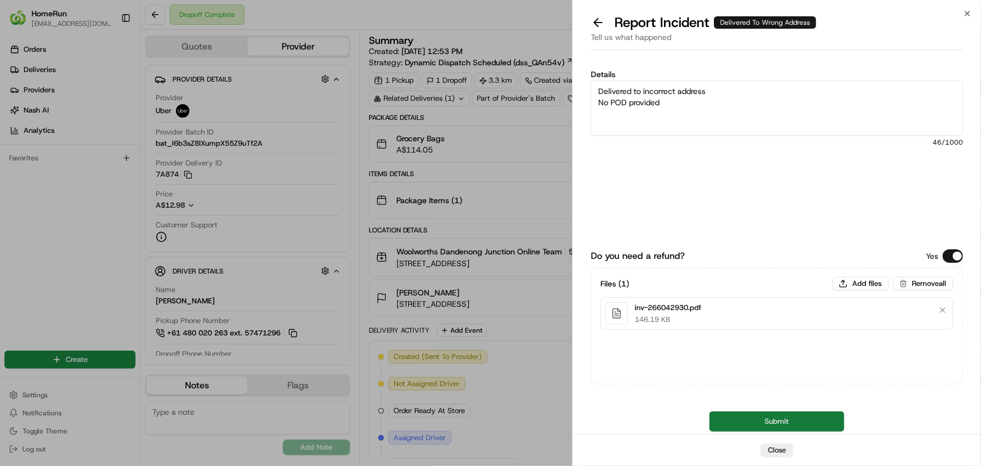
type textarea "Delivered to incorrect address No POD provided"
click at [743, 414] on button "Submit" at bounding box center [777, 421] width 135 height 20
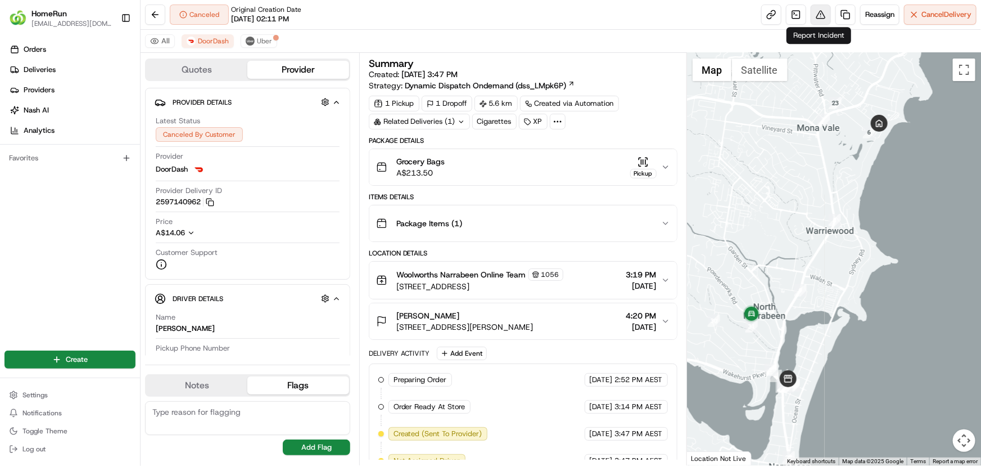
click at [816, 11] on button at bounding box center [821, 14] width 20 height 20
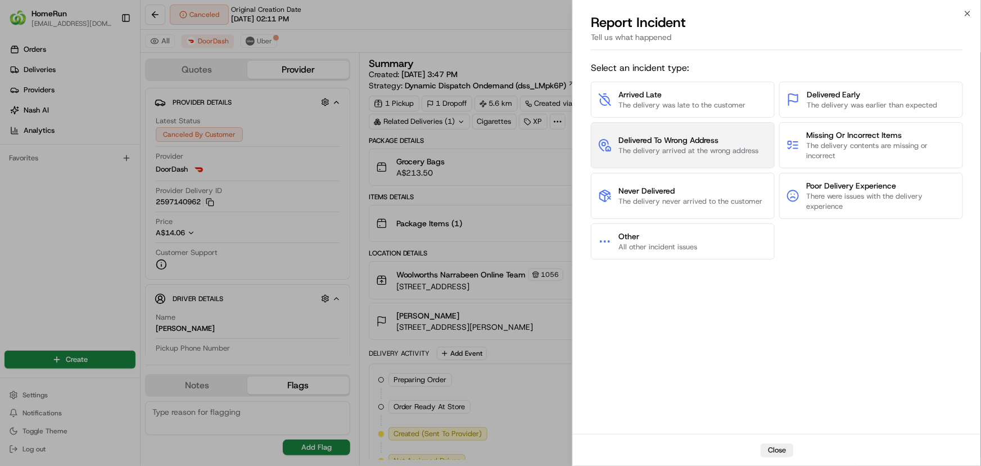
click at [619, 138] on span "Delivered To Wrong Address" at bounding box center [689, 139] width 140 height 11
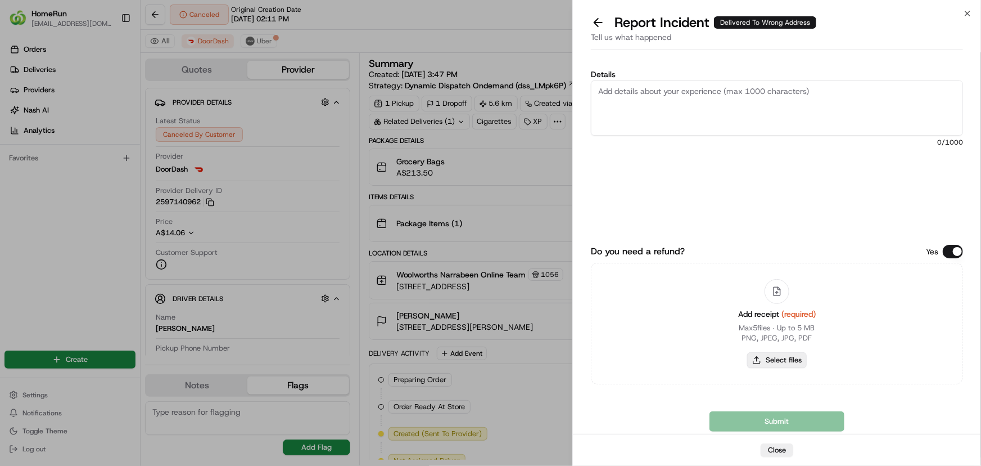
click at [777, 355] on button "Select files" at bounding box center [777, 360] width 60 height 16
type input "C:\fakepath\inv-266076173.pdf"
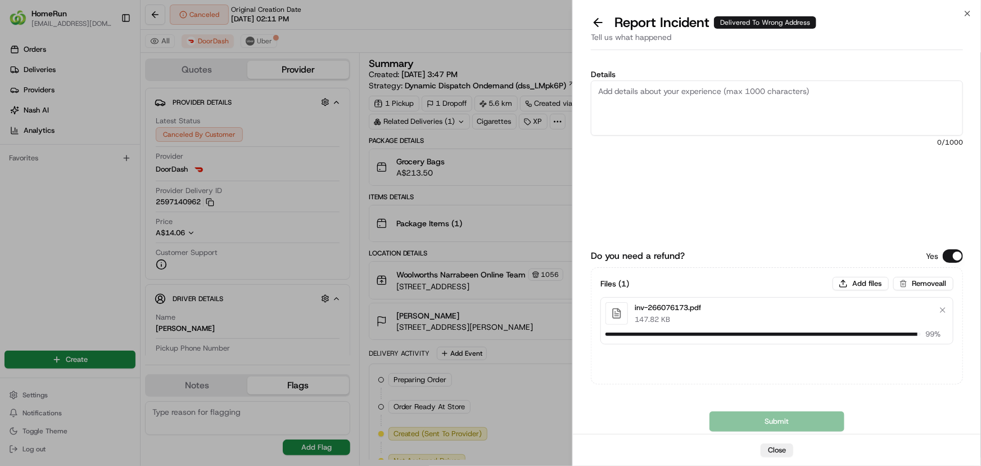
click at [815, 96] on textarea "Details" at bounding box center [777, 107] width 372 height 55
paste textarea "Delivered to incorrect address No POD provided"
type textarea "Delivered to incorrect address No POD provided"
click at [941, 280] on button "Remove all" at bounding box center [923, 283] width 60 height 13
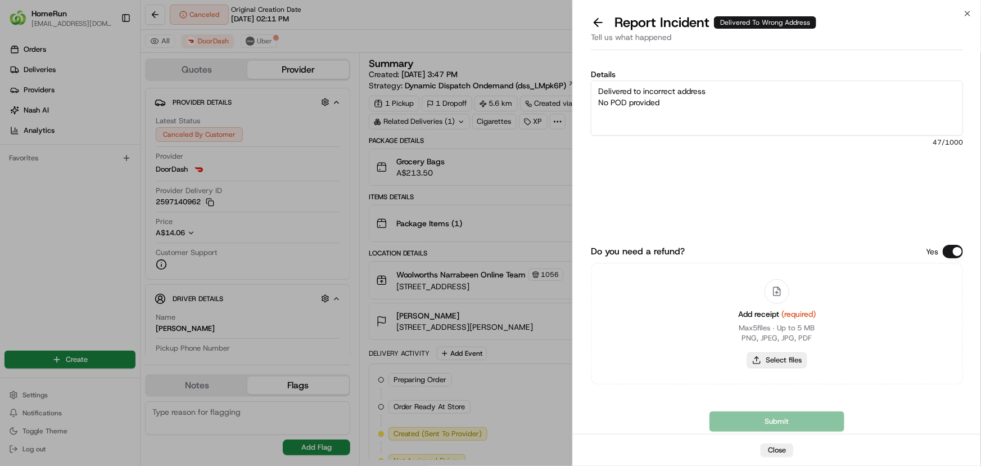
click at [773, 362] on button "Select files" at bounding box center [777, 360] width 60 height 16
type input "C:\fakepath\inv-266076173.pdf"
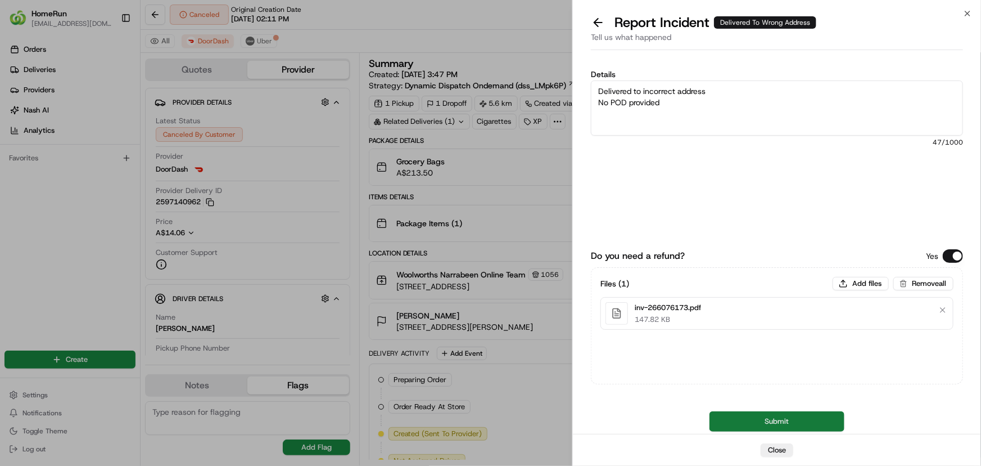
click at [764, 427] on button "Submit" at bounding box center [777, 421] width 135 height 20
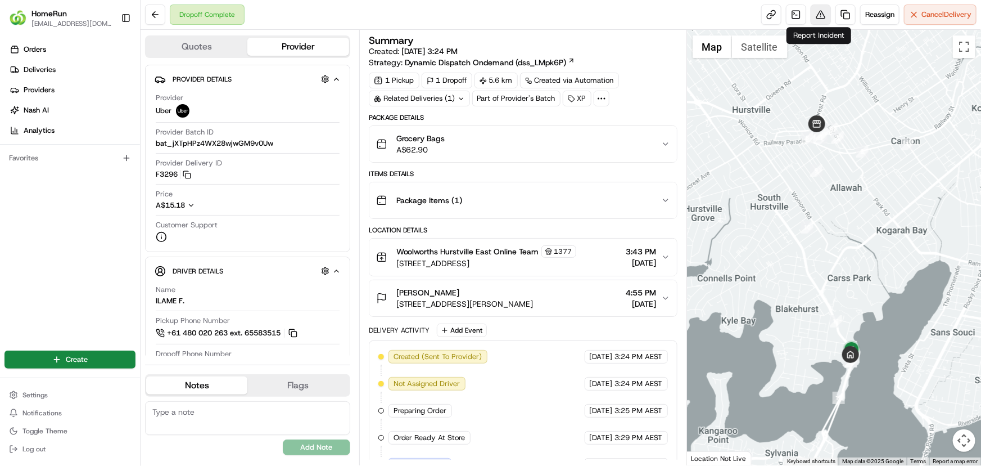
click at [820, 20] on button at bounding box center [821, 14] width 20 height 20
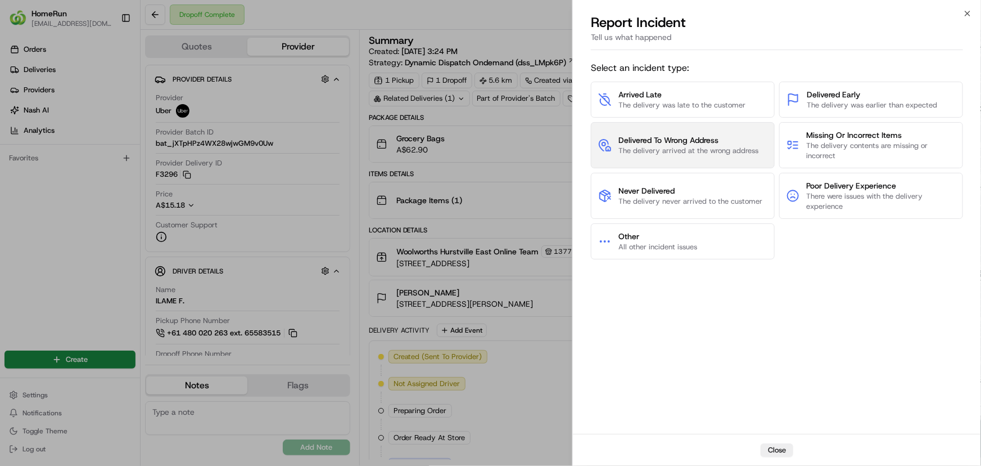
click at [710, 142] on span "Delivered To Wrong Address" at bounding box center [689, 139] width 140 height 11
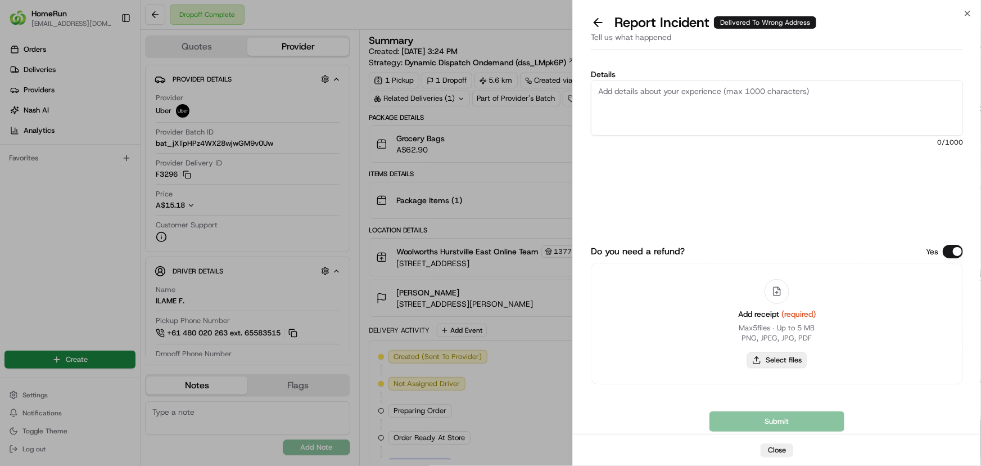
click at [765, 359] on button "Select files" at bounding box center [777, 360] width 60 height 16
type input "C:\fakepath\inv-266089401.pdf"
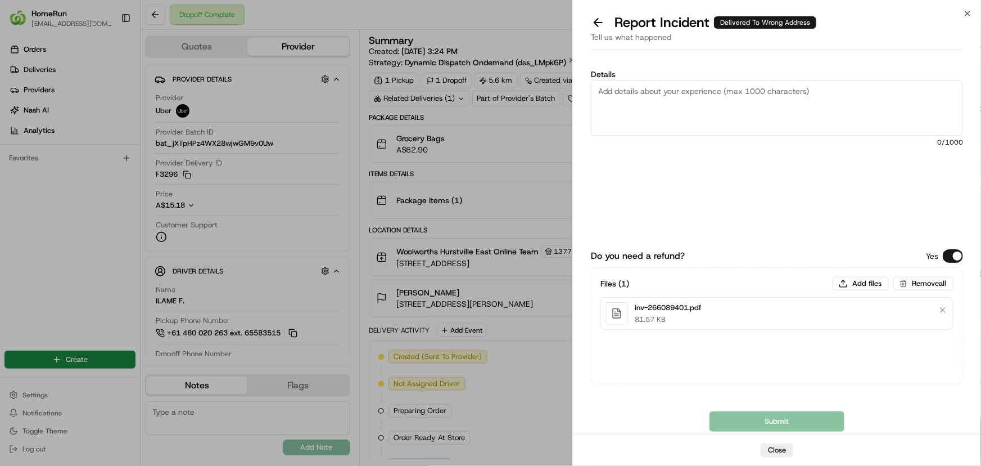
click at [698, 96] on textarea "Details" at bounding box center [777, 107] width 372 height 55
paste textarea "Delivered to incorrect address No POD provided"
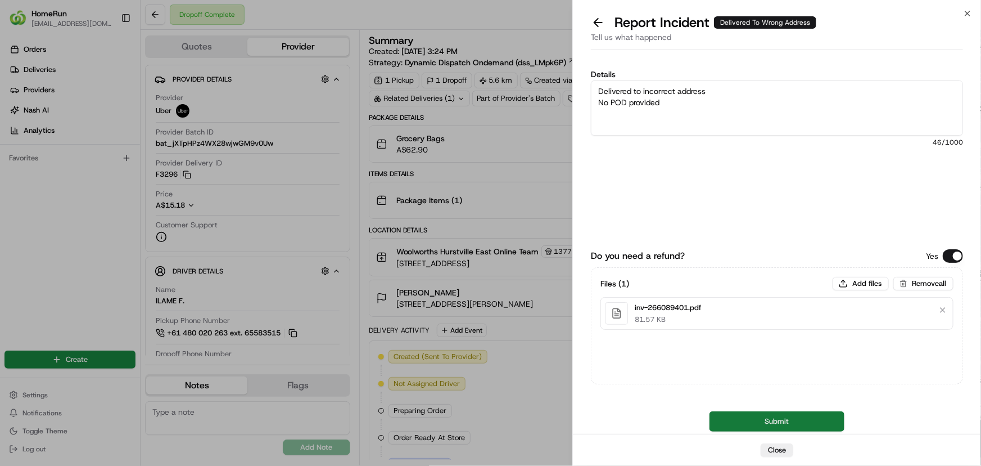
type textarea "Delivered to incorrect address No POD provided"
click at [753, 419] on button "Submit" at bounding box center [777, 421] width 135 height 20
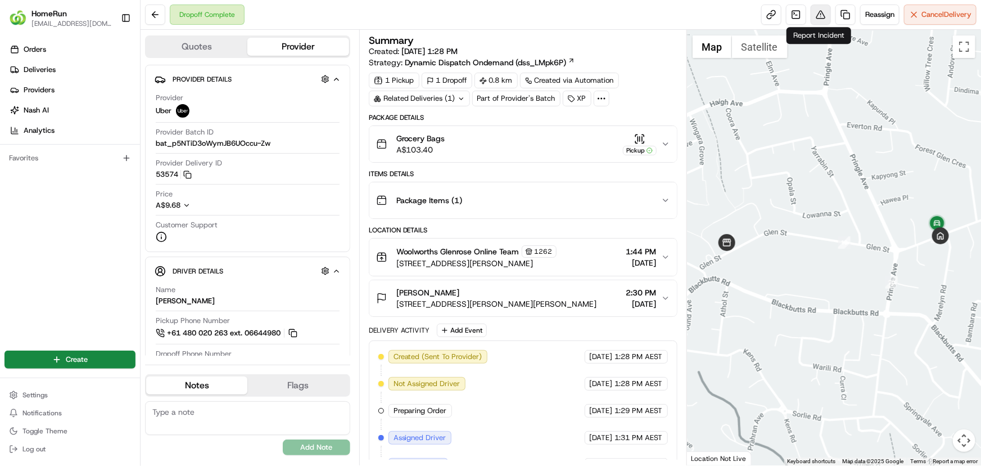
click at [825, 17] on button at bounding box center [821, 14] width 20 height 20
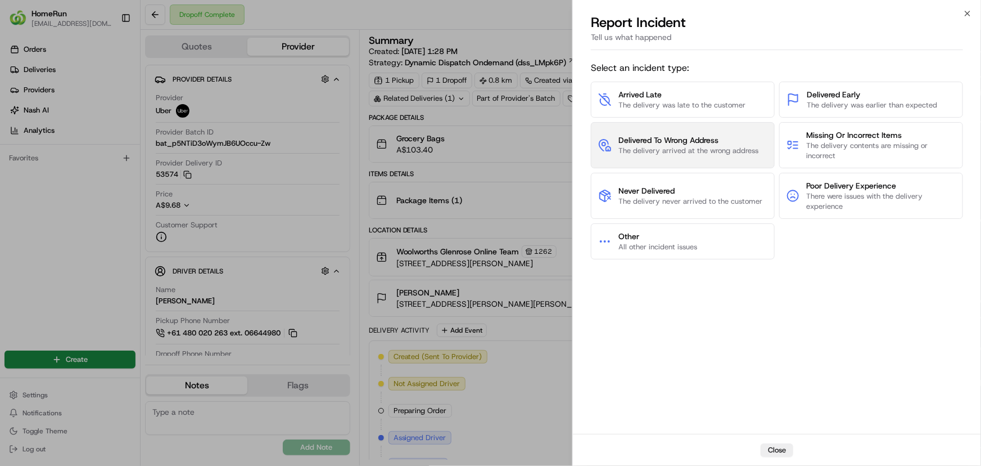
click at [664, 137] on span "Delivered To Wrong Address" at bounding box center [689, 139] width 140 height 11
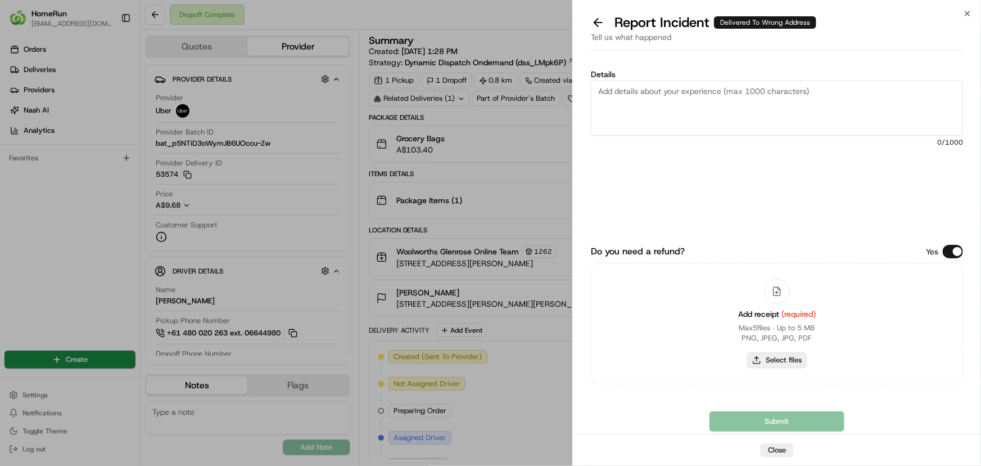
click at [769, 364] on button "Select files" at bounding box center [777, 360] width 60 height 16
type input "C:\fakepath\inv-266068506.pdf"
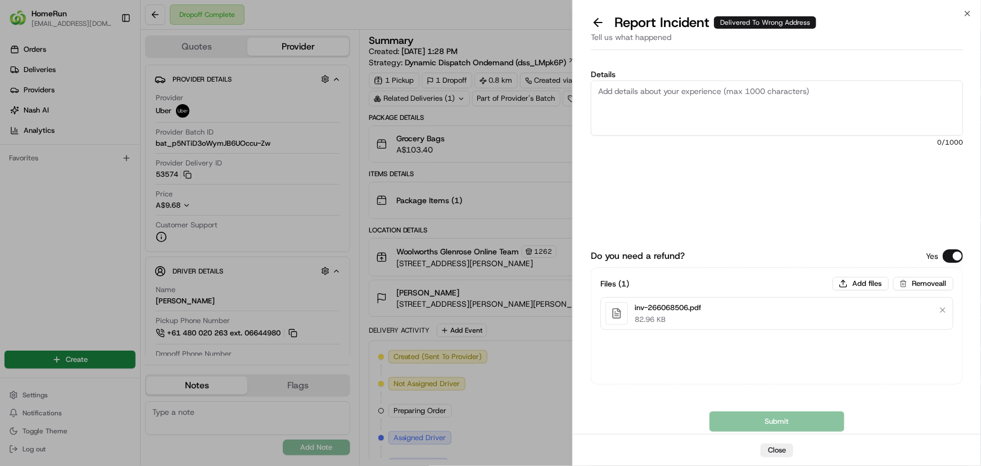
click at [765, 91] on textarea "Details" at bounding box center [777, 107] width 372 height 55
paste textarea "Delivered to incorrect address No POD provided"
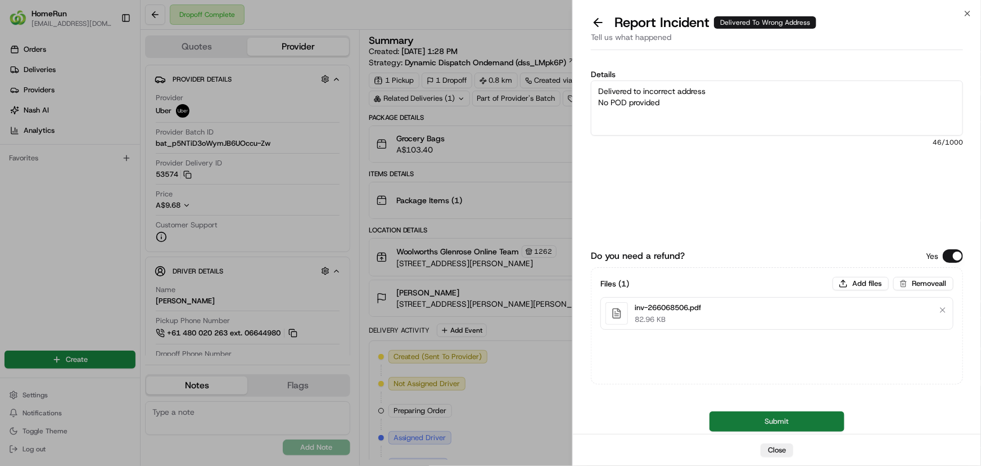
type textarea "Delivered to incorrect address No POD provided"
click at [792, 425] on button "Submit" at bounding box center [777, 421] width 135 height 20
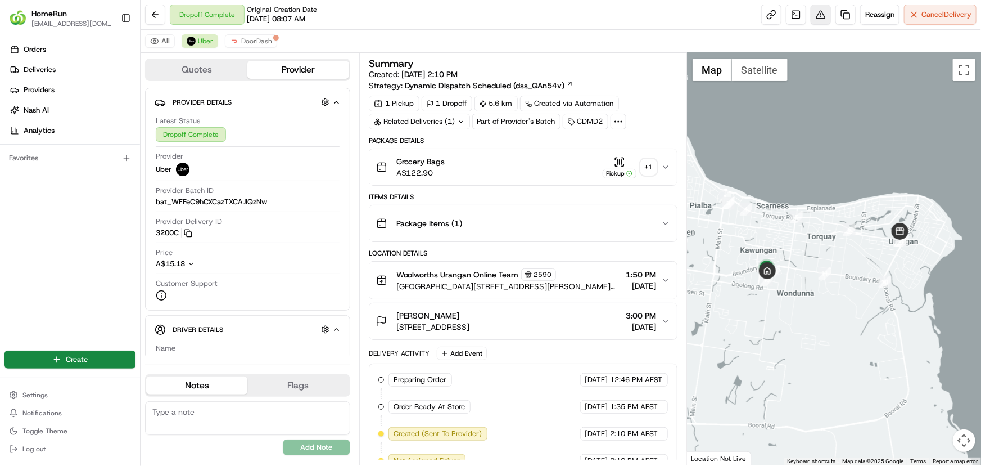
click at [819, 12] on button at bounding box center [821, 14] width 20 height 20
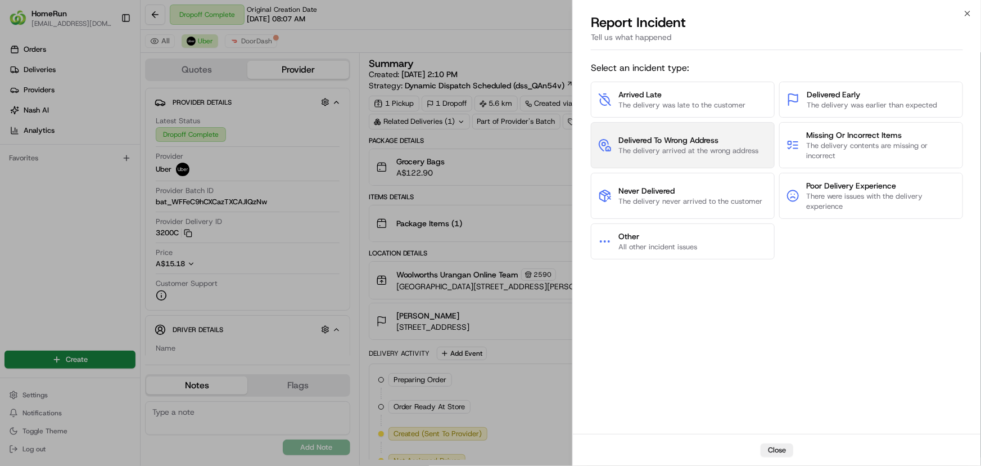
click at [680, 151] on span "The delivery arrived at the wrong address" at bounding box center [689, 151] width 140 height 10
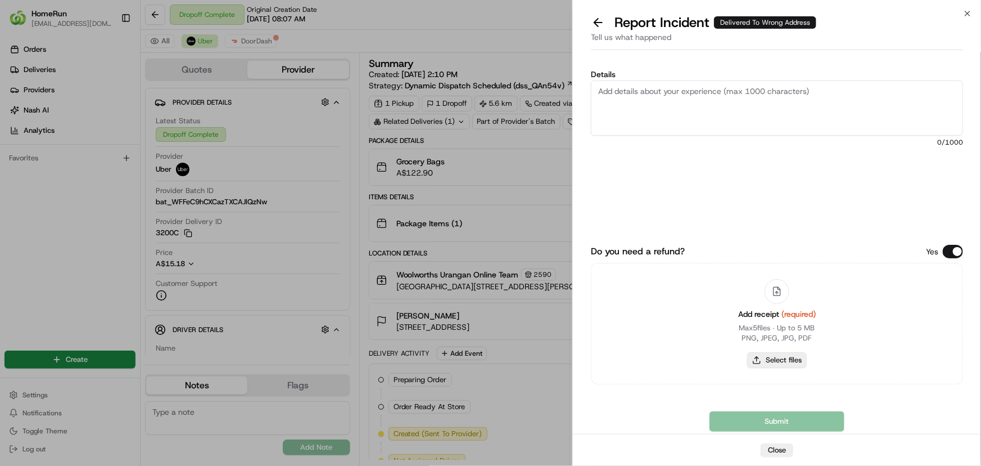
click at [764, 362] on button "Select files" at bounding box center [777, 360] width 60 height 16
type input "C:\fakepath\inv-266009452.pdf"
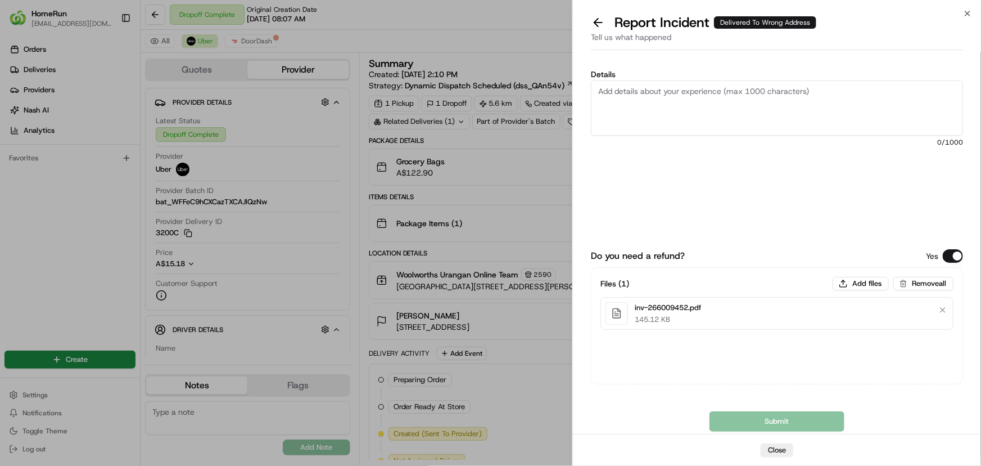
click at [681, 92] on textarea "Details" at bounding box center [777, 107] width 372 height 55
paste textarea "Delivered to incorrect address POD does not match previous ones."
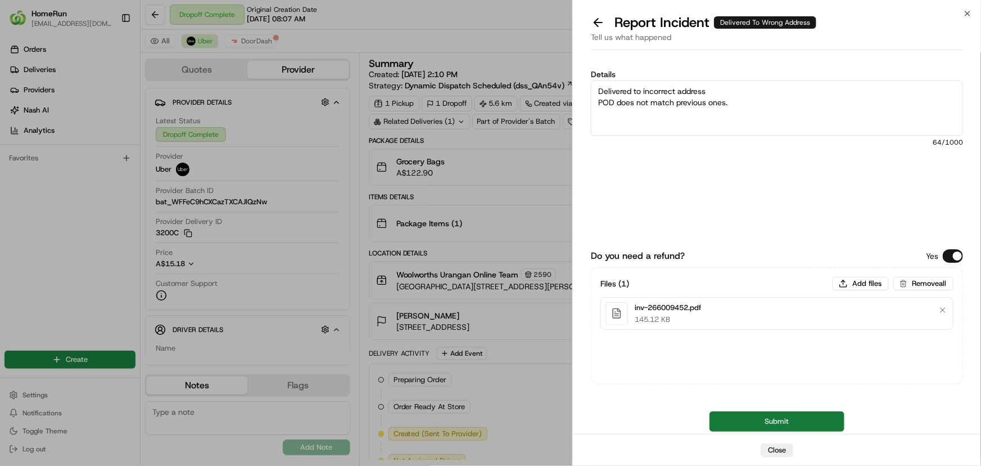
type textarea "Delivered to incorrect address POD does not match previous ones."
click at [728, 414] on button "Submit" at bounding box center [777, 421] width 135 height 20
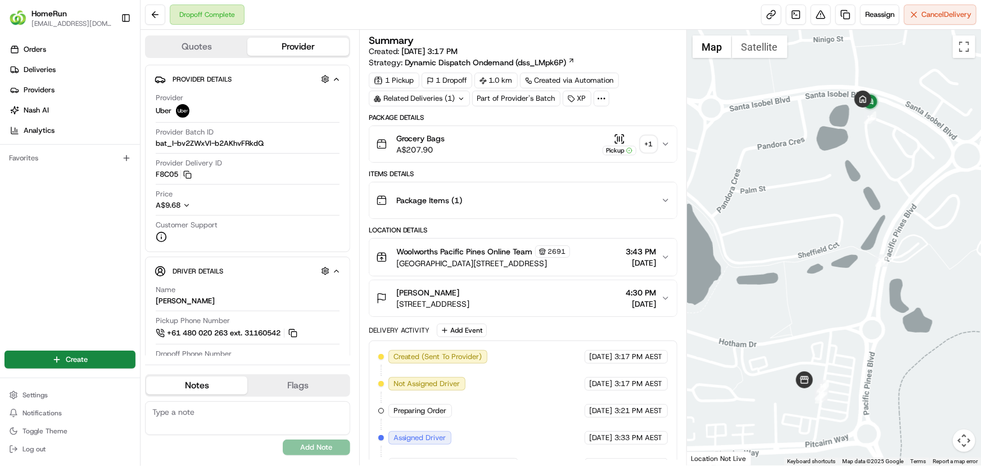
click at [646, 146] on div "+ 1" at bounding box center [649, 144] width 16 height 16
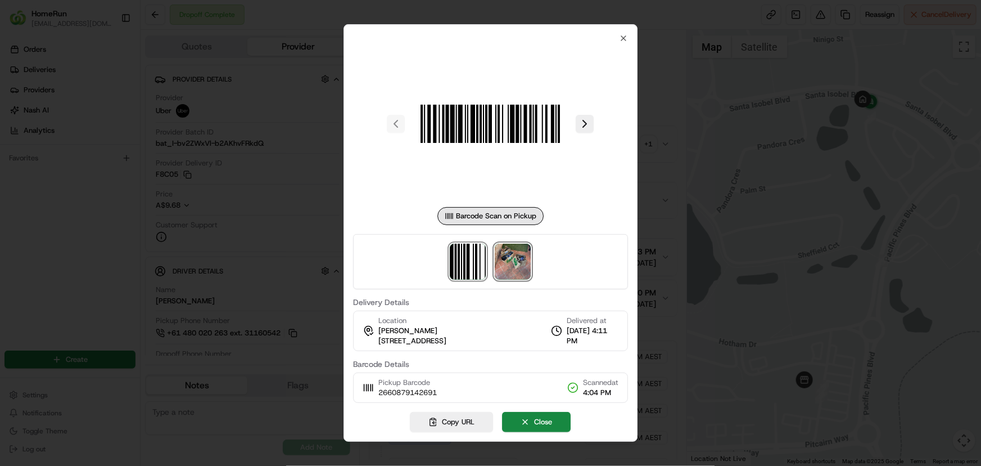
click at [507, 260] on img at bounding box center [513, 261] width 36 height 36
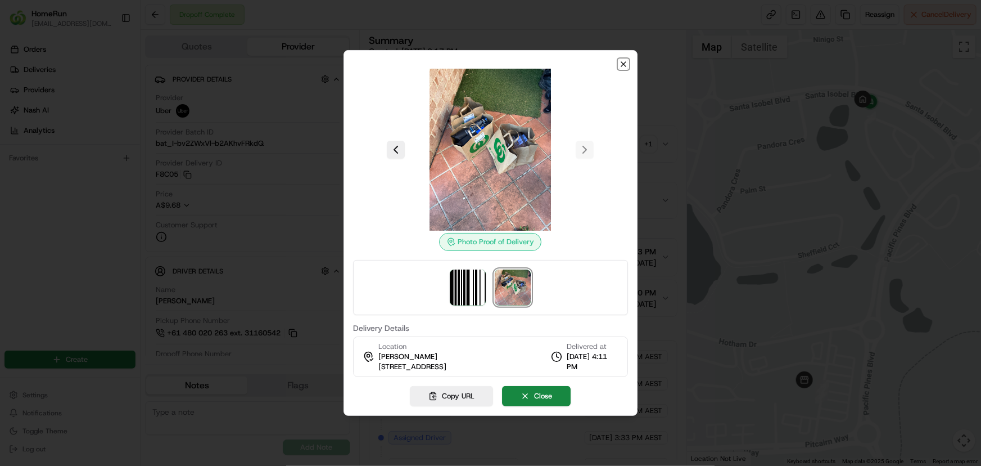
click at [623, 60] on icon "button" at bounding box center [623, 64] width 9 height 9
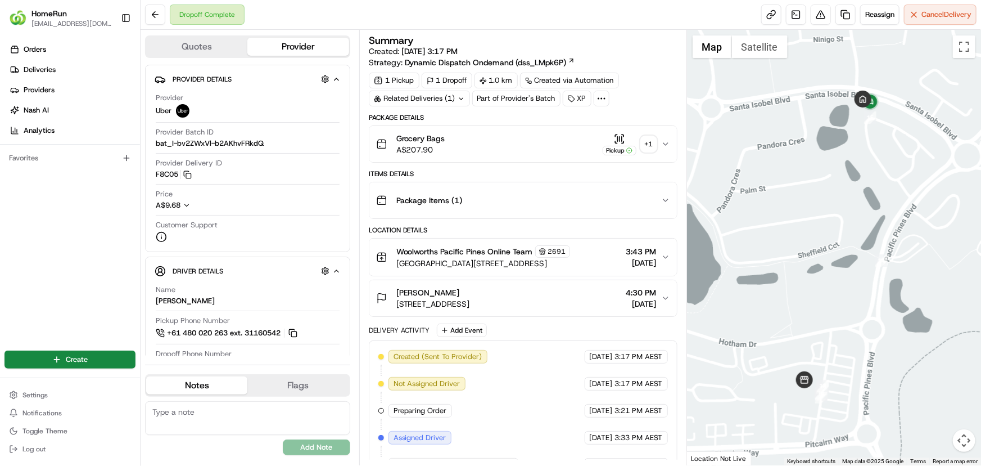
click at [448, 97] on div "Related Deliveries (1)" at bounding box center [419, 99] width 101 height 16
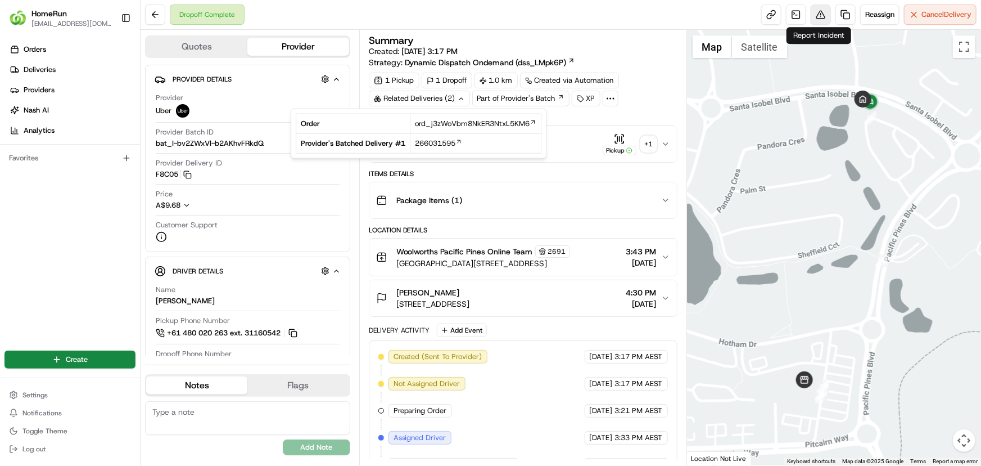
click at [816, 19] on button at bounding box center [821, 14] width 20 height 20
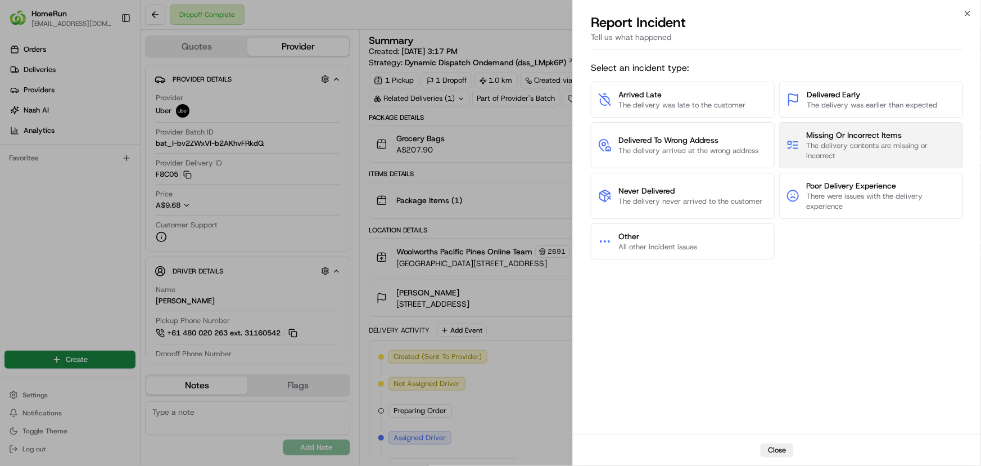
click at [825, 143] on span "The delivery contents are missing or incorrect" at bounding box center [881, 151] width 150 height 20
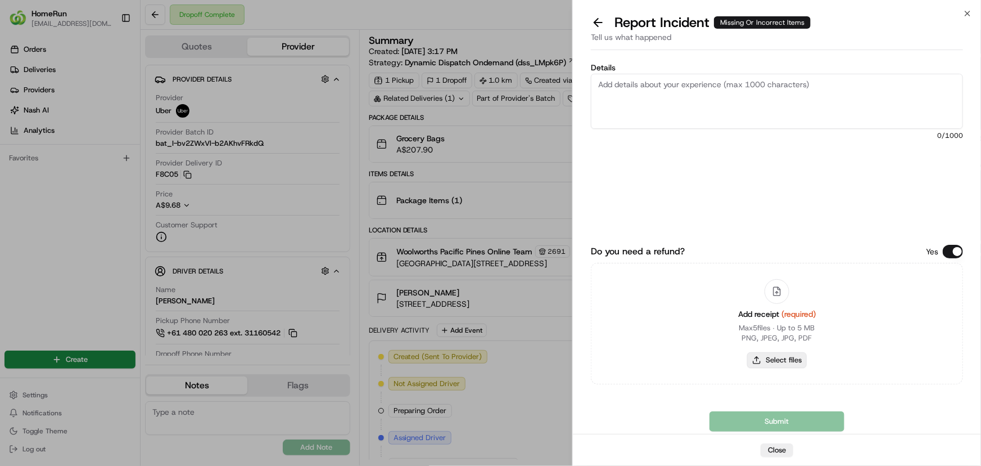
click at [792, 361] on button "Select files" at bounding box center [777, 360] width 60 height 16
type input "C:\fakepath\inv-266087914.pdf"
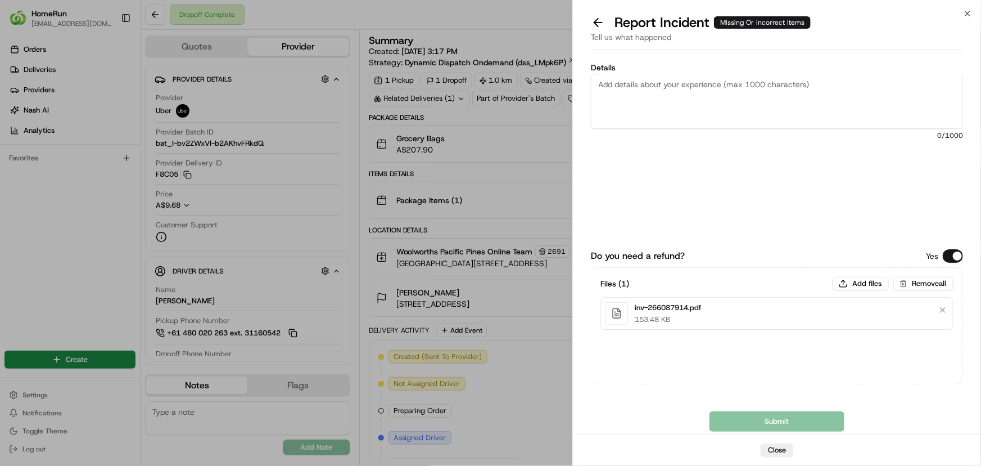
click at [613, 80] on textarea "Details" at bounding box center [777, 101] width 372 height 55
paste textarea "Bundled order - Incorrect bags provided"
type textarea "Bundled order - Incorrect bags provided"
click at [787, 418] on button "Submit" at bounding box center [777, 421] width 135 height 20
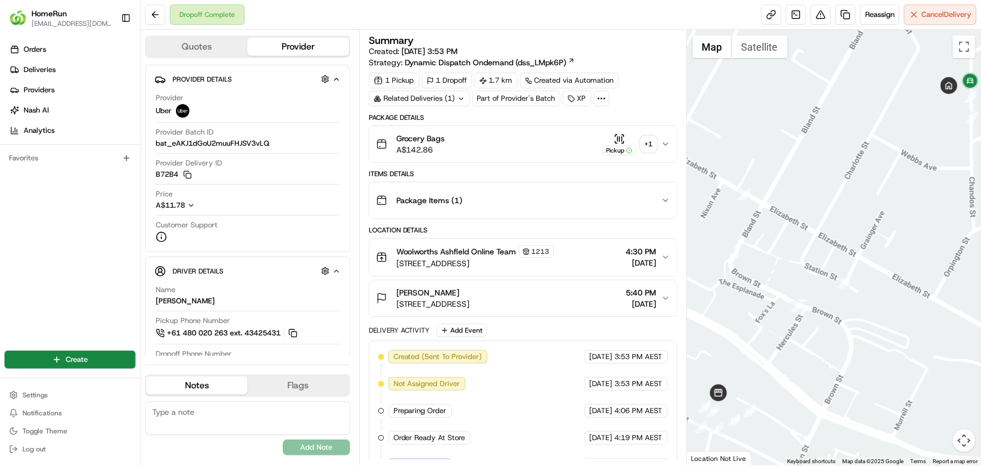
click at [430, 100] on div "Related Deliveries (1)" at bounding box center [419, 99] width 101 height 16
click at [653, 17] on div "Dropoff Complete Reassign Cancel Delivery" at bounding box center [561, 15] width 841 height 30
click at [650, 146] on div "+ 1" at bounding box center [649, 144] width 16 height 16
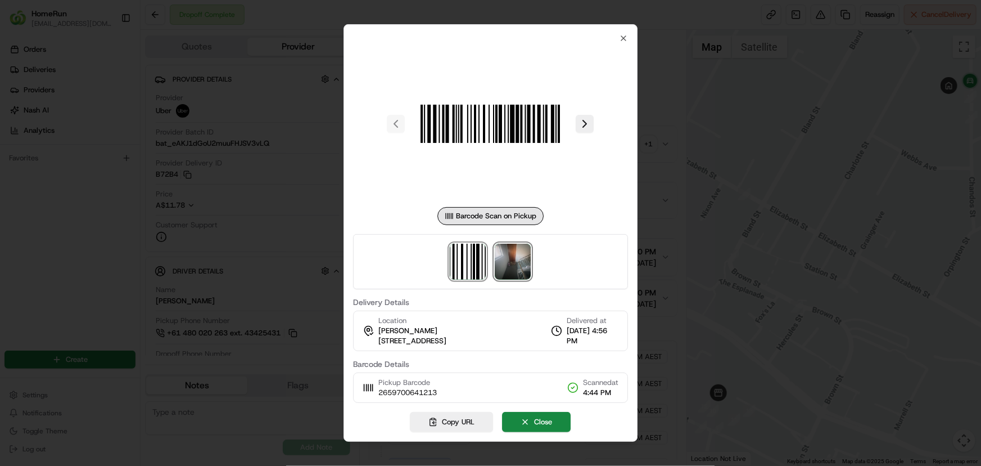
click at [511, 267] on img at bounding box center [513, 261] width 36 height 36
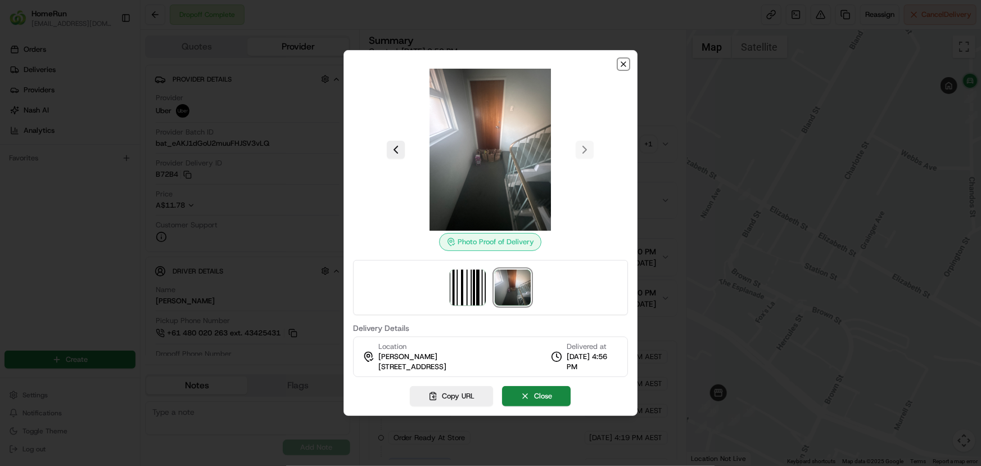
click at [625, 66] on icon "button" at bounding box center [623, 64] width 4 height 4
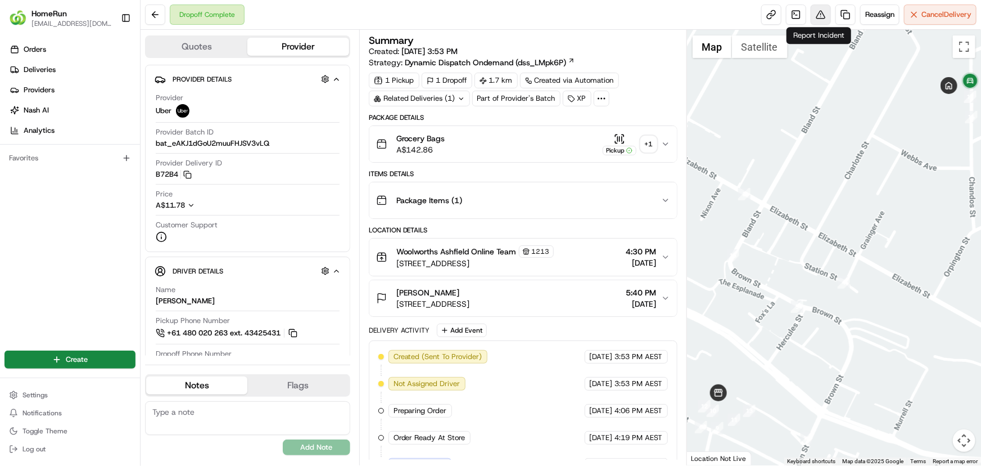
click at [825, 15] on button at bounding box center [821, 14] width 20 height 20
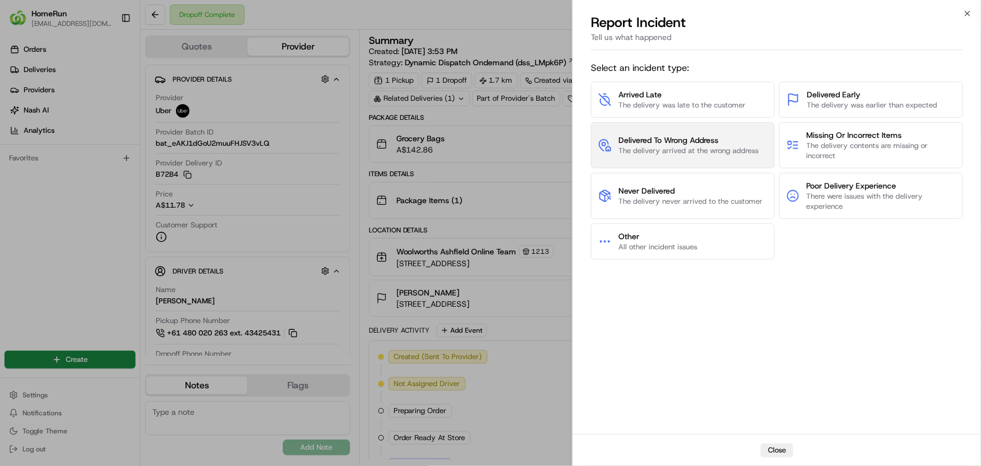
click at [678, 147] on span "The delivery arrived at the wrong address" at bounding box center [689, 151] width 140 height 10
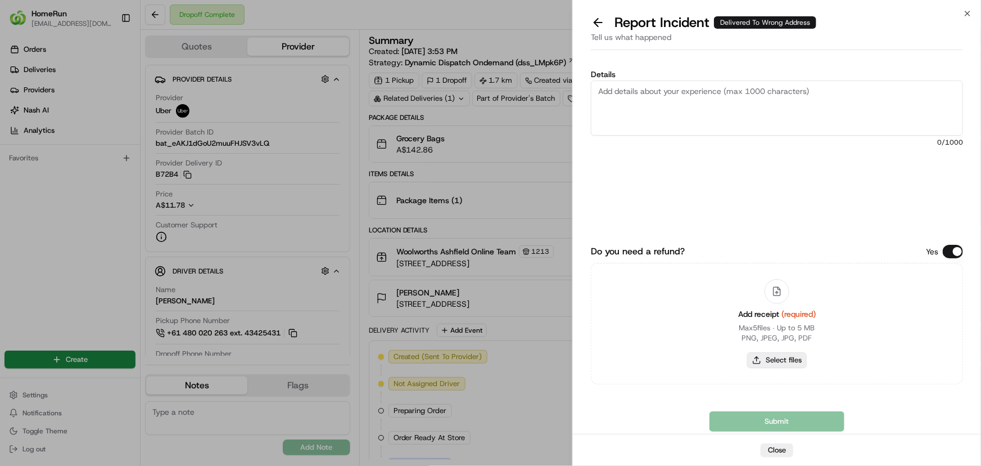
click at [792, 358] on button "Select files" at bounding box center [777, 360] width 60 height 16
type input "C:\fakepath\inv-265970064.pdf"
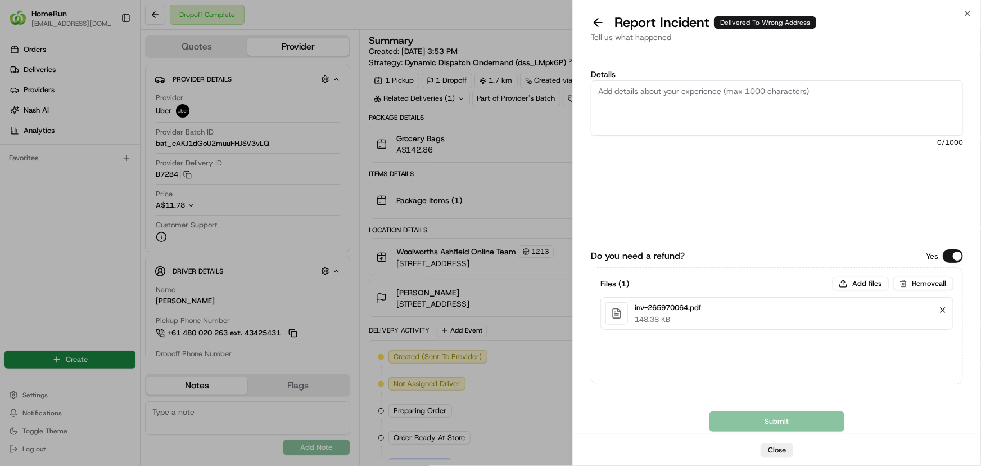
click at [945, 308] on button "Remove file" at bounding box center [943, 310] width 16 height 16
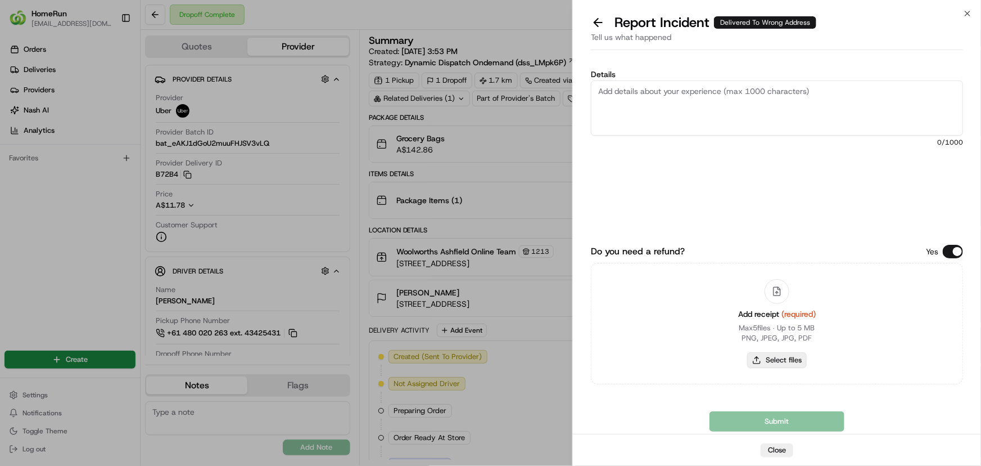
click at [783, 363] on button "Select files" at bounding box center [777, 360] width 60 height 16
type input "C:\fakepath\inv-265970064.pdf"
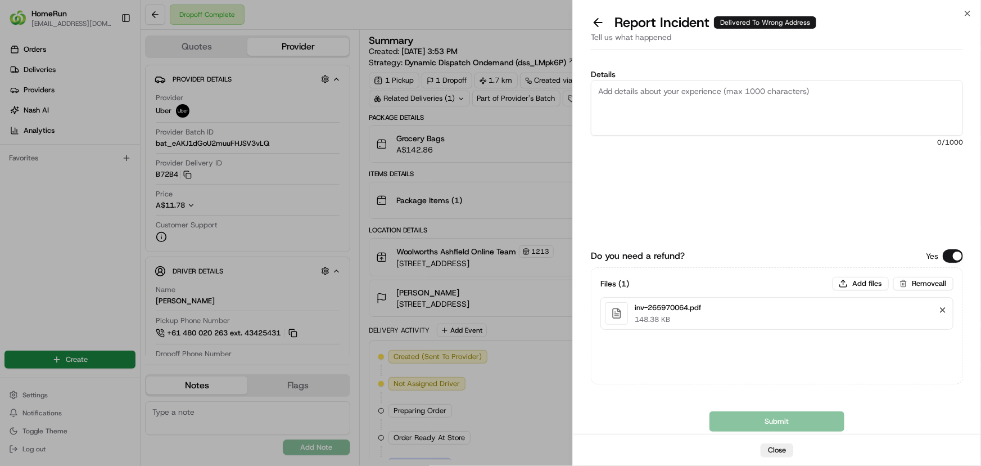
click at [944, 310] on button "Remove file" at bounding box center [943, 310] width 16 height 16
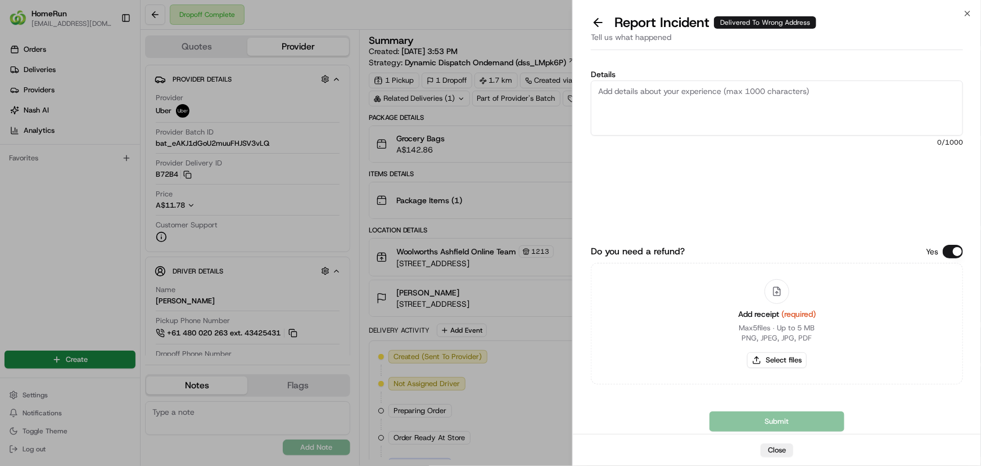
click at [760, 125] on textarea "Details" at bounding box center [777, 107] width 372 height 55
click at [759, 358] on button "Select files" at bounding box center [777, 360] width 60 height 16
type input "C:\fakepath\inv-265970064.pdf"
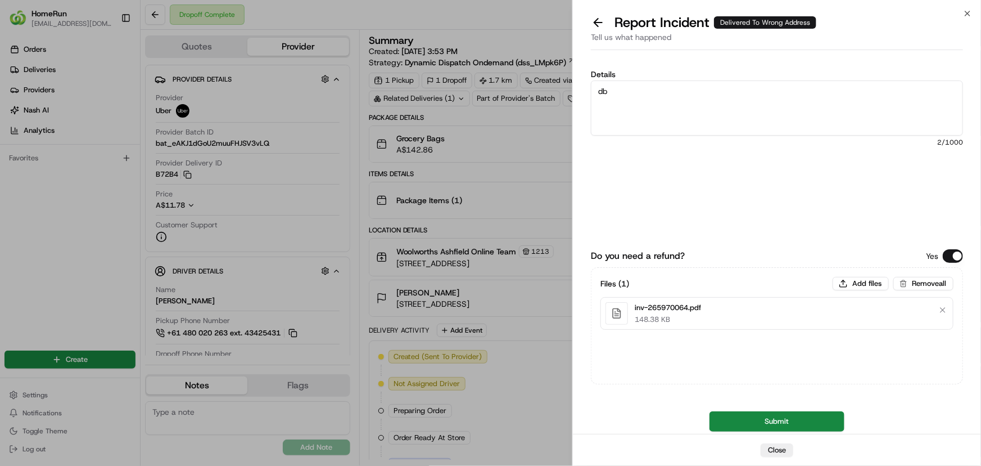
type textarea "d"
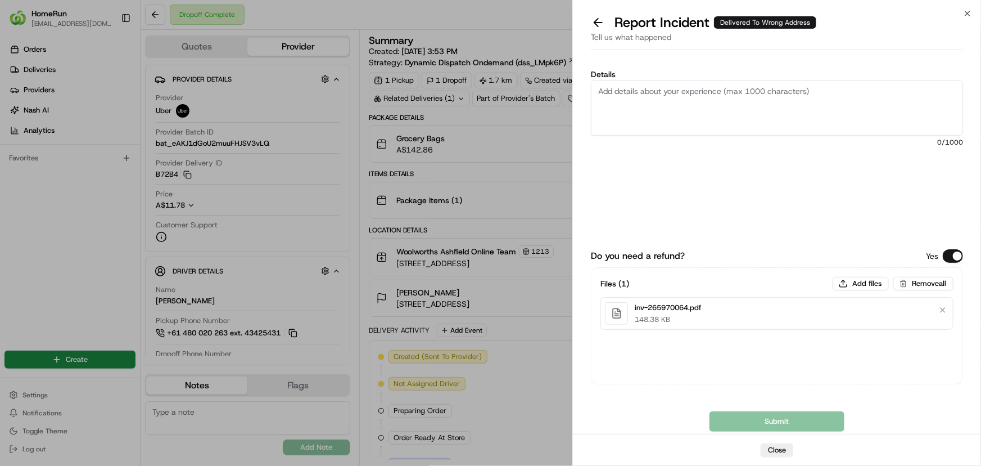
click at [637, 90] on textarea "Details" at bounding box center [777, 107] width 372 height 55
paste textarea "Delivered to incorrect address POD does not match previous ones."
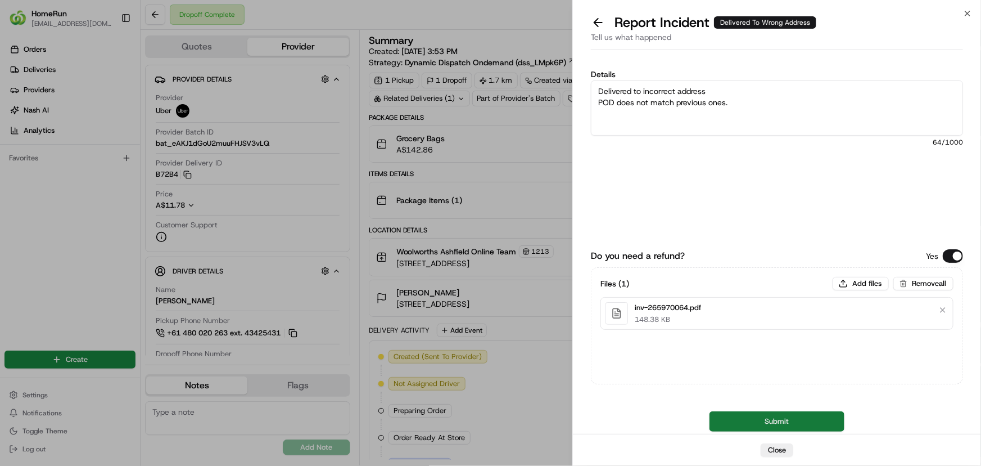
type textarea "Delivered to incorrect address POD does not match previous ones."
click at [782, 425] on button "Submit" at bounding box center [777, 421] width 135 height 20
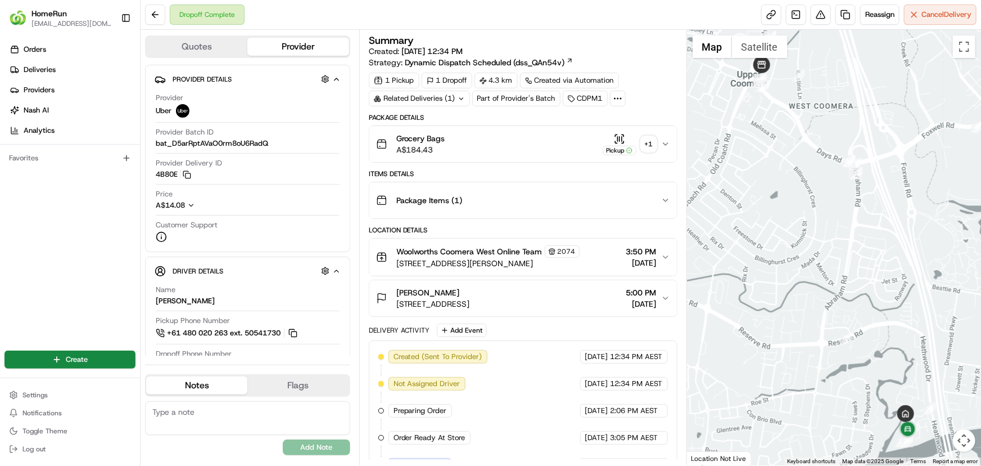
click at [436, 99] on div "Related Deliveries (1)" at bounding box center [419, 99] width 101 height 16
click at [642, 16] on div "Dropoff Complete Reassign Cancel Delivery" at bounding box center [561, 15] width 841 height 30
click at [817, 12] on button at bounding box center [821, 14] width 20 height 20
click at [650, 145] on div "+ 1" at bounding box center [649, 144] width 16 height 16
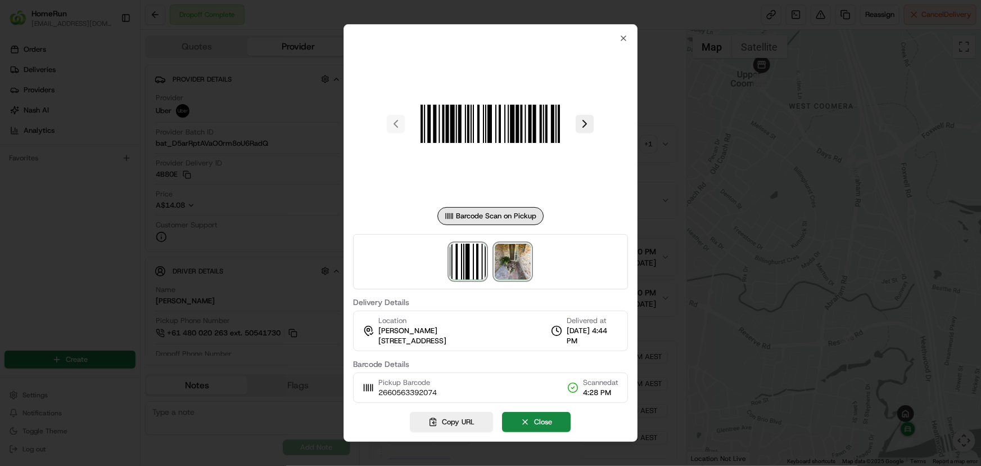
click at [520, 258] on img at bounding box center [513, 261] width 36 height 36
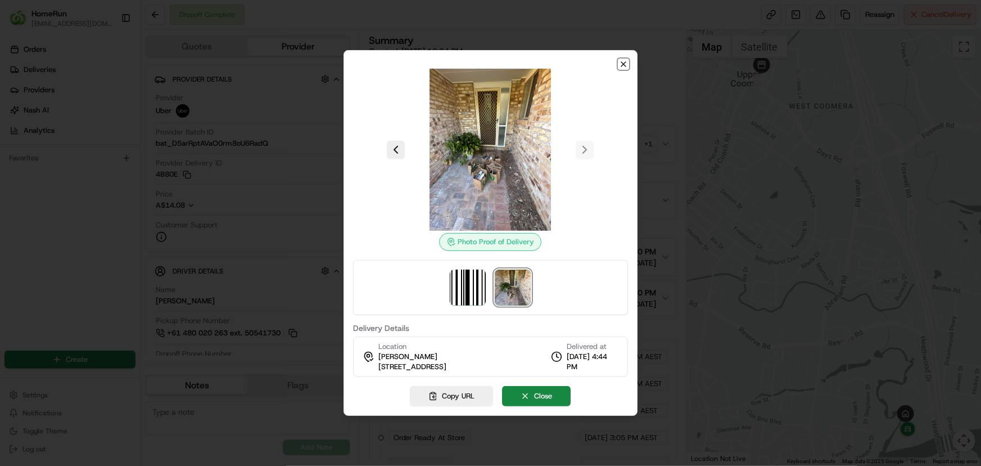
click at [622, 60] on icon "button" at bounding box center [623, 64] width 9 height 9
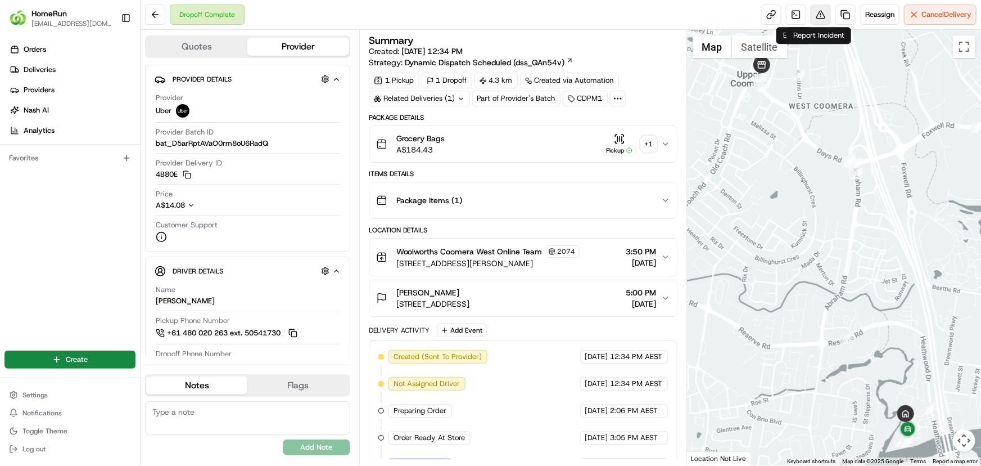
click at [815, 15] on button at bounding box center [821, 14] width 20 height 20
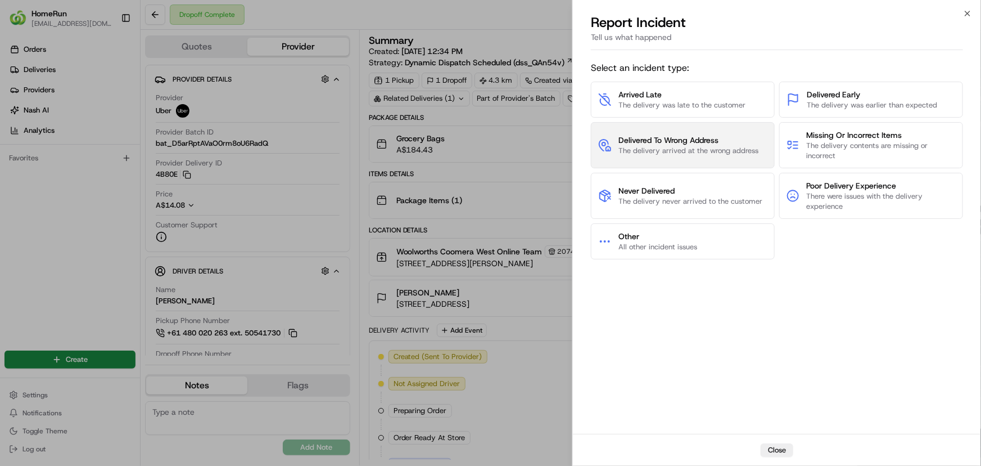
click at [684, 147] on span "The delivery arrived at the wrong address" at bounding box center [689, 151] width 140 height 10
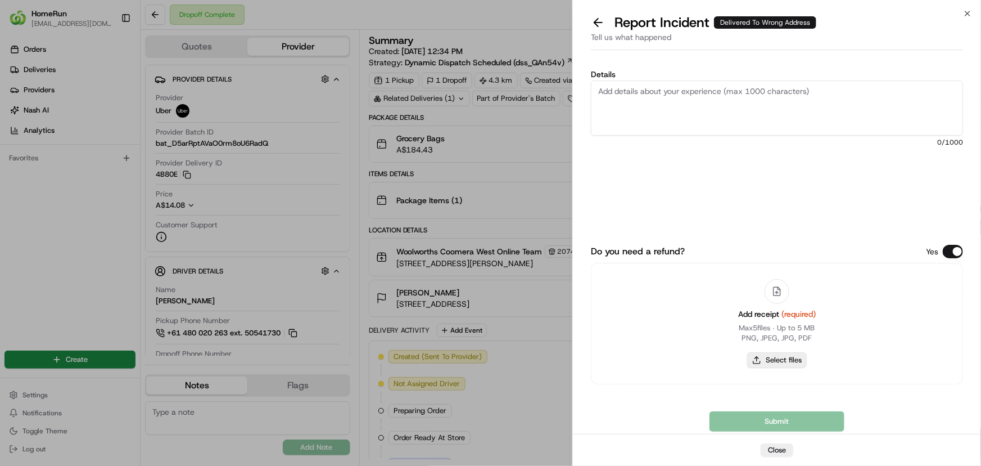
click at [783, 365] on button "Select files" at bounding box center [777, 360] width 60 height 16
type input "C:\fakepath\inv-266056339.pdf"
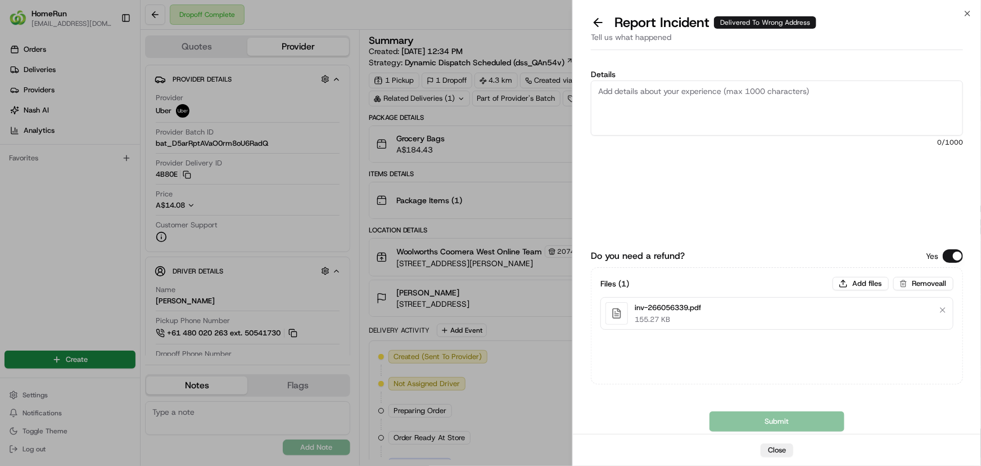
click at [668, 92] on textarea "Details" at bounding box center [777, 107] width 372 height 55
paste textarea "Delivered to incorrect address POD does not match previous ones."
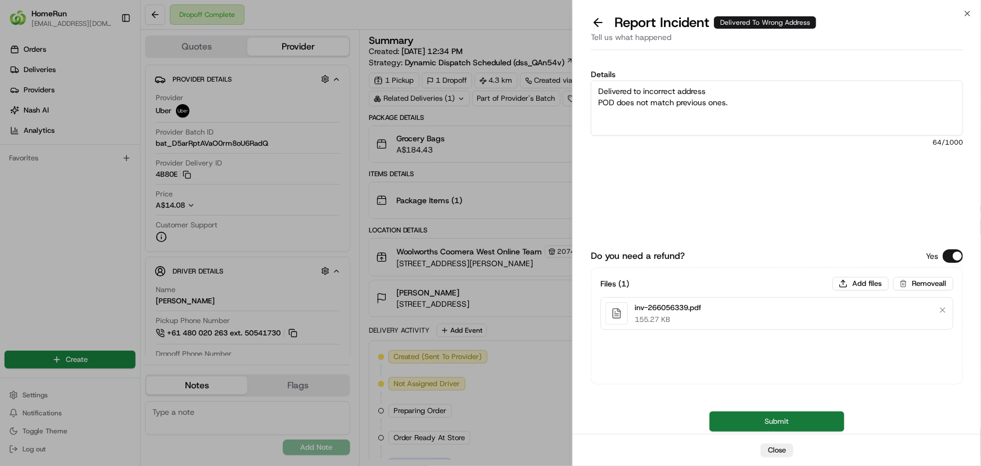
type textarea "Delivered to incorrect address POD does not match previous ones."
click at [753, 426] on button "Submit" at bounding box center [777, 421] width 135 height 20
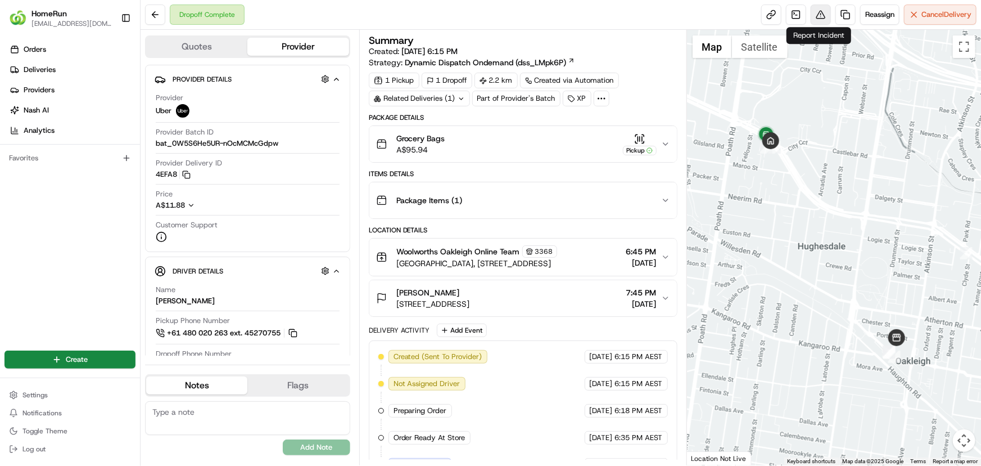
click at [818, 15] on button at bounding box center [821, 14] width 20 height 20
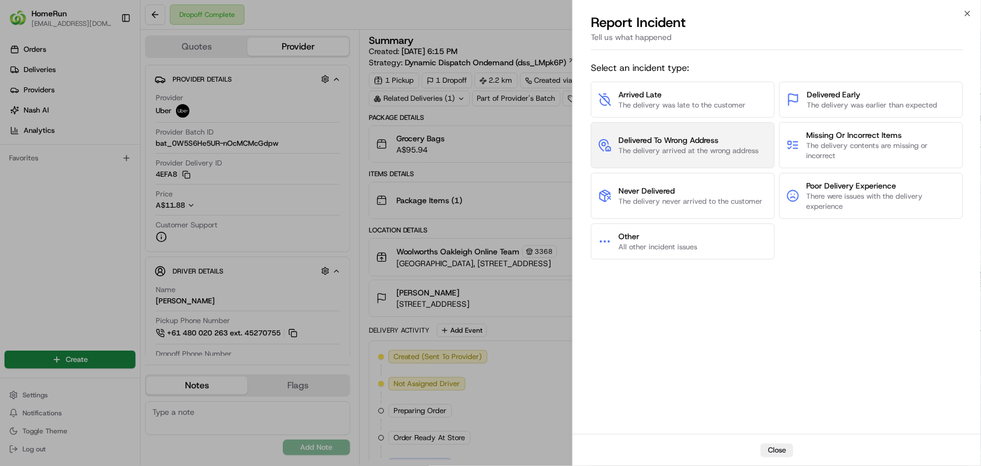
click at [651, 157] on button "Delivered To Wrong Address The delivery arrived at the wrong address" at bounding box center [683, 145] width 184 height 46
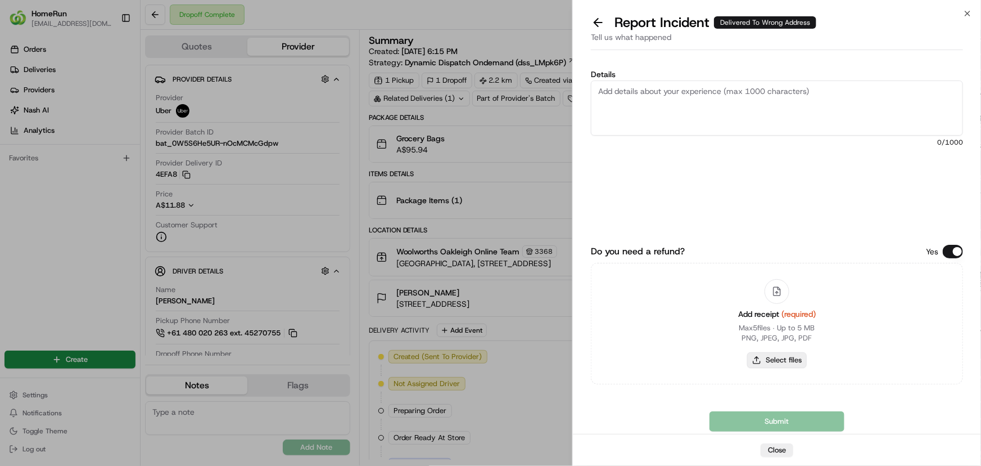
click at [775, 362] on button "Select files" at bounding box center [777, 360] width 60 height 16
type input "C:\fakepath\inv-266118577.pdf"
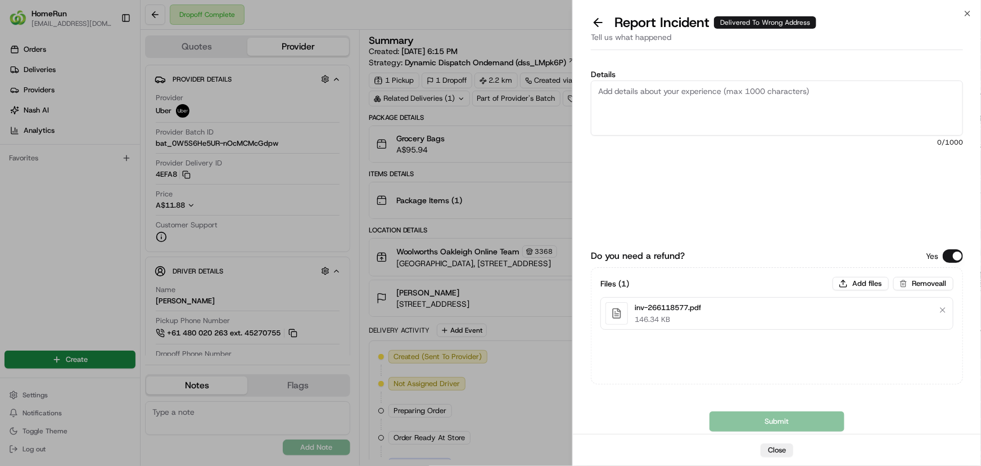
click at [753, 101] on textarea "Details" at bounding box center [777, 107] width 372 height 55
paste textarea "Delivered to incorrect address No POD provided"
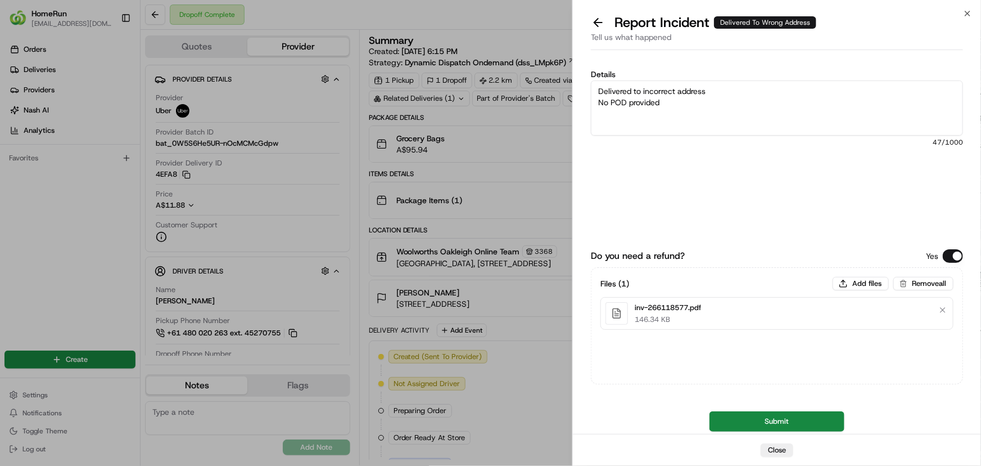
type textarea "Delivered to incorrect address No POD provided"
click at [757, 421] on button "Submit" at bounding box center [777, 421] width 135 height 20
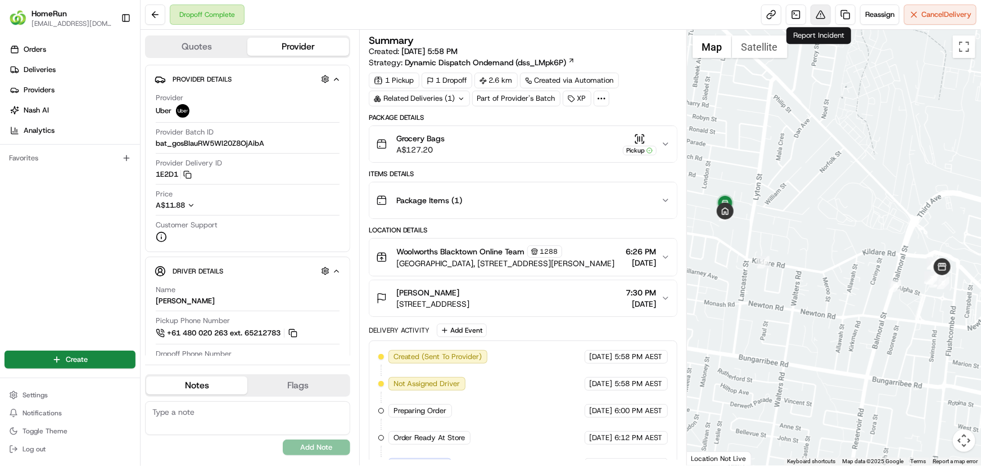
click at [819, 18] on button at bounding box center [821, 14] width 20 height 20
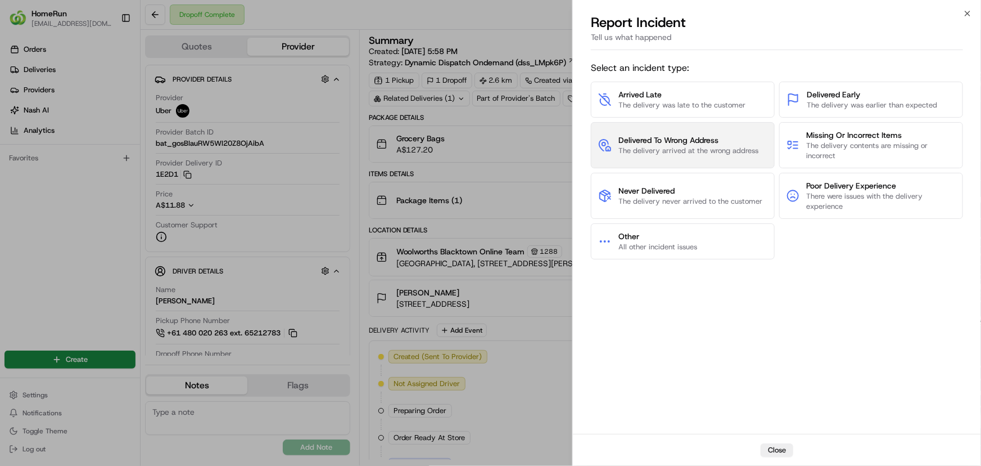
click at [667, 143] on span "Delivered To Wrong Address" at bounding box center [689, 139] width 140 height 11
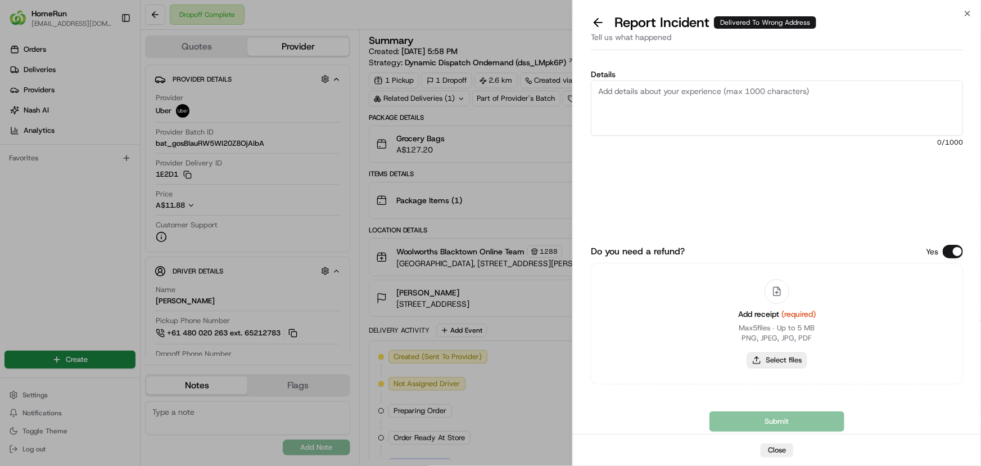
click at [781, 357] on button "Select files" at bounding box center [777, 360] width 60 height 16
type input "C:\fakepath\inv-266115523.pdf"
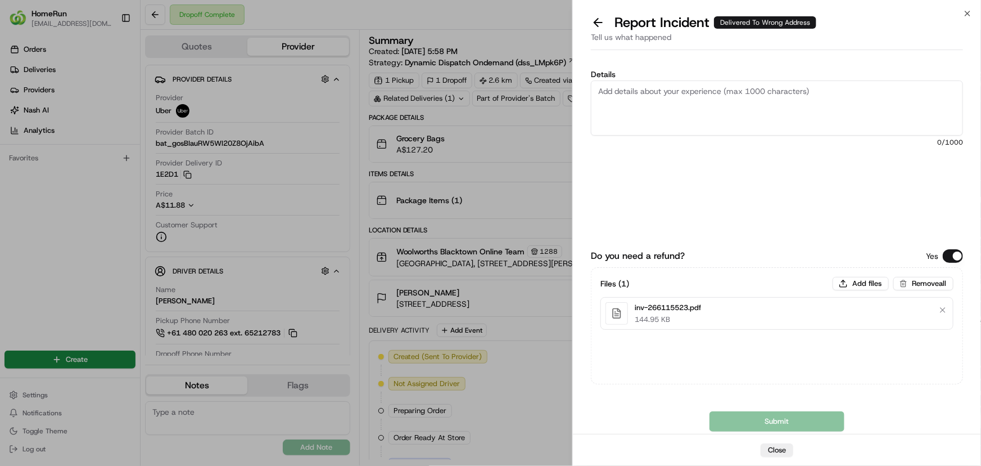
click at [747, 87] on textarea "Details" at bounding box center [777, 107] width 372 height 55
paste textarea "Delivered to incorrect address No POD provided"
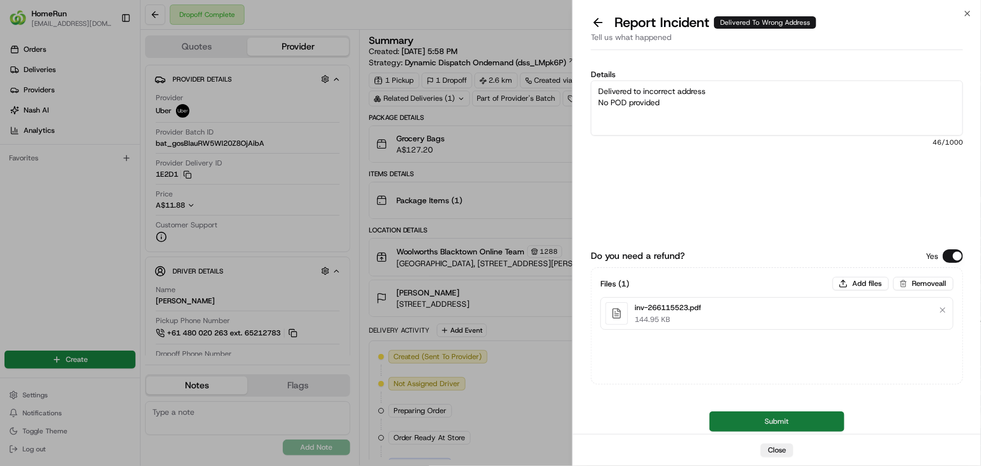
type textarea "Delivered to incorrect address No POD provided"
click at [740, 414] on button "Submit" at bounding box center [777, 421] width 135 height 20
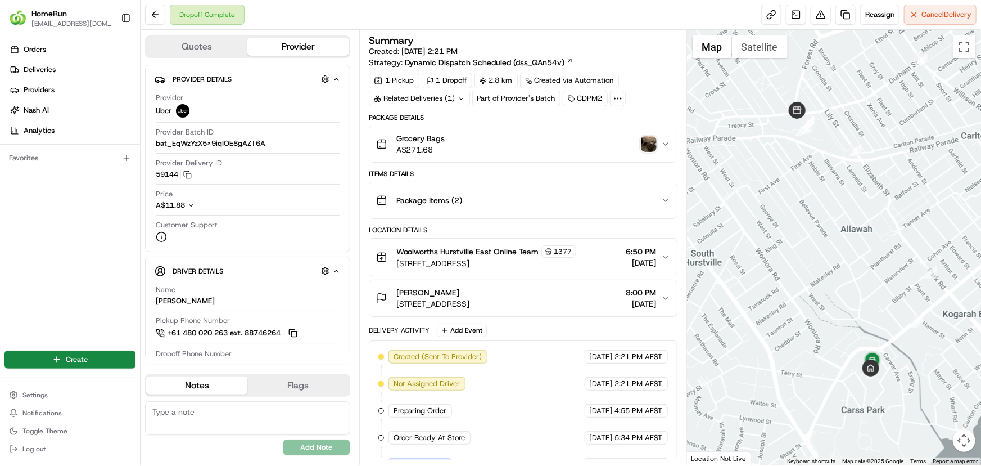
click at [650, 151] on img "button" at bounding box center [649, 144] width 16 height 16
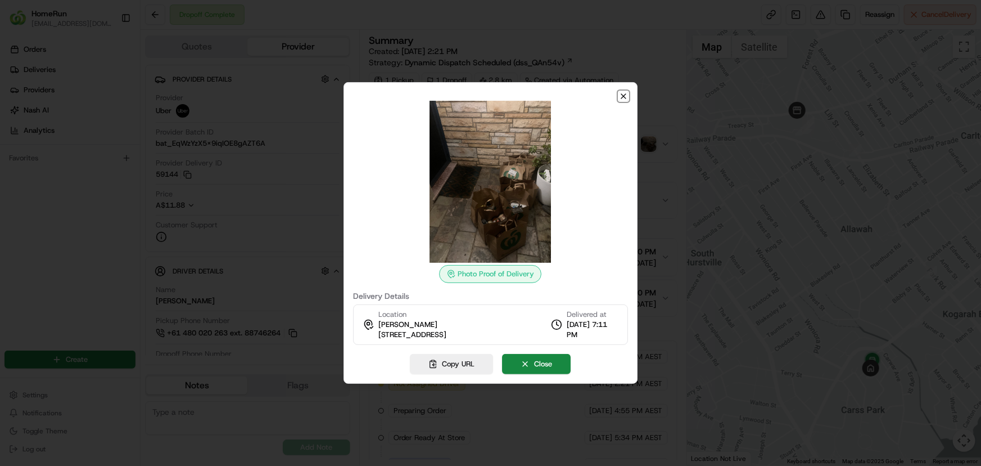
click at [625, 94] on icon "button" at bounding box center [623, 96] width 9 height 9
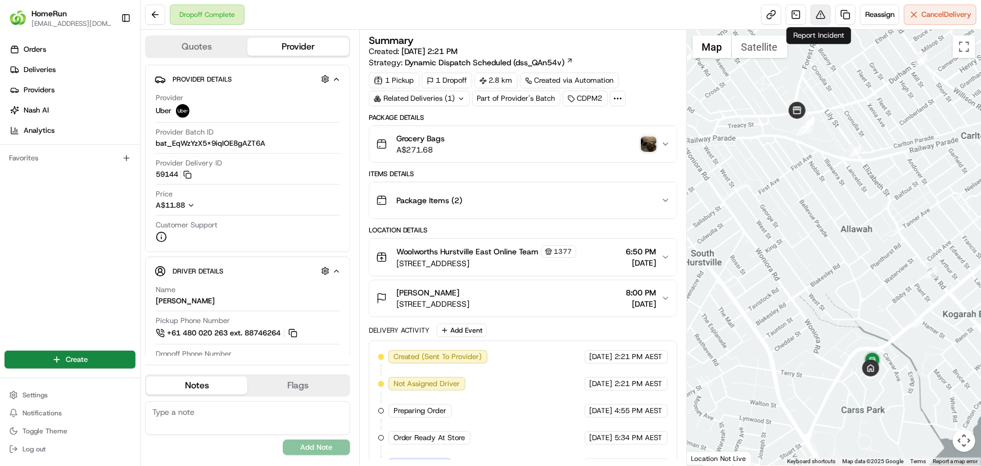
click at [820, 11] on button at bounding box center [821, 14] width 20 height 20
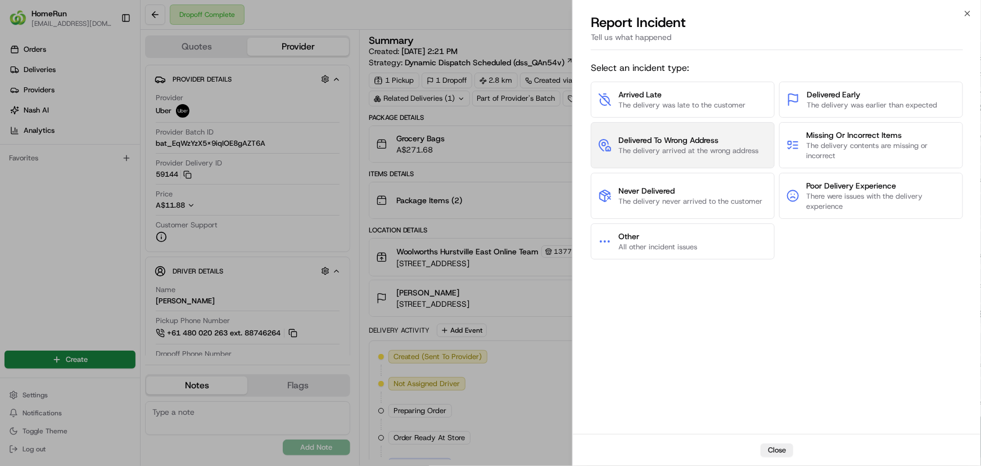
click at [691, 133] on button "Delivered To Wrong Address The delivery arrived at the wrong address" at bounding box center [683, 145] width 184 height 46
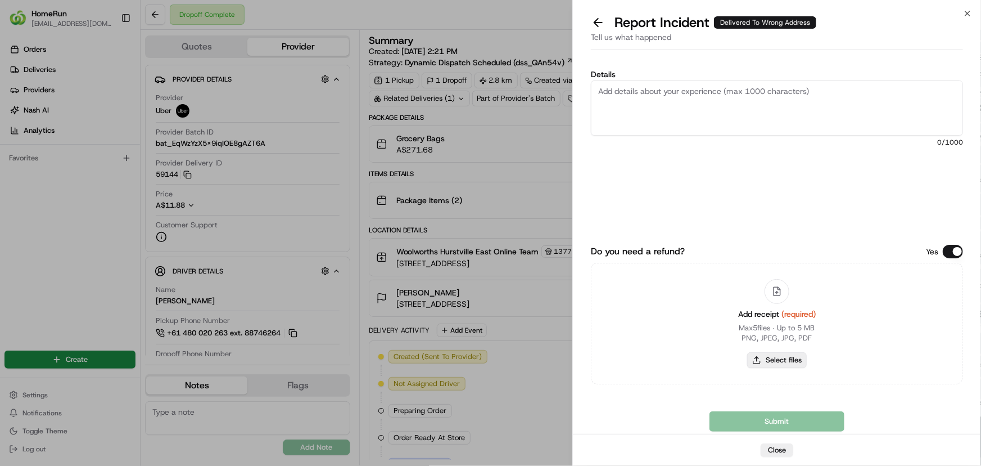
click at [790, 359] on button "Select files" at bounding box center [777, 360] width 60 height 16
type input "C:\fakepath\inv-266077627.pdf"
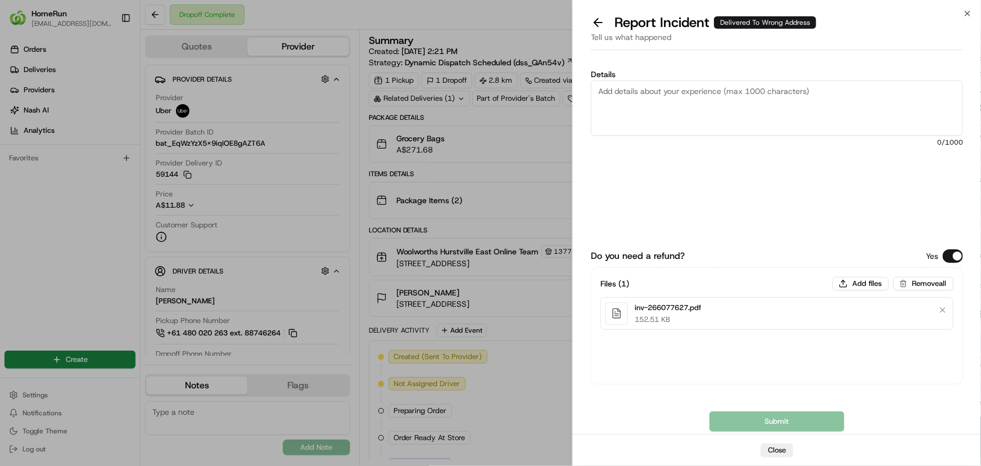
click at [625, 89] on textarea "Details" at bounding box center [777, 107] width 372 height 55
paste textarea "Delivered to incorrect address POD does not match previous ones."
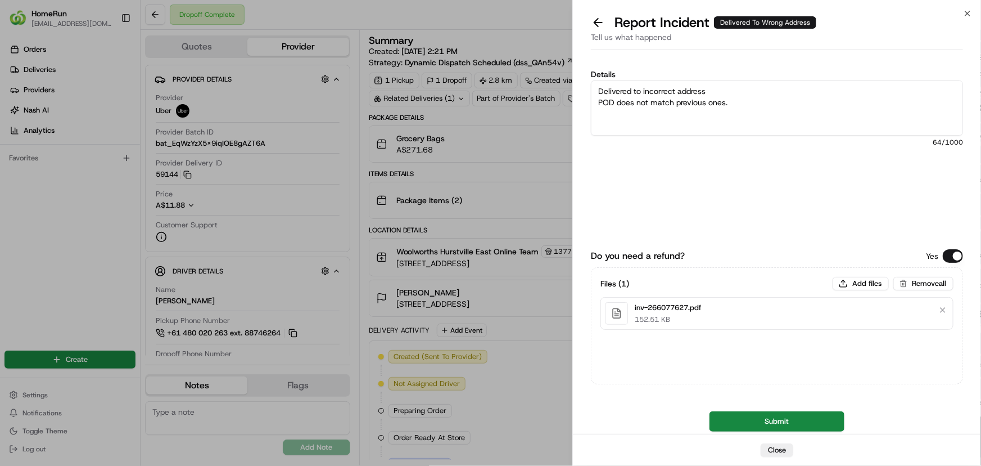
type textarea "Delivered to incorrect address POD does not match previous ones."
click at [782, 427] on button "Submit" at bounding box center [777, 421] width 135 height 20
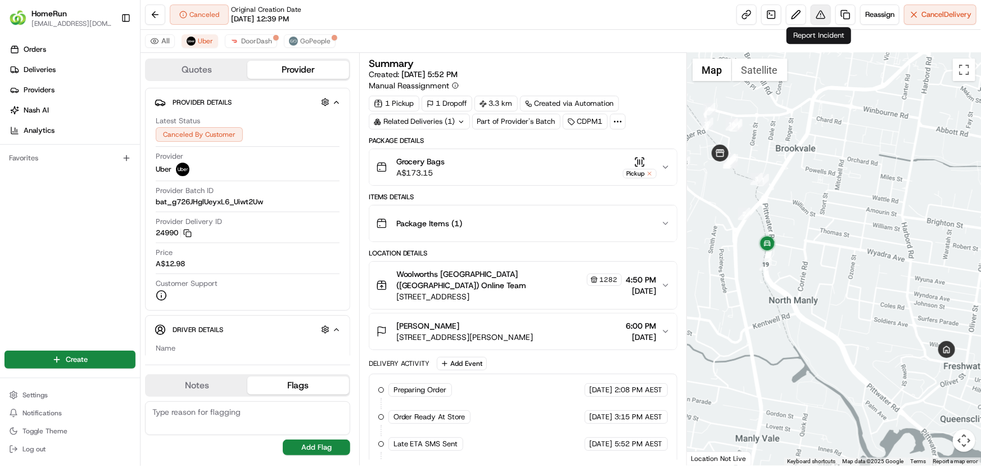
click at [816, 17] on button at bounding box center [821, 14] width 20 height 20
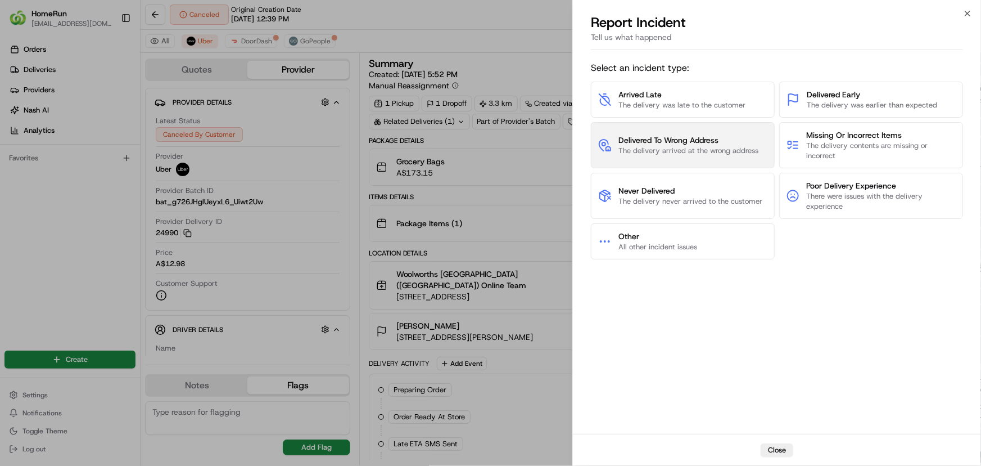
click at [711, 143] on span "Delivered To Wrong Address" at bounding box center [689, 139] width 140 height 11
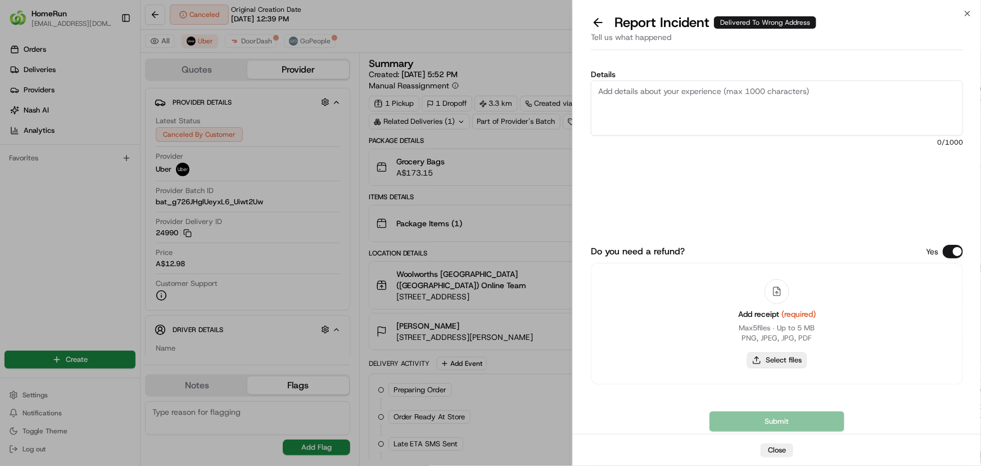
click at [797, 361] on button "Select files" at bounding box center [777, 360] width 60 height 16
type input "C:\fakepath\inv-266059267.pdf"
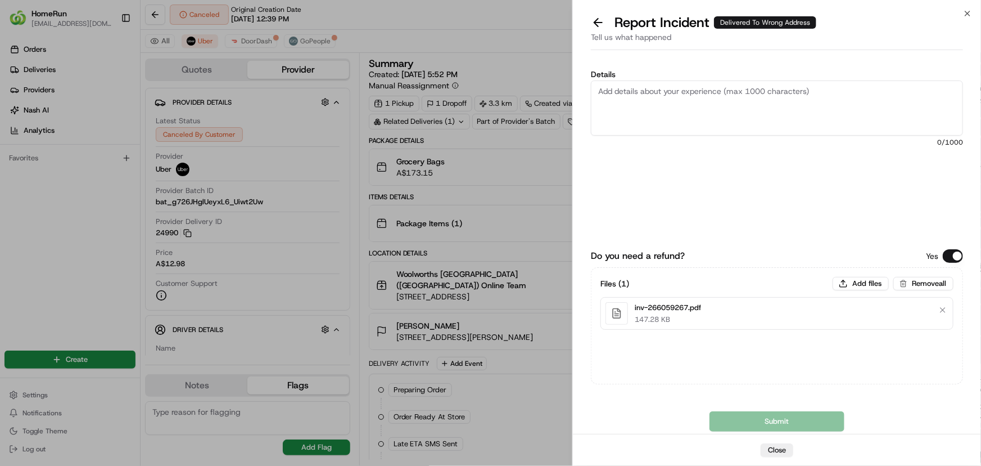
click at [661, 90] on textarea "Details" at bounding box center [777, 107] width 372 height 55
paste textarea "Delivered to incorrect address No POD provided"
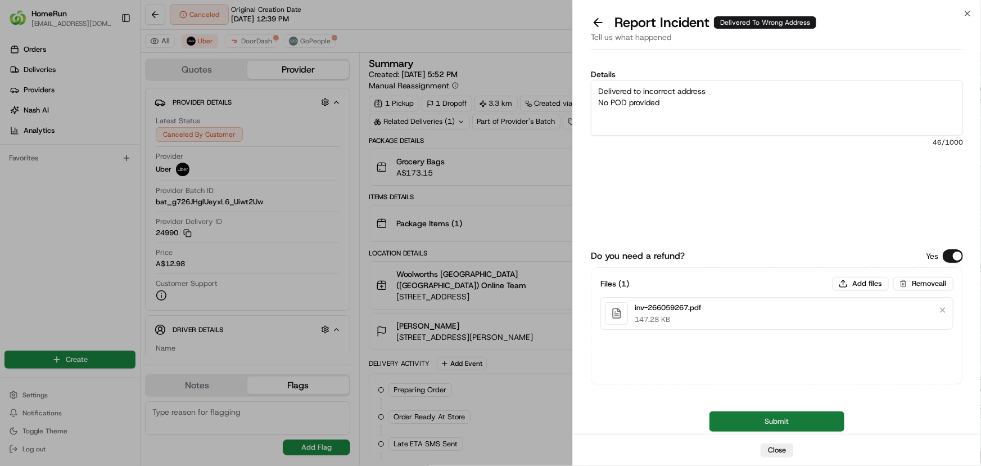
type textarea "Delivered to incorrect address No POD provided"
click at [753, 416] on button "Submit" at bounding box center [777, 421] width 135 height 20
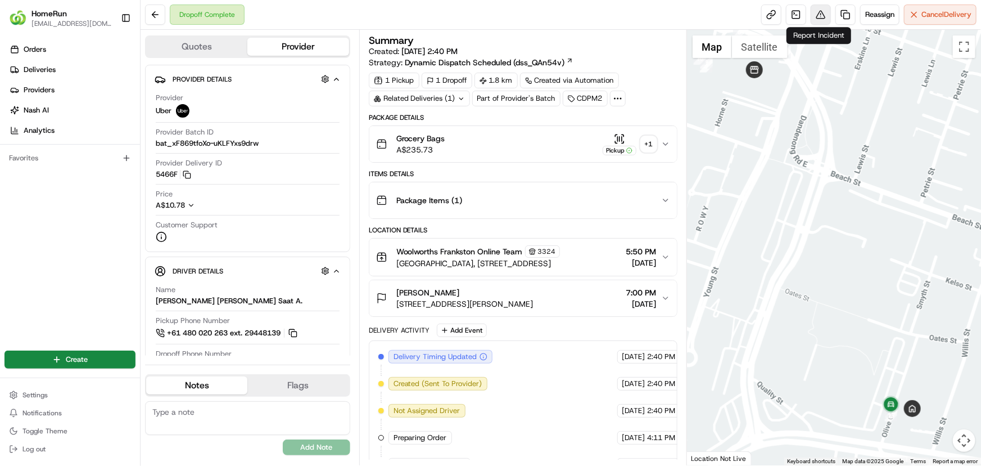
click at [816, 20] on button at bounding box center [821, 14] width 20 height 20
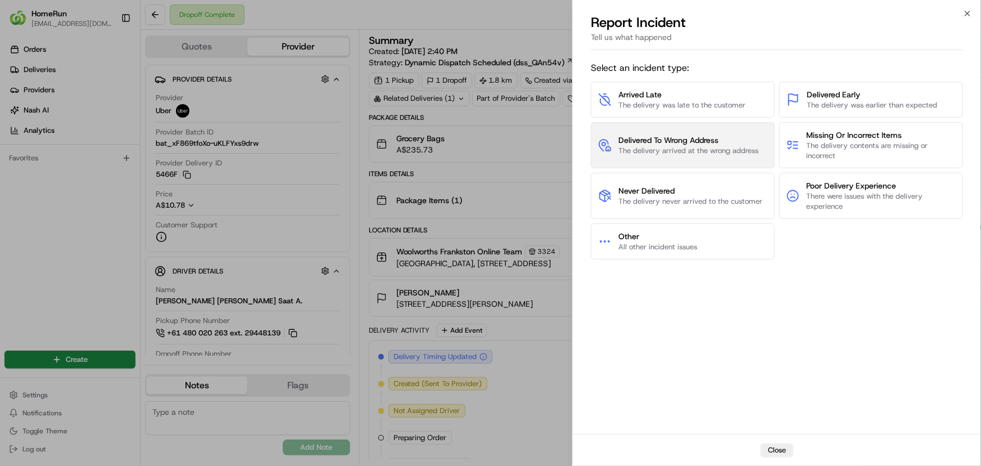
click at [716, 143] on span "Delivered To Wrong Address" at bounding box center [689, 139] width 140 height 11
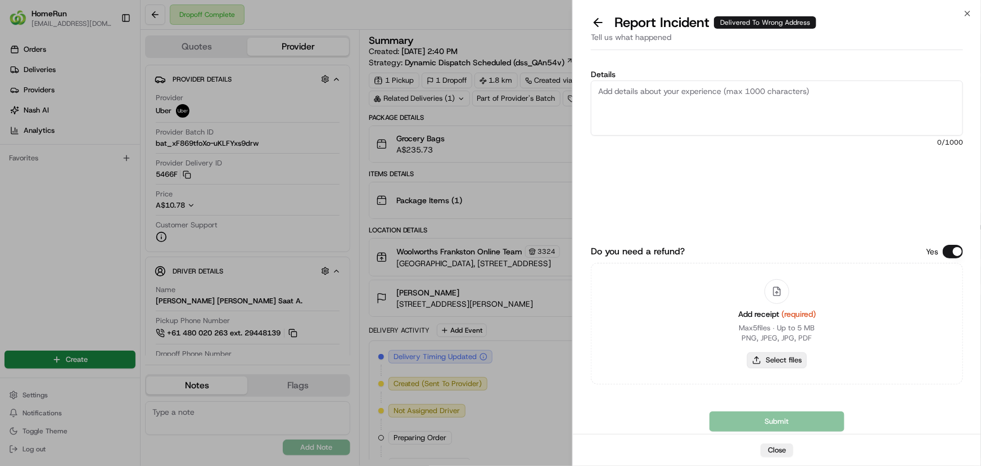
click at [781, 360] on button "Select files" at bounding box center [777, 360] width 60 height 16
type input "C:\fakepath\inv-266081150.pdf"
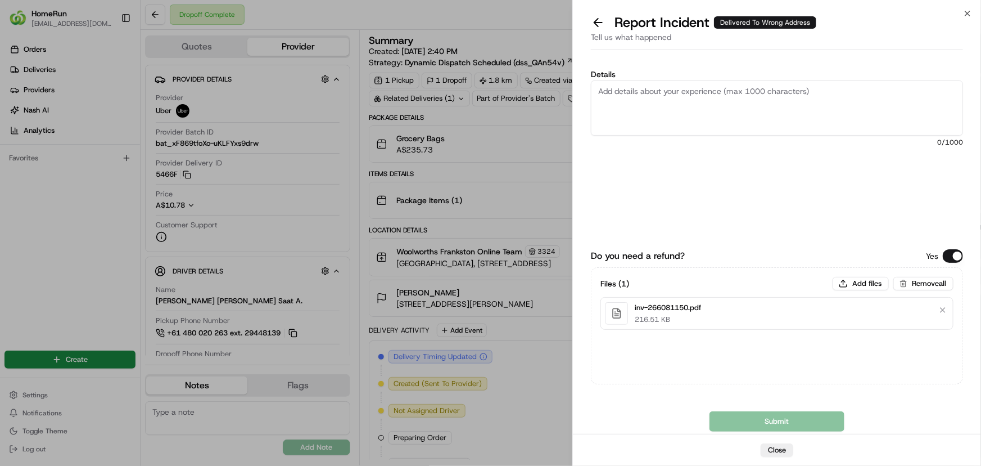
click at [668, 96] on textarea "Details" at bounding box center [777, 107] width 372 height 55
paste textarea "Delivered to incorrect address POD does not match previous ones."
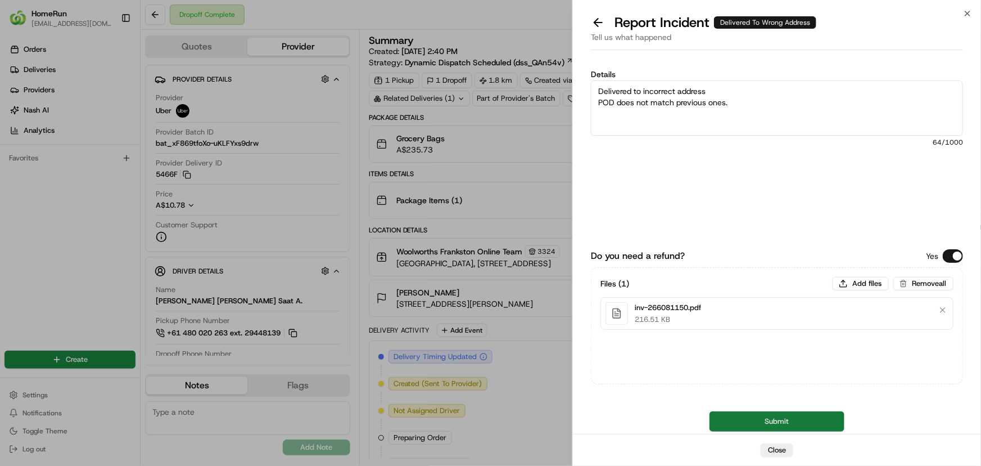
type textarea "Delivered to incorrect address POD does not match previous ones."
click at [734, 418] on button "Submit" at bounding box center [777, 421] width 135 height 20
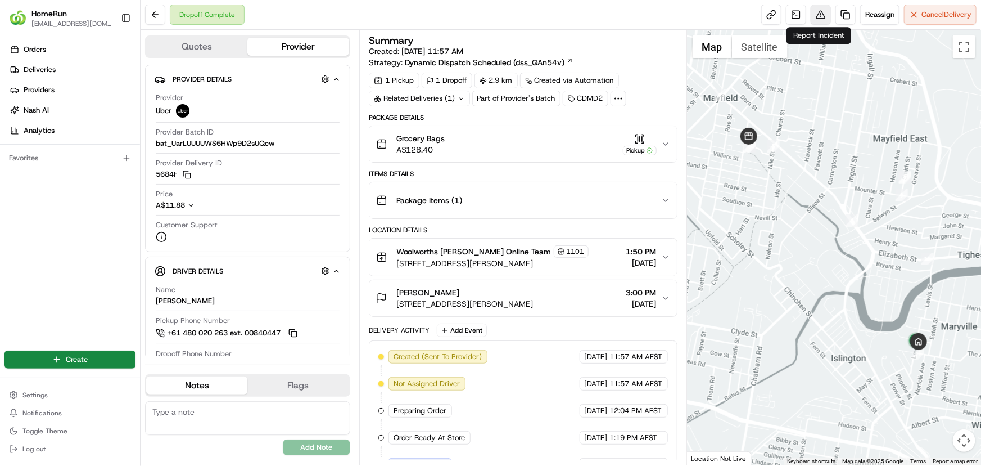
click at [825, 12] on button at bounding box center [821, 14] width 20 height 20
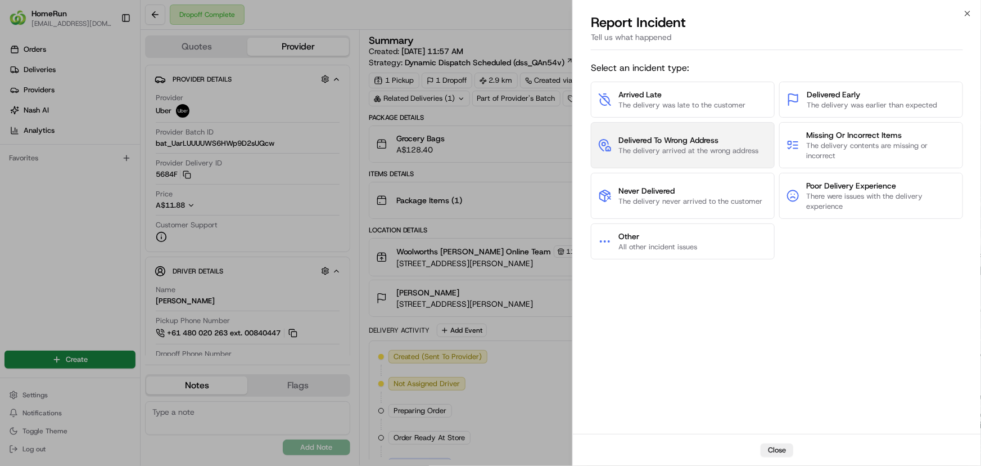
click at [633, 150] on span "The delivery arrived at the wrong address" at bounding box center [689, 151] width 140 height 10
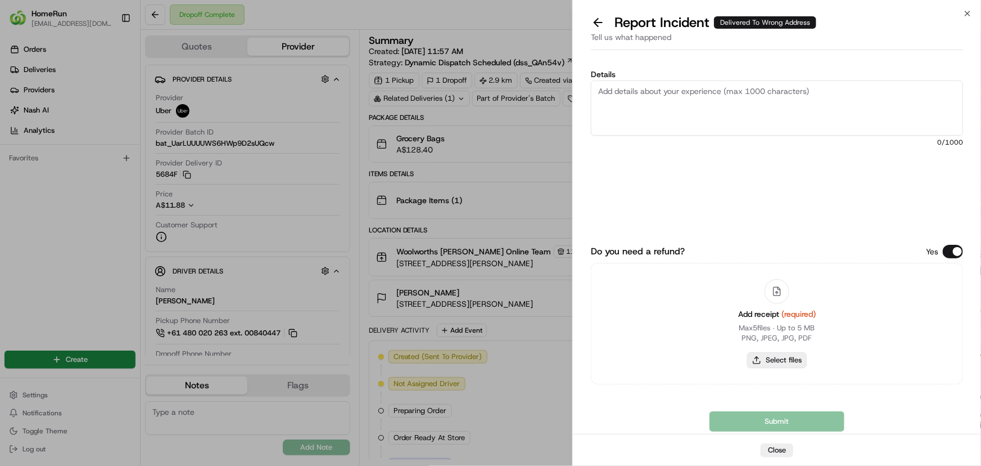
click at [761, 356] on button "Select files" at bounding box center [777, 360] width 60 height 16
type input "C:\fakepath\inv-266049350.pdf"
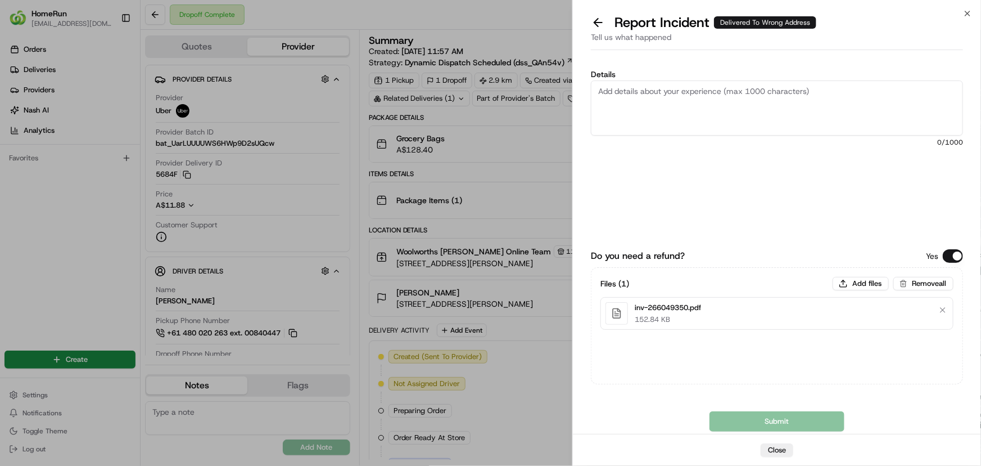
click at [624, 93] on textarea "Details" at bounding box center [777, 107] width 372 height 55
paste textarea "Delivered to incorrect address No POD provided"
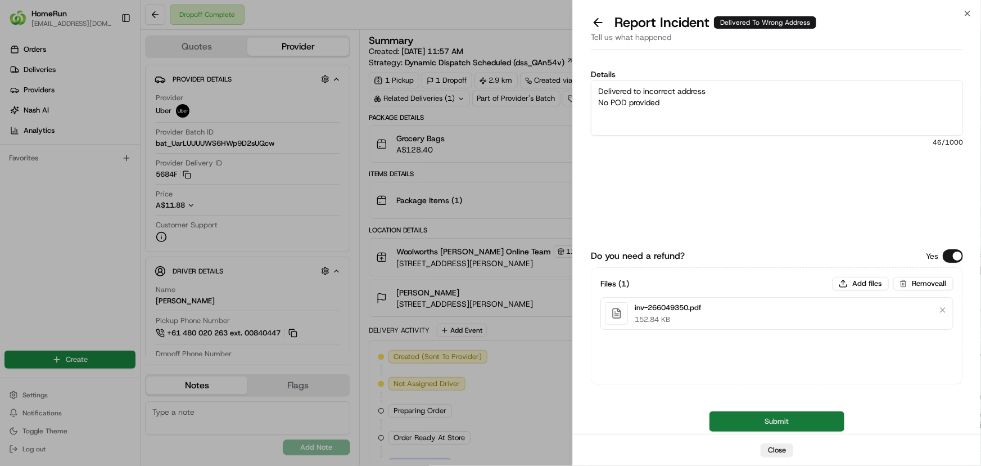
type textarea "Delivered to incorrect address No POD provided"
click at [750, 416] on button "Submit" at bounding box center [777, 421] width 135 height 20
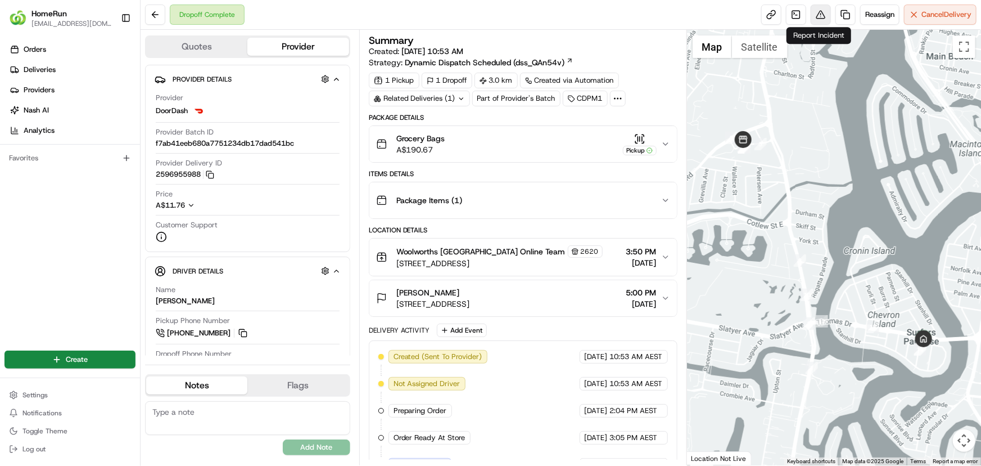
click at [822, 15] on button at bounding box center [821, 14] width 20 height 20
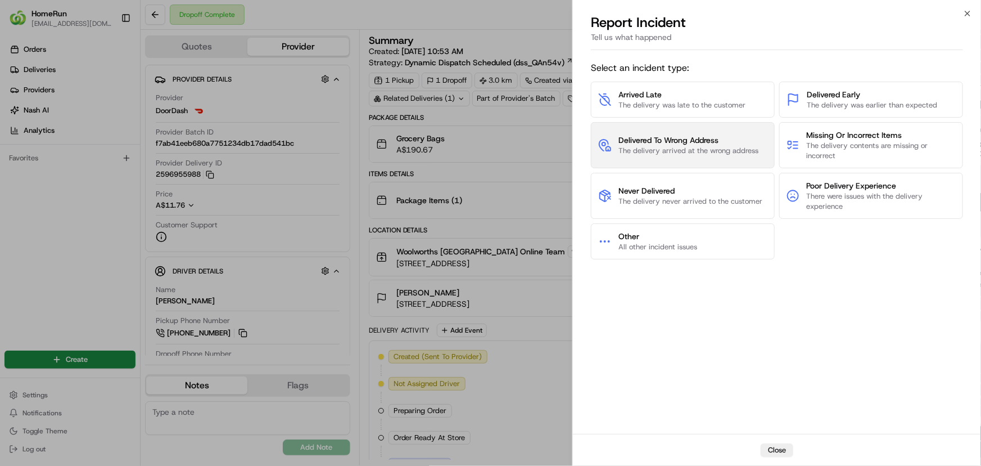
click at [683, 140] on span "Delivered To Wrong Address" at bounding box center [689, 139] width 140 height 11
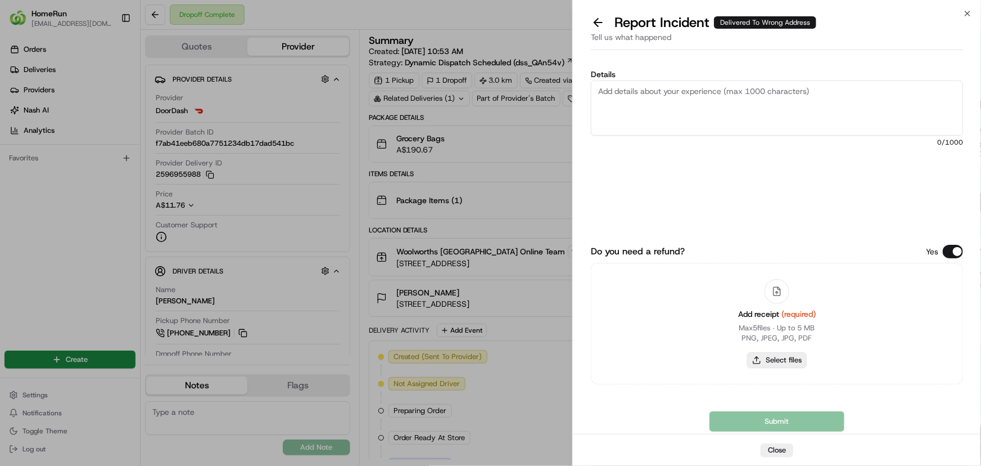
click at [774, 359] on button "Select files" at bounding box center [777, 360] width 60 height 16
type input "C:\fakepath\inv-266036880.pdf"
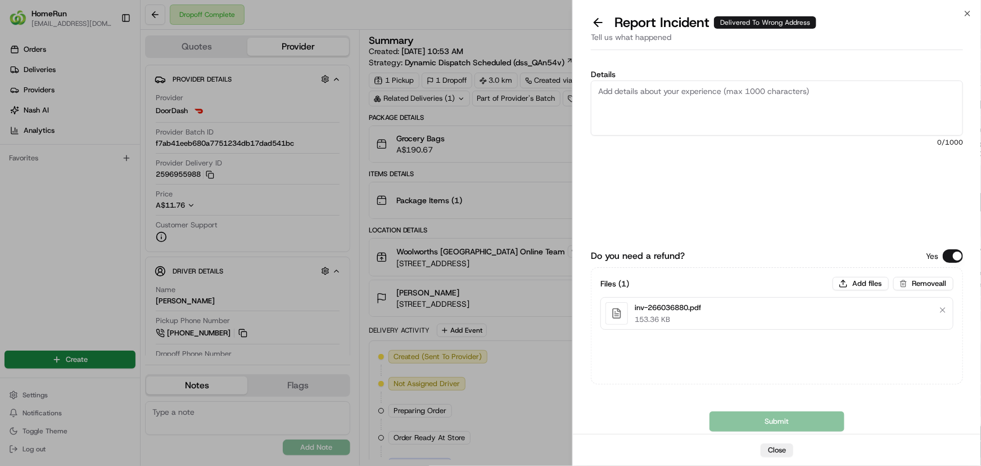
click at [743, 87] on textarea "Details" at bounding box center [777, 107] width 372 height 55
paste textarea "Delivered to incorrect address No POD provided"
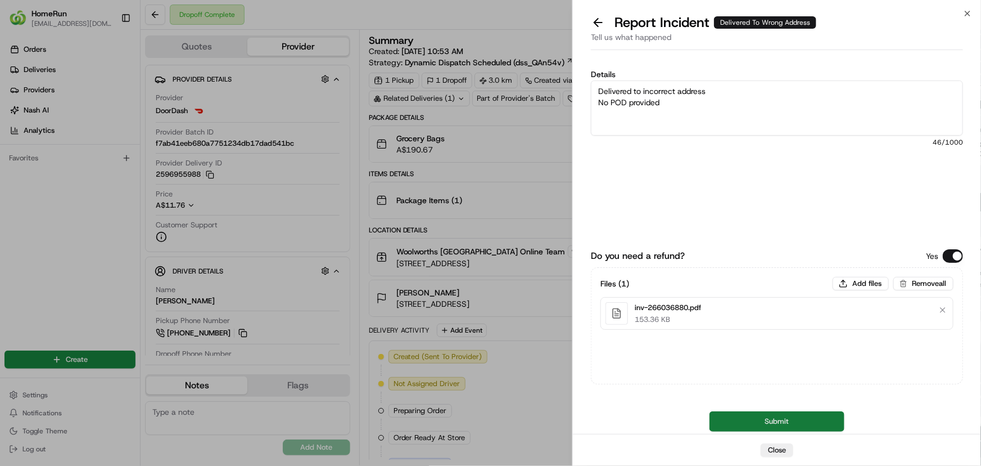
type textarea "Delivered to incorrect address No POD provided"
click at [737, 425] on button "Submit" at bounding box center [777, 421] width 135 height 20
